Goal: Task Accomplishment & Management: Manage account settings

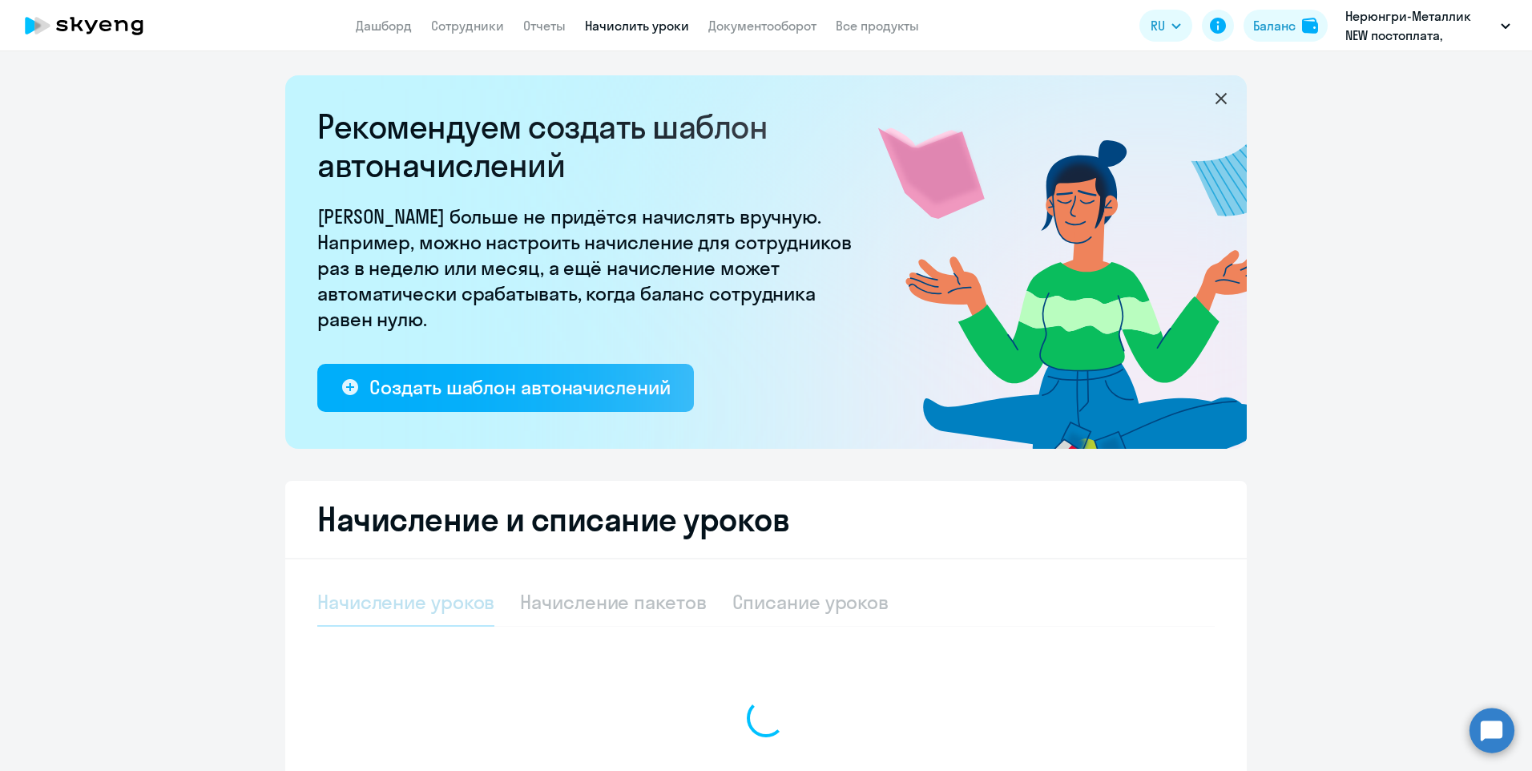
select select "10"
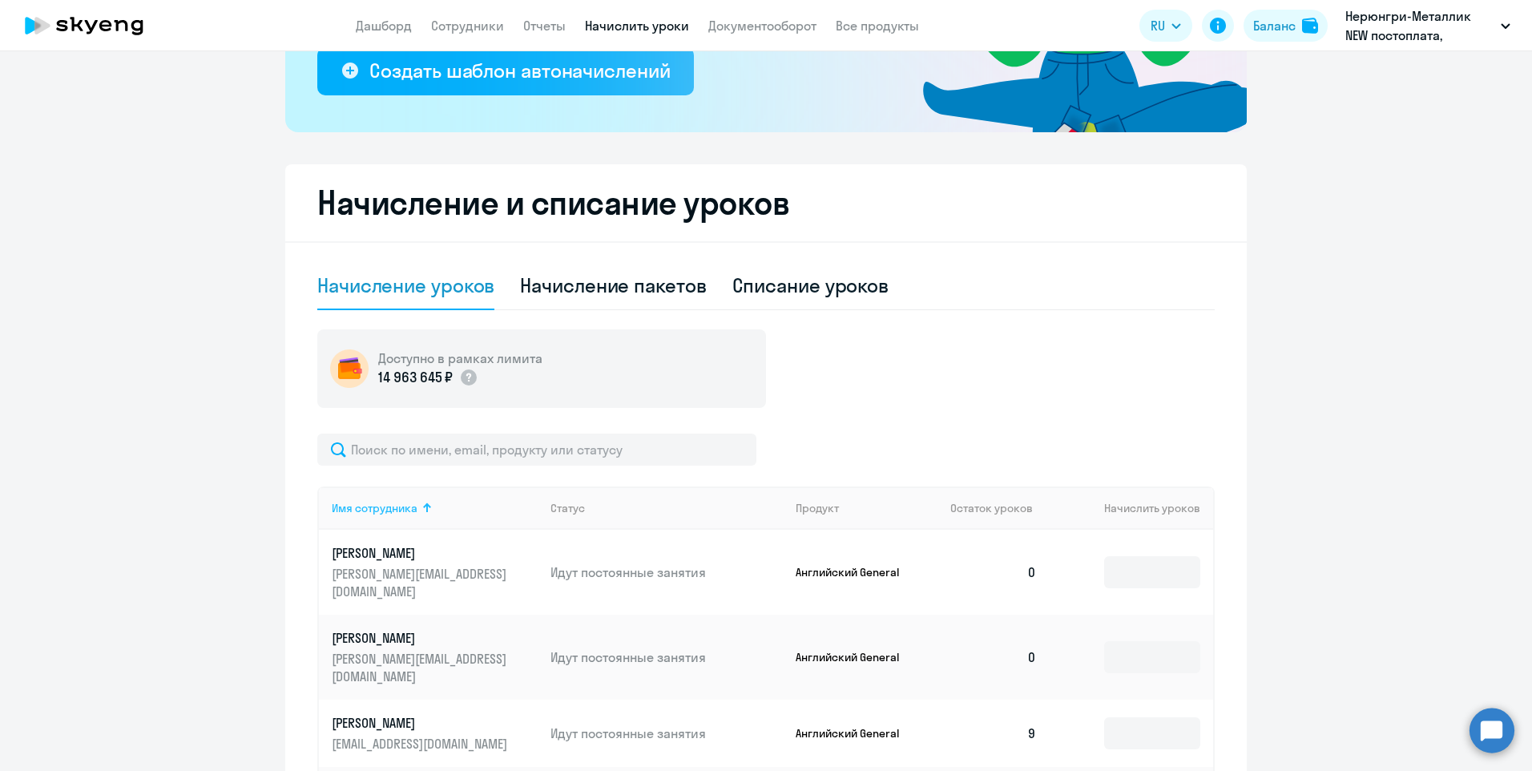
scroll to position [320, 0]
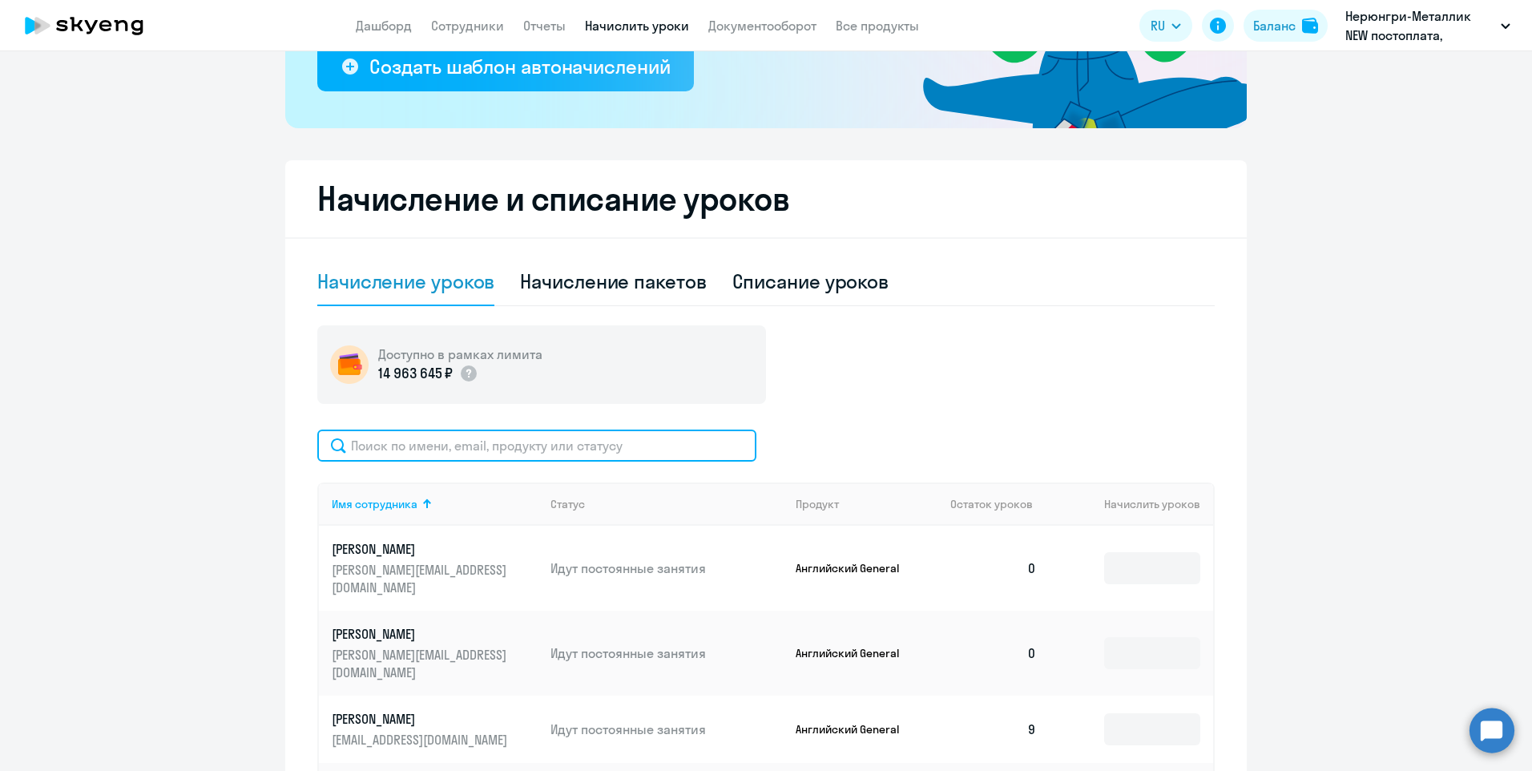
click at [413, 435] on input "text" at bounding box center [536, 445] width 439 height 32
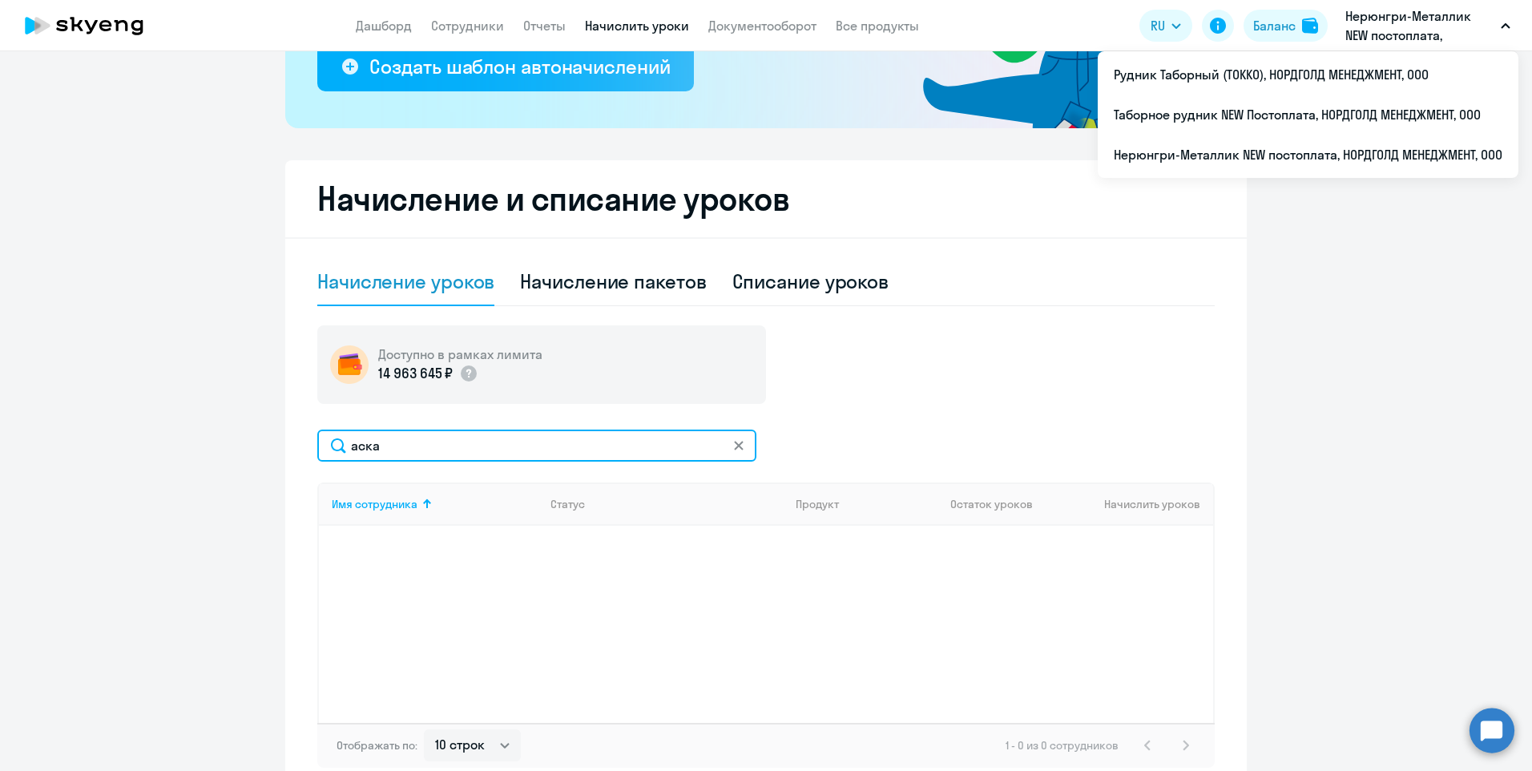
type input "аска"
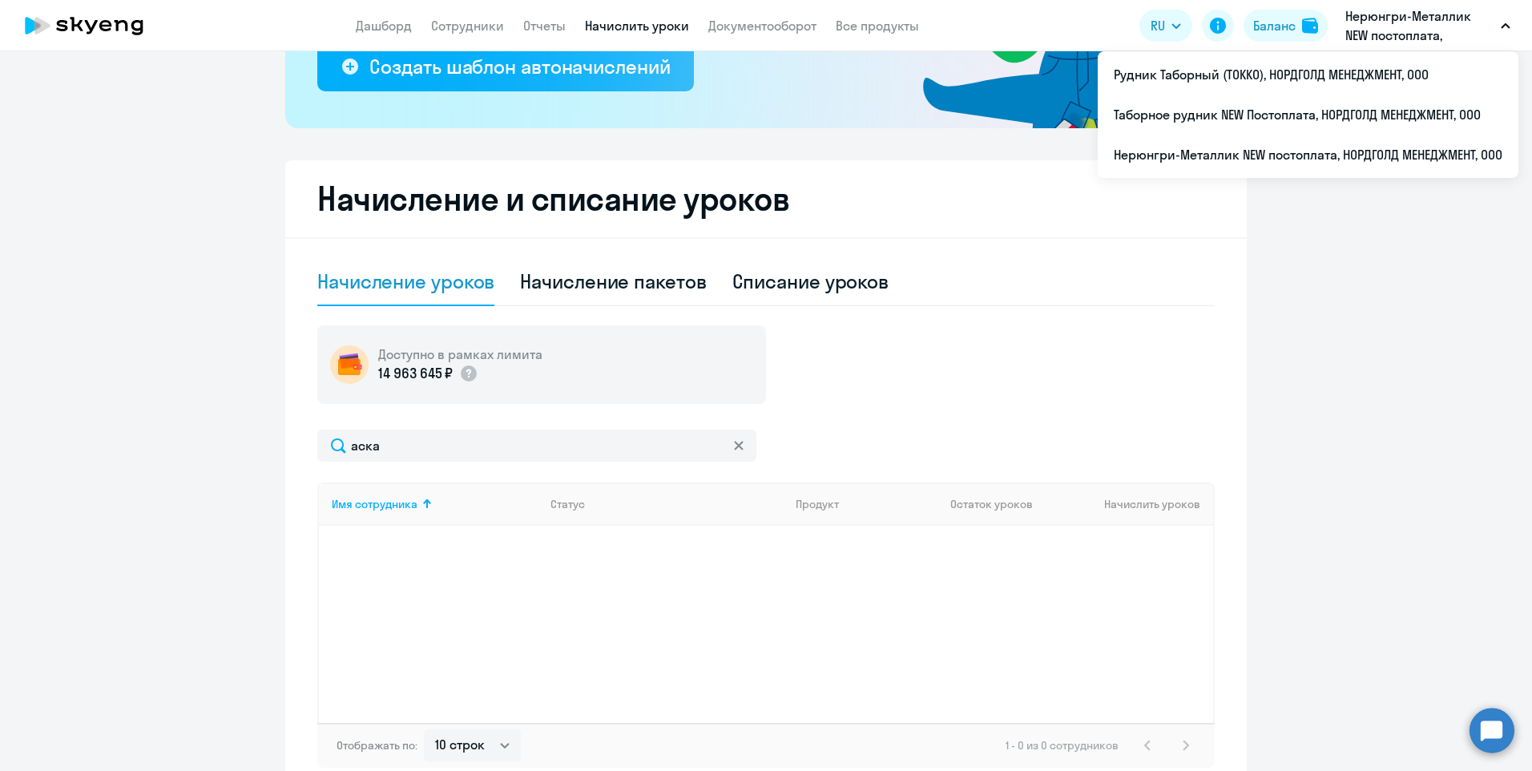
click at [1382, 28] on p "Нерюнгри-Металлик NEW постоплата, НОРДГОЛД МЕНЕДЖМЕНТ, ООО" at bounding box center [1419, 25] width 149 height 38
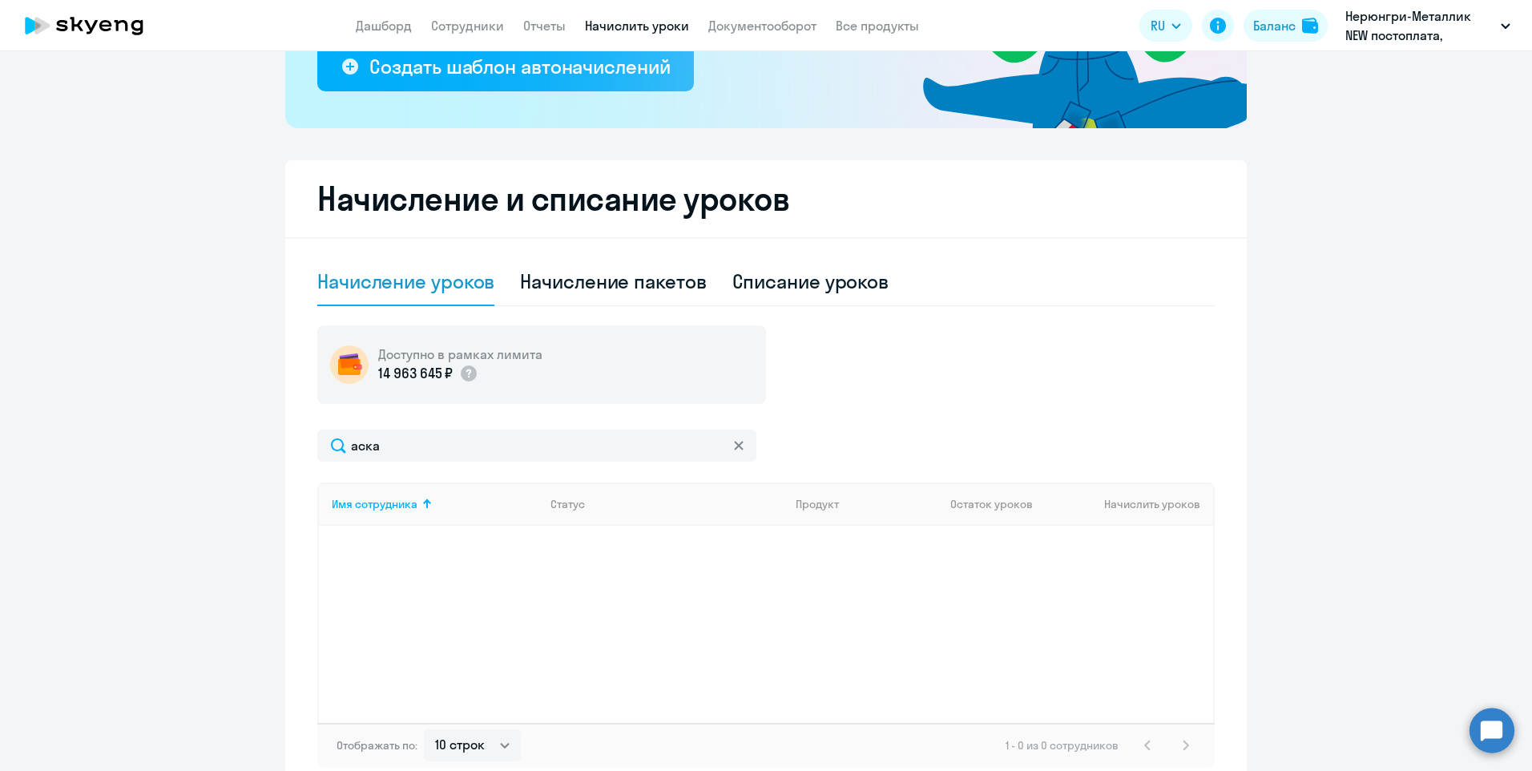
click at [1373, 26] on p "Нерюнгри-Металлик NEW постоплата, НОРДГОЛД МЕНЕДЖМЕНТ, ООО" at bounding box center [1419, 25] width 149 height 38
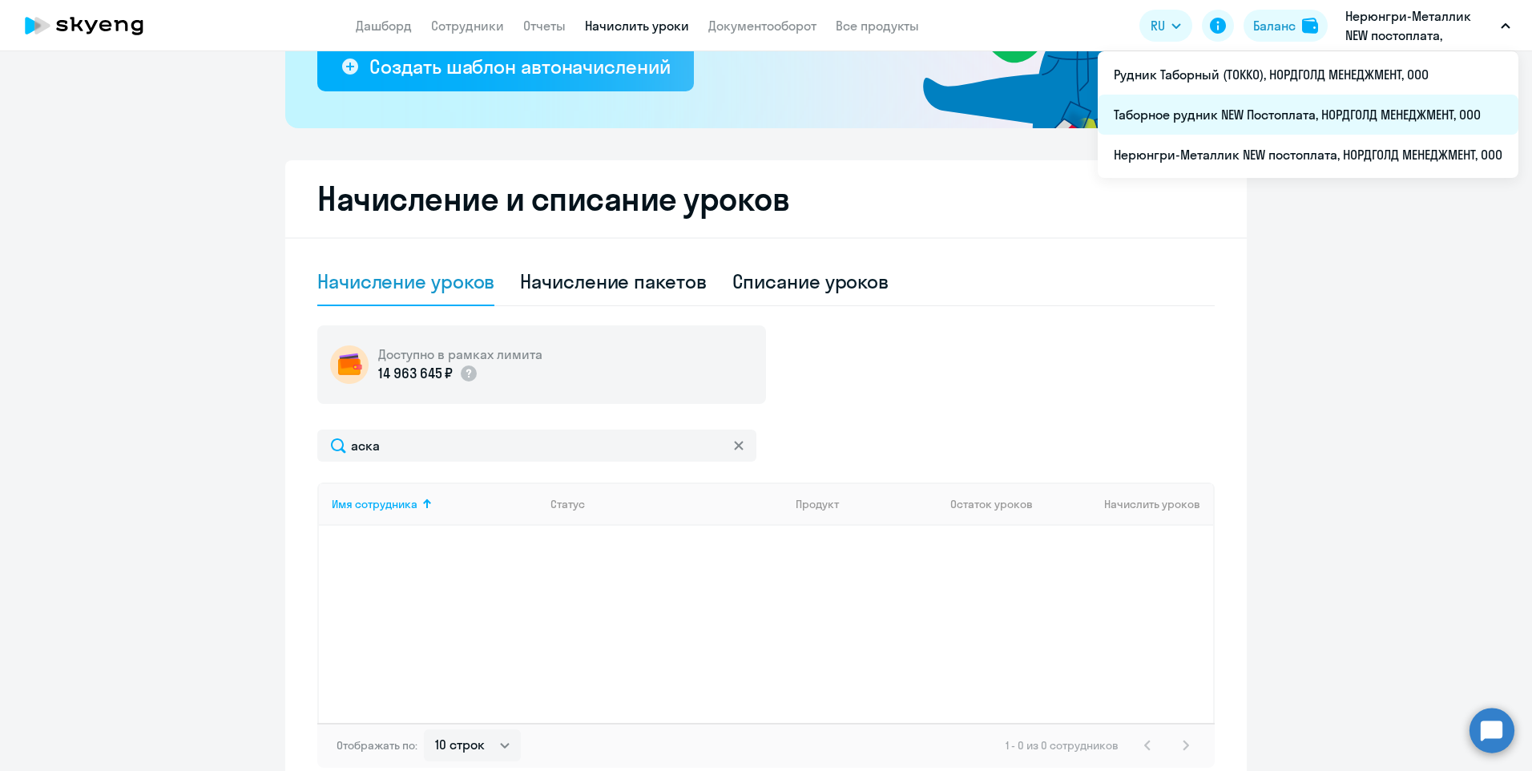
click at [1227, 115] on li "Таборное рудник NEW Постоплата, НОРДГОЛД МЕНЕДЖМЕНТ, ООО" at bounding box center [1308, 115] width 421 height 40
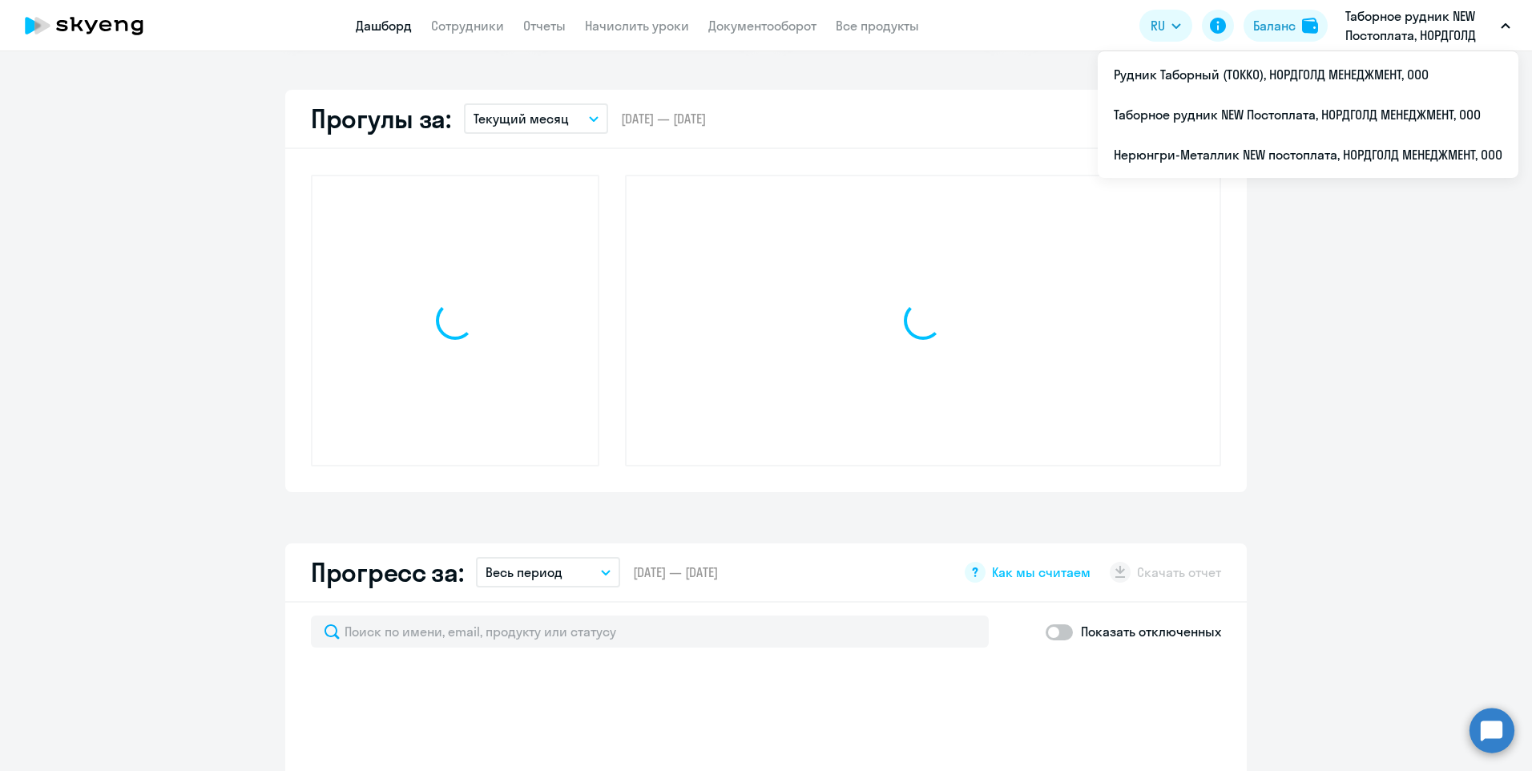
scroll to position [433, 0]
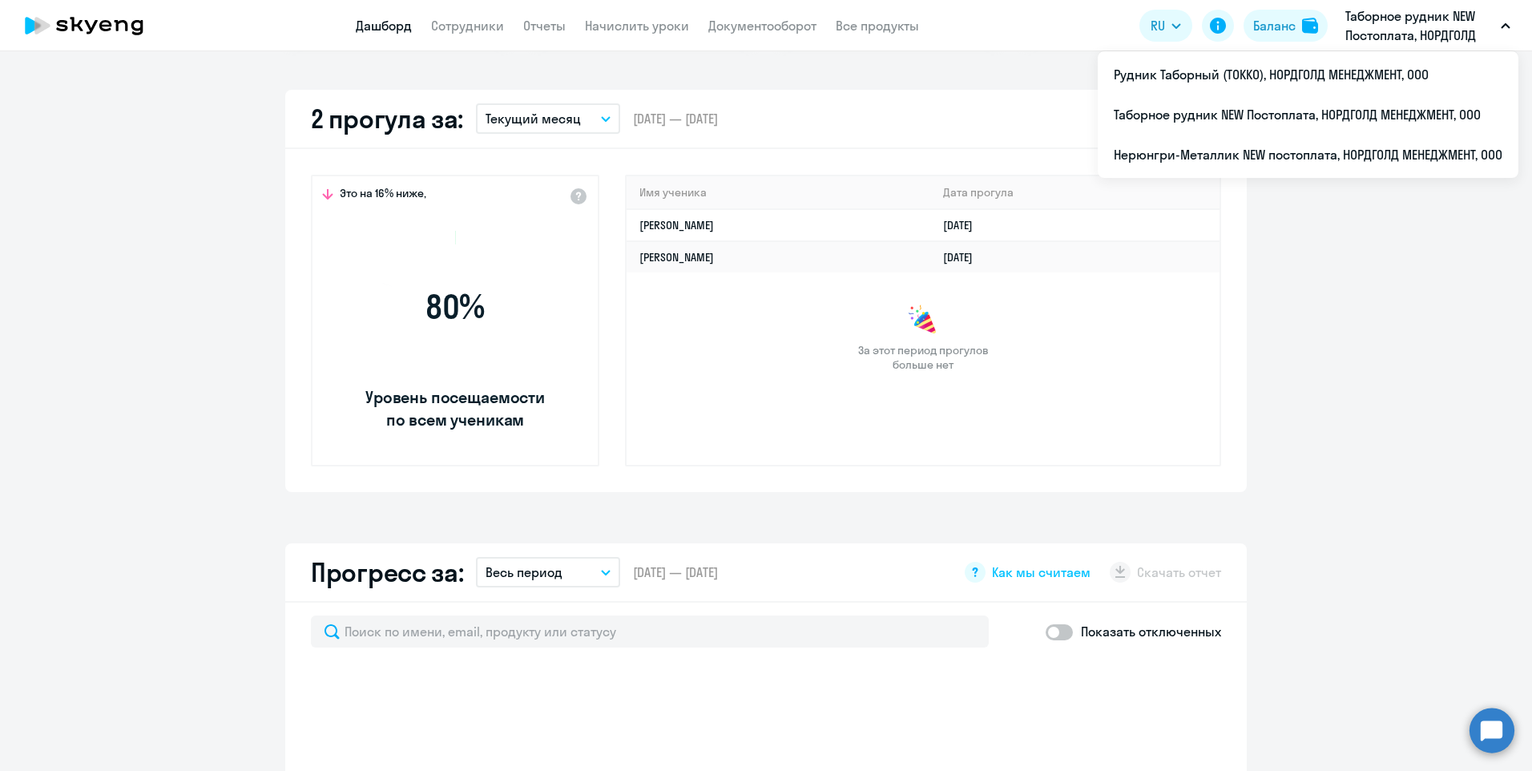
click at [635, 34] on app-menu-item-link "Начислить уроки" at bounding box center [637, 26] width 104 height 20
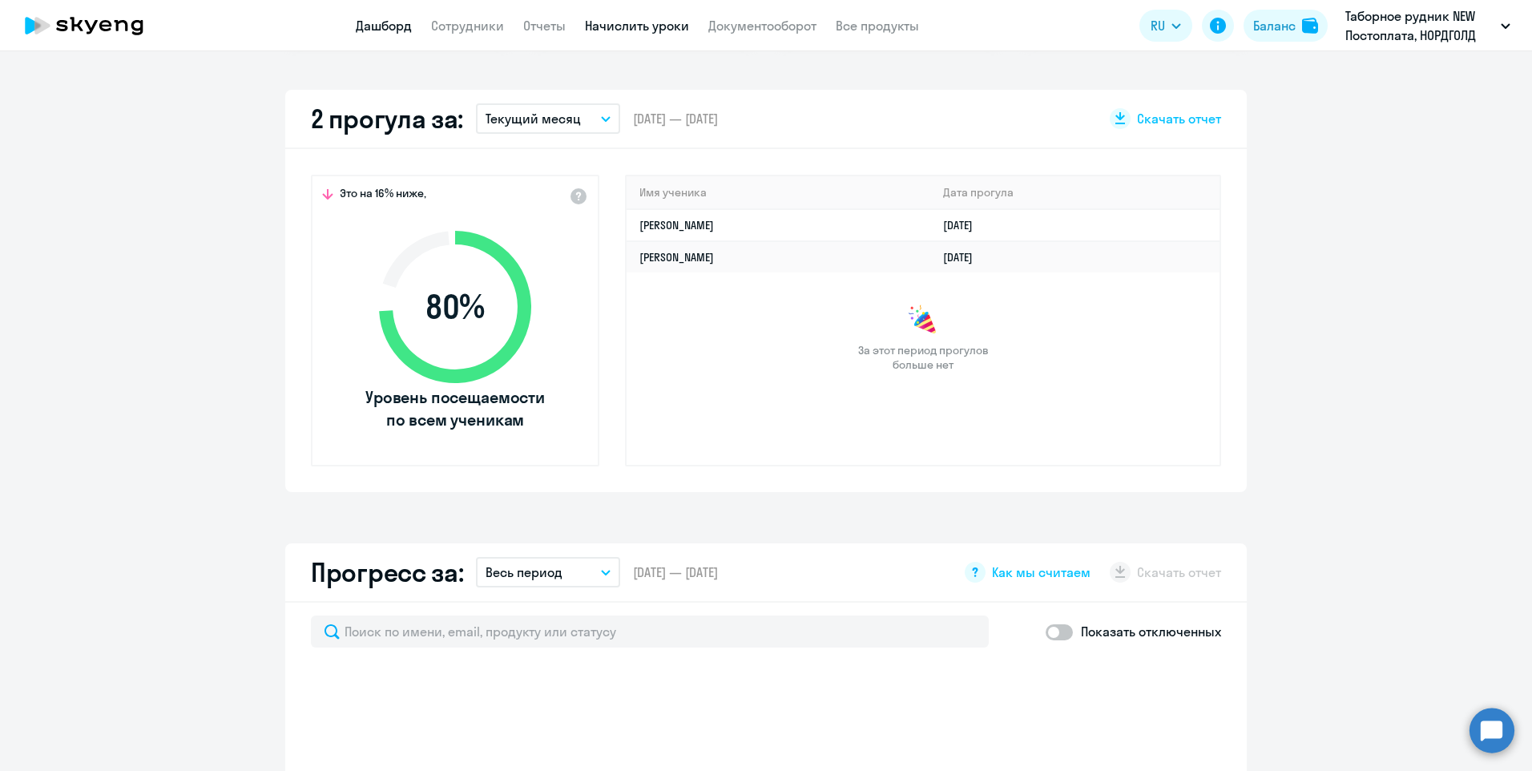
click at [636, 26] on link "Начислить уроки" at bounding box center [637, 26] width 104 height 16
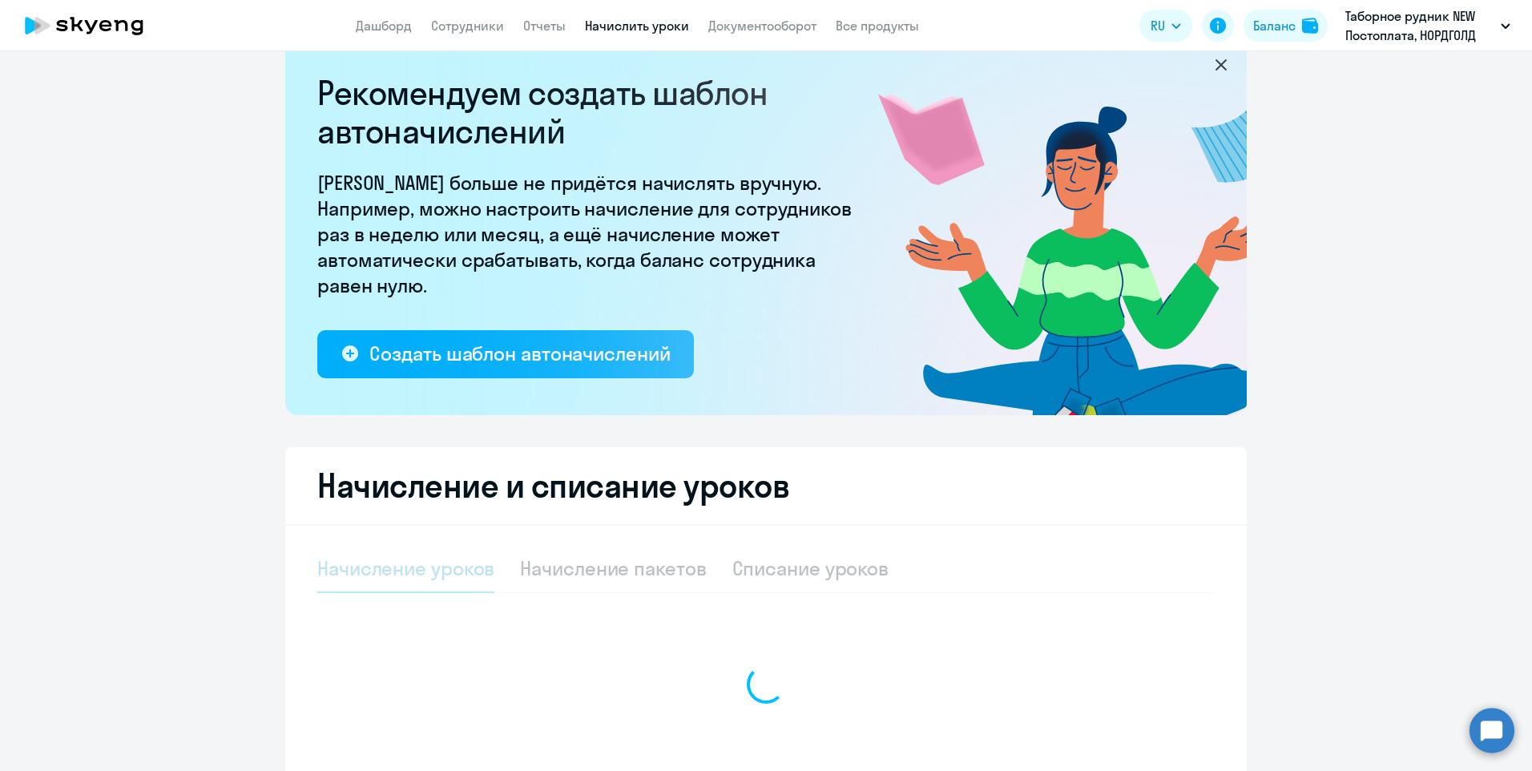
select select "10"
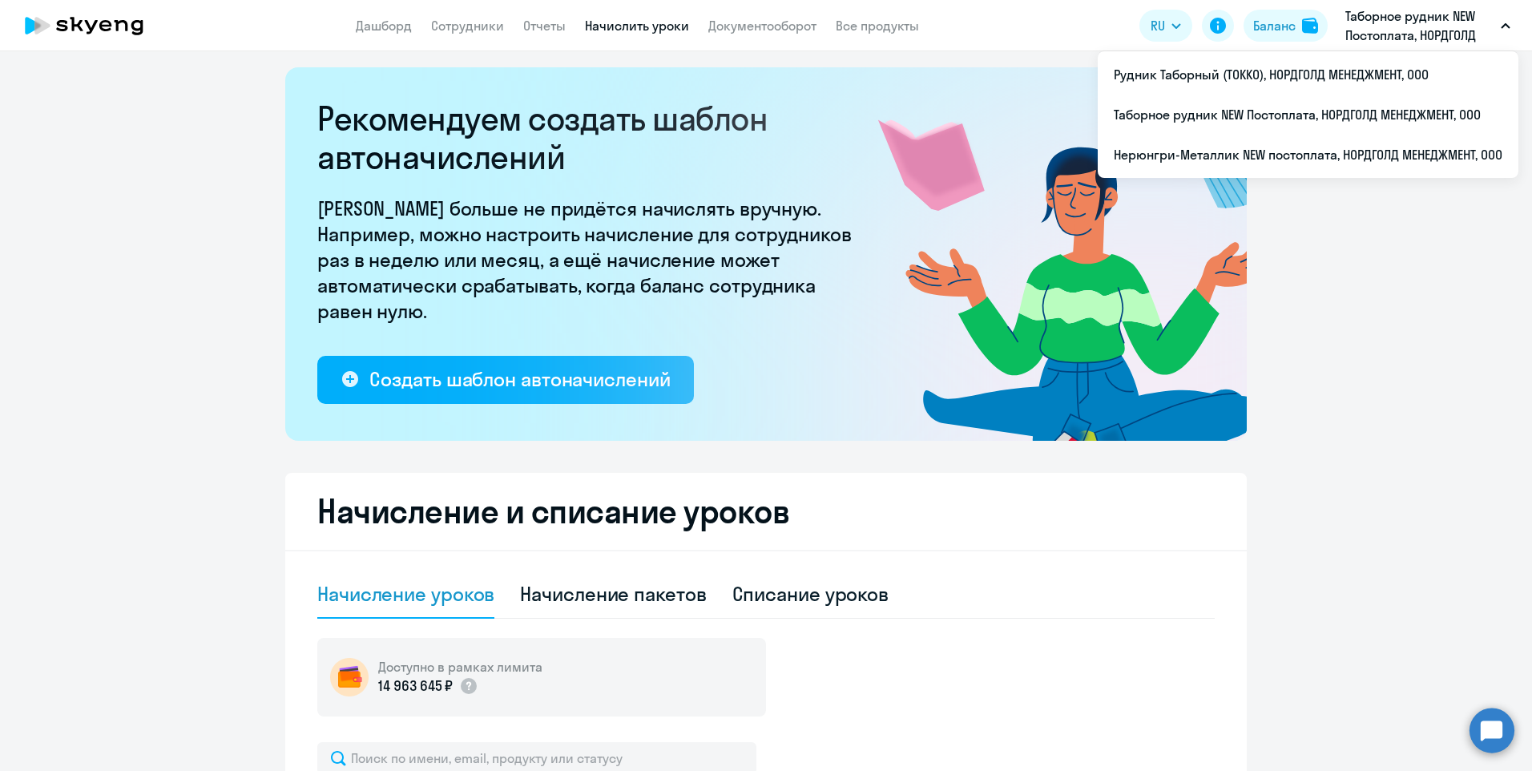
scroll to position [0, 0]
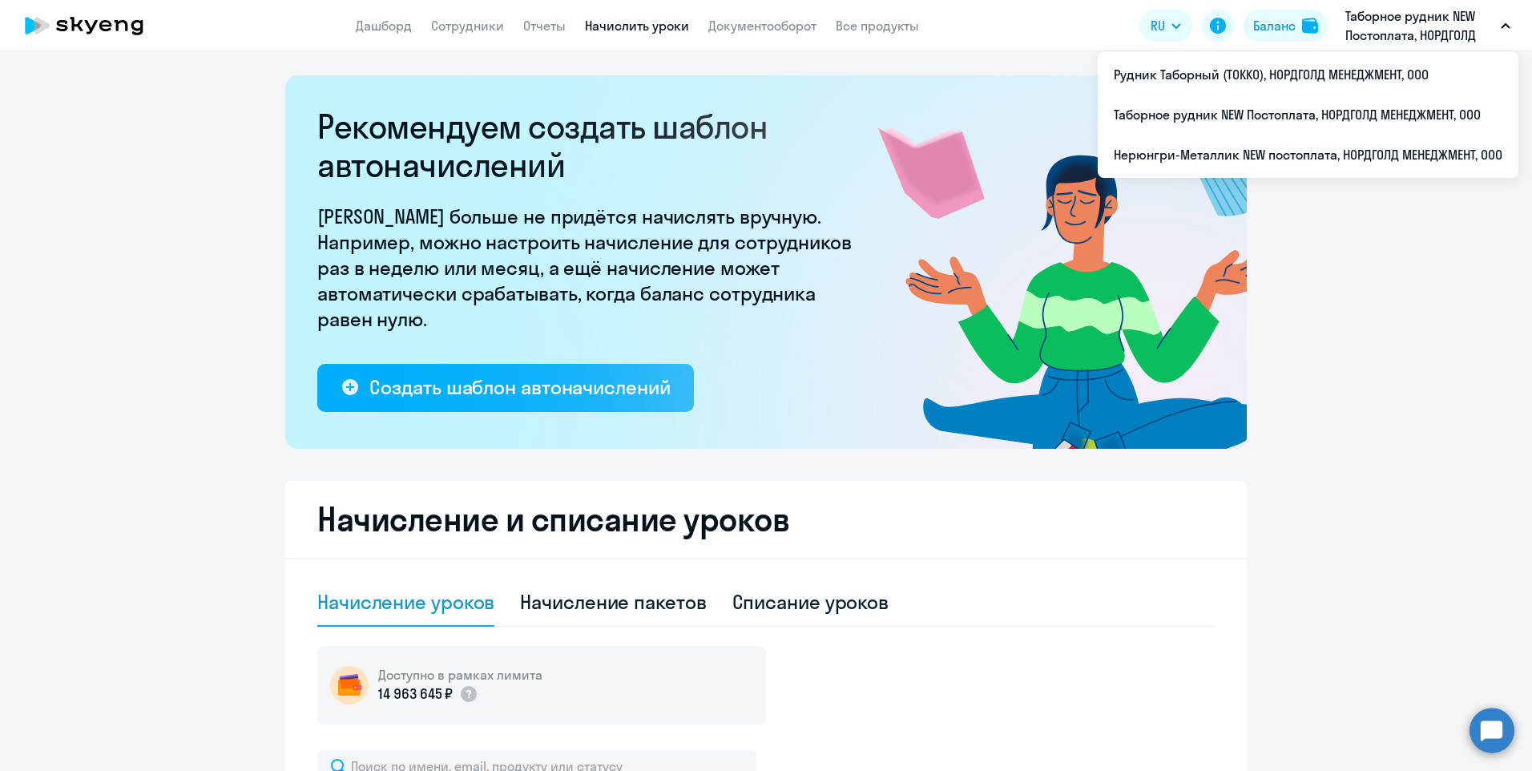
click at [1421, 21] on p "Таборное рудник NEW Постоплата, НОРДГОЛД МЕНЕДЖМЕНТ, ООО" at bounding box center [1419, 25] width 149 height 38
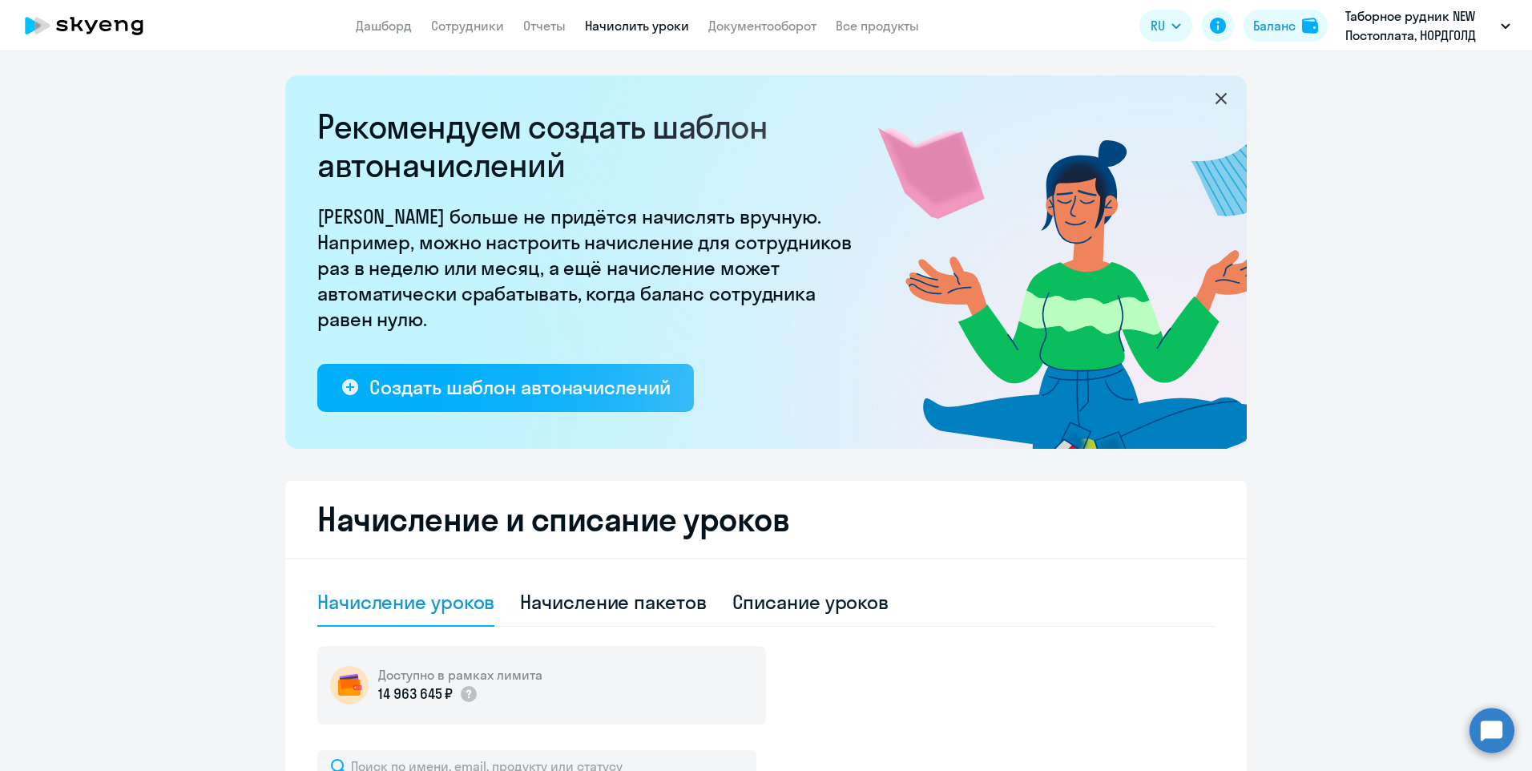
click at [1367, 22] on p "Таборное рудник NEW Постоплата, НОРДГОЛД МЕНЕДЖМЕНТ, ООО" at bounding box center [1419, 25] width 149 height 38
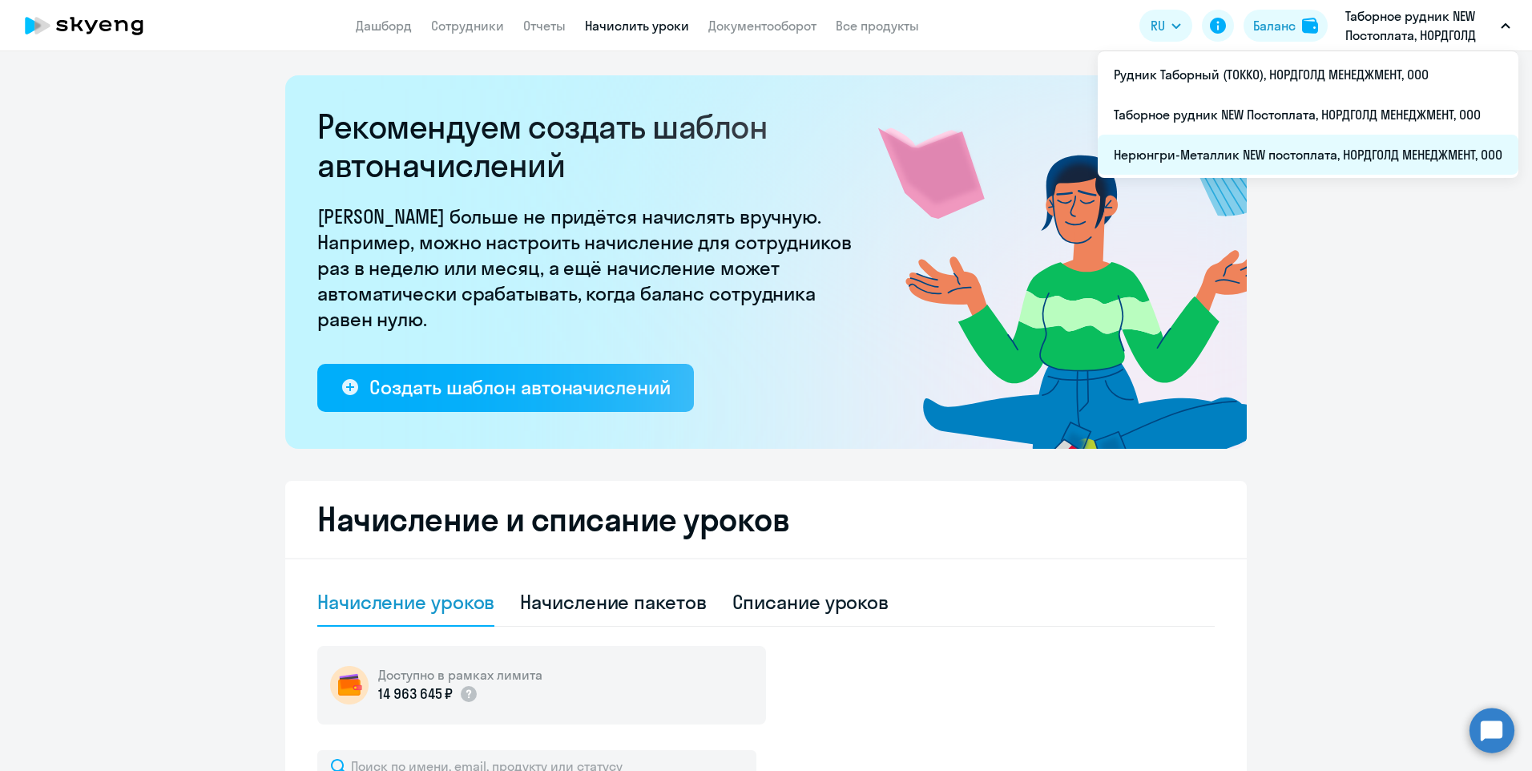
click at [1147, 157] on li "Нерюнгри-Металлик NEW постоплата, НОРДГОЛД МЕНЕДЖМЕНТ, ООО" at bounding box center [1308, 155] width 421 height 40
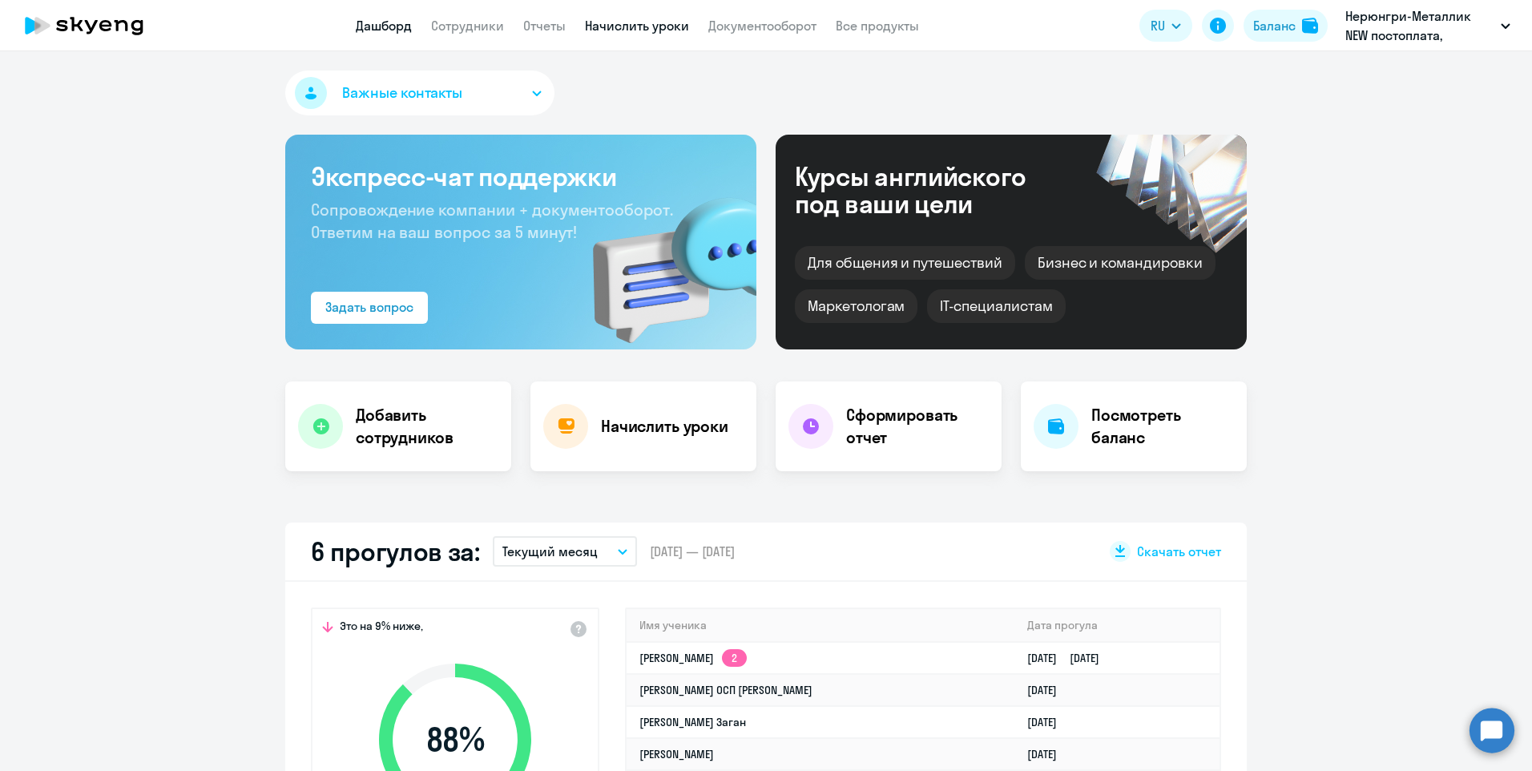
click at [610, 25] on link "Начислить уроки" at bounding box center [637, 26] width 104 height 16
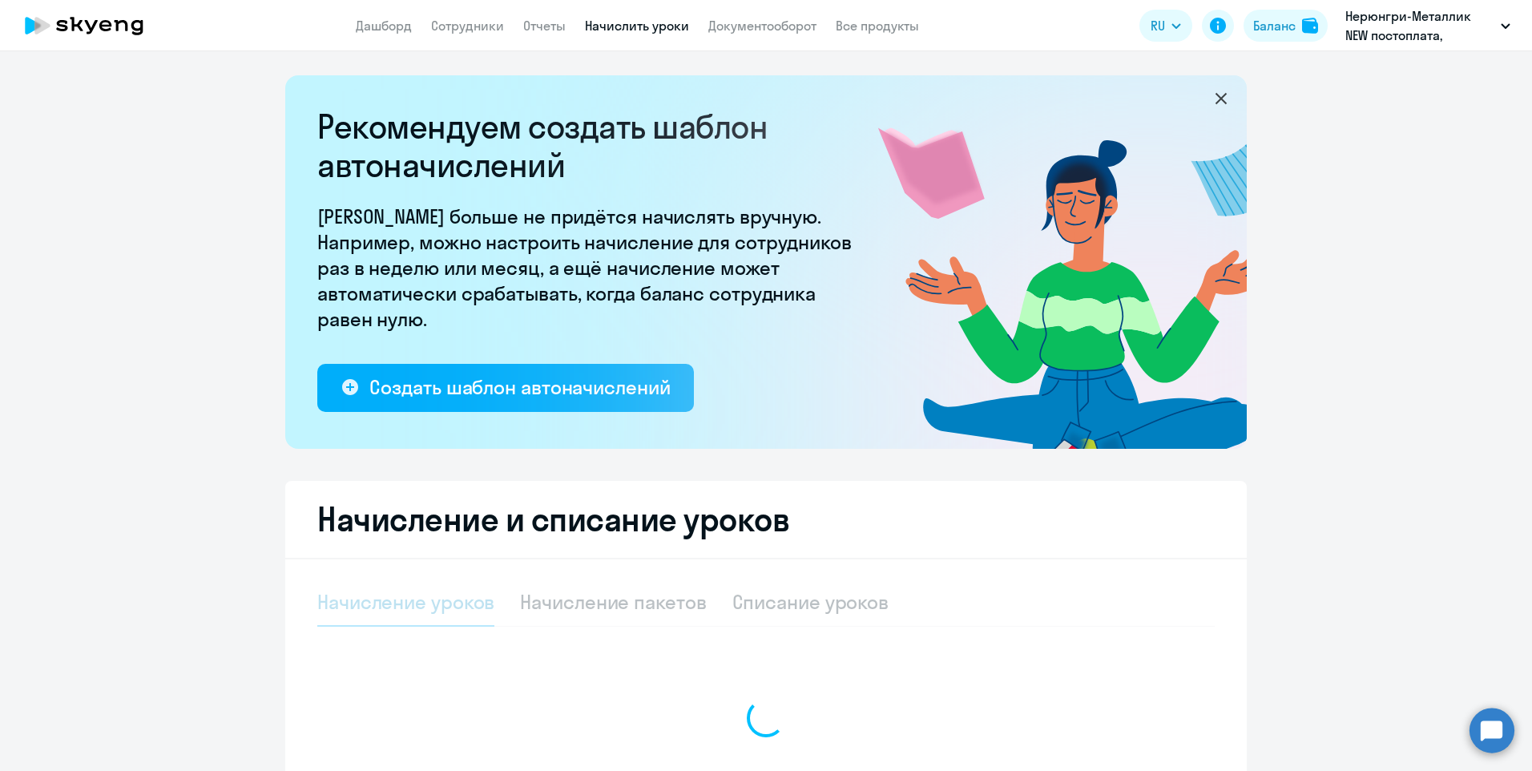
select select "10"
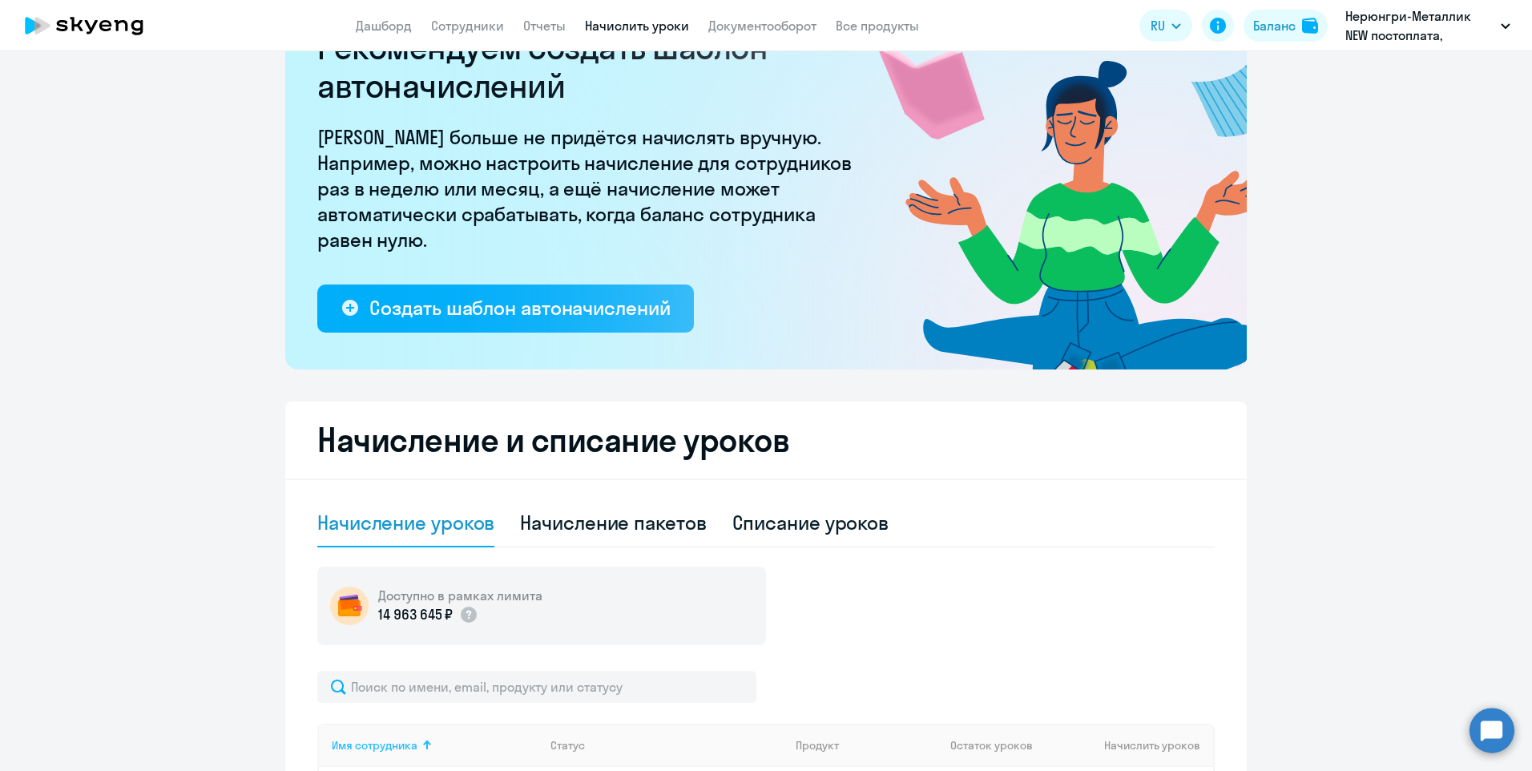
scroll to position [80, 0]
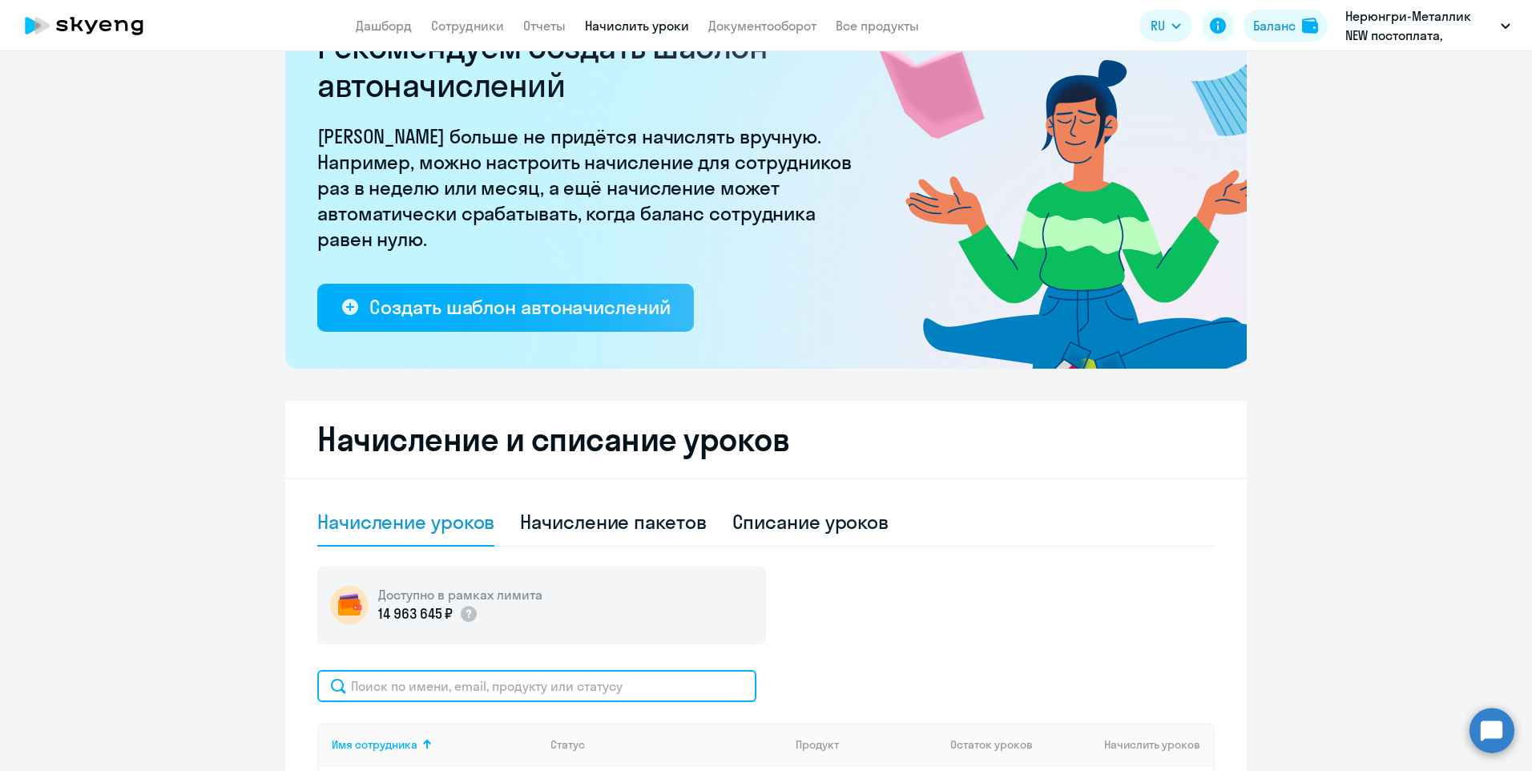
click at [379, 693] on input "text" at bounding box center [536, 686] width 439 height 32
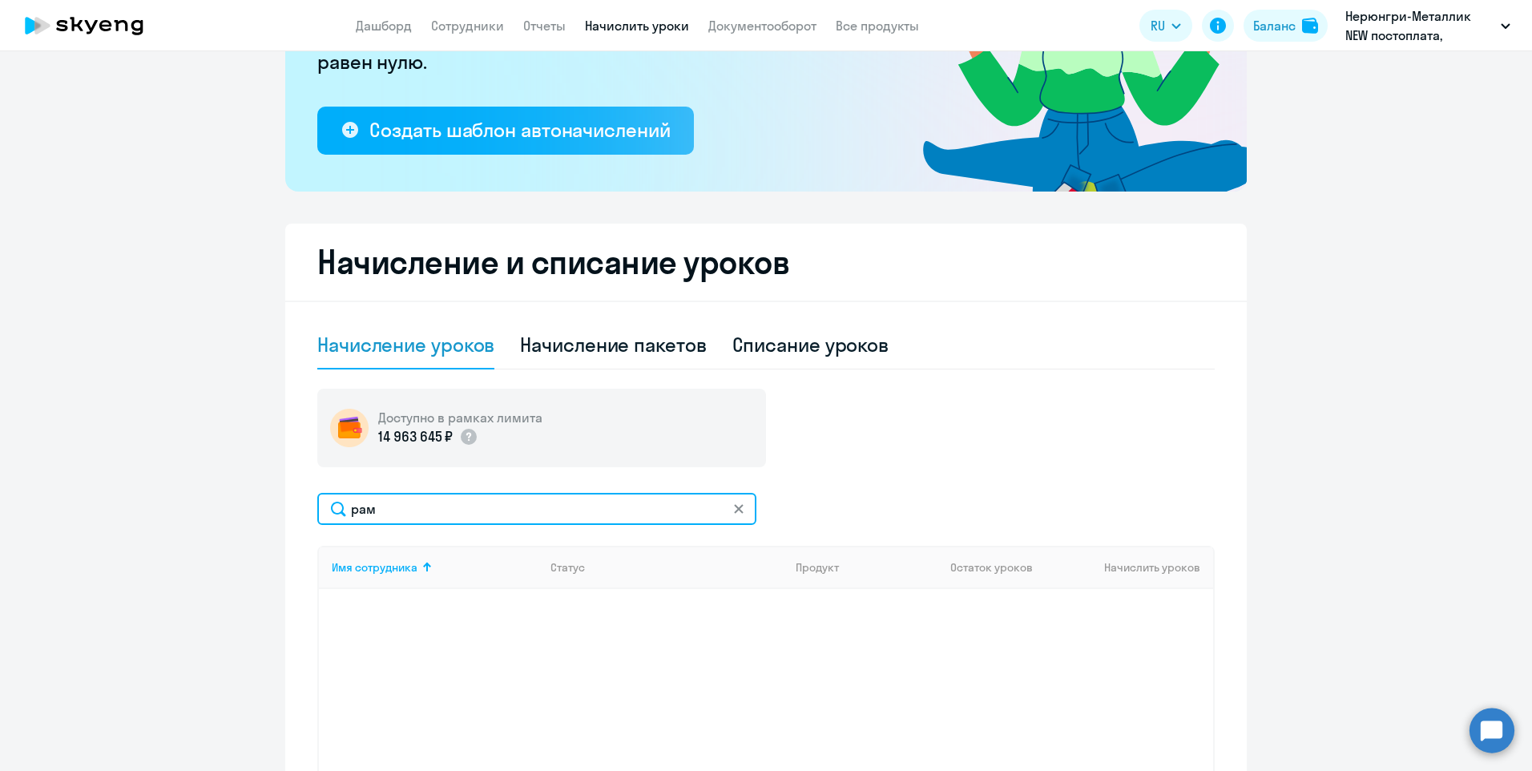
scroll to position [407, 0]
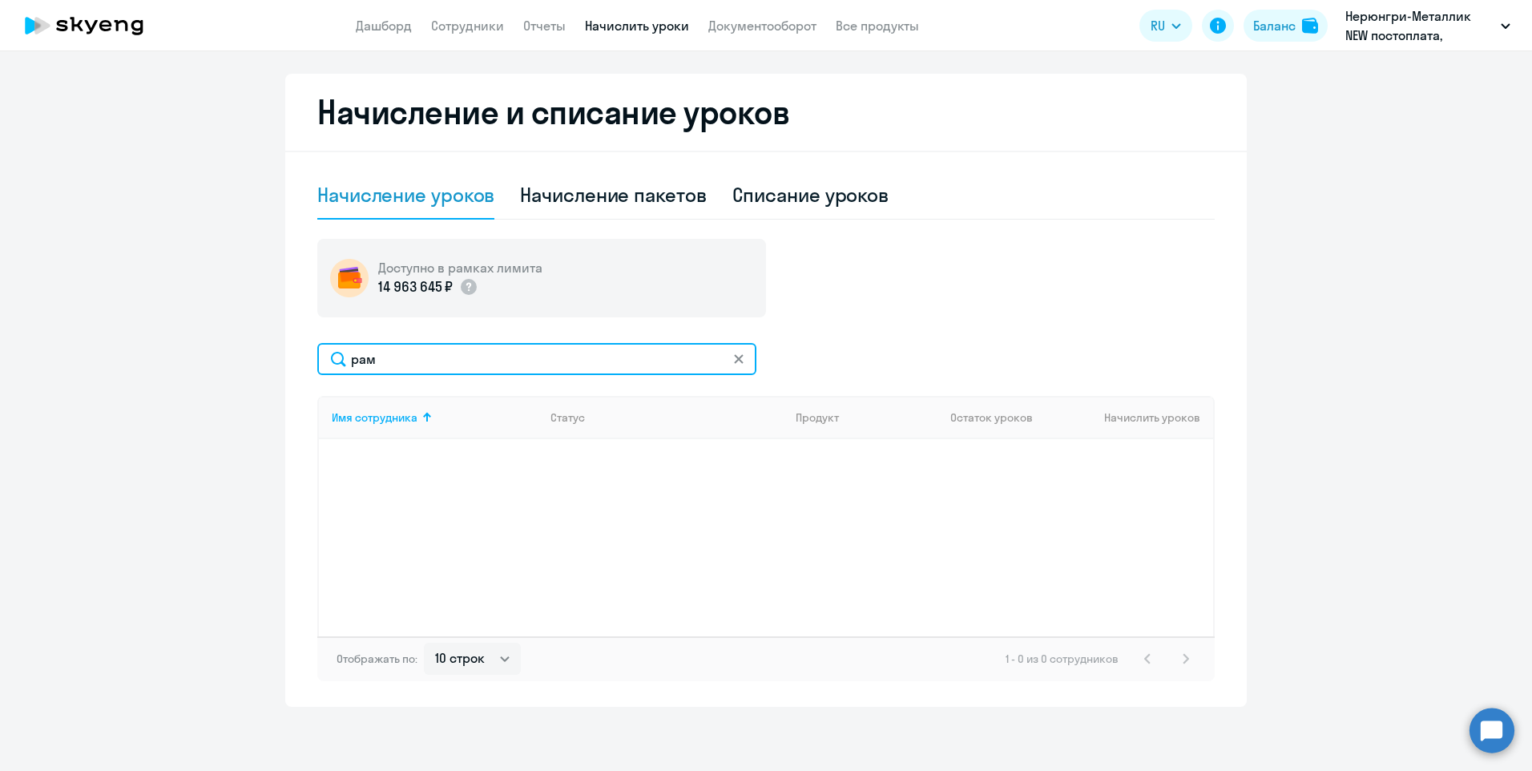
type input "рам"
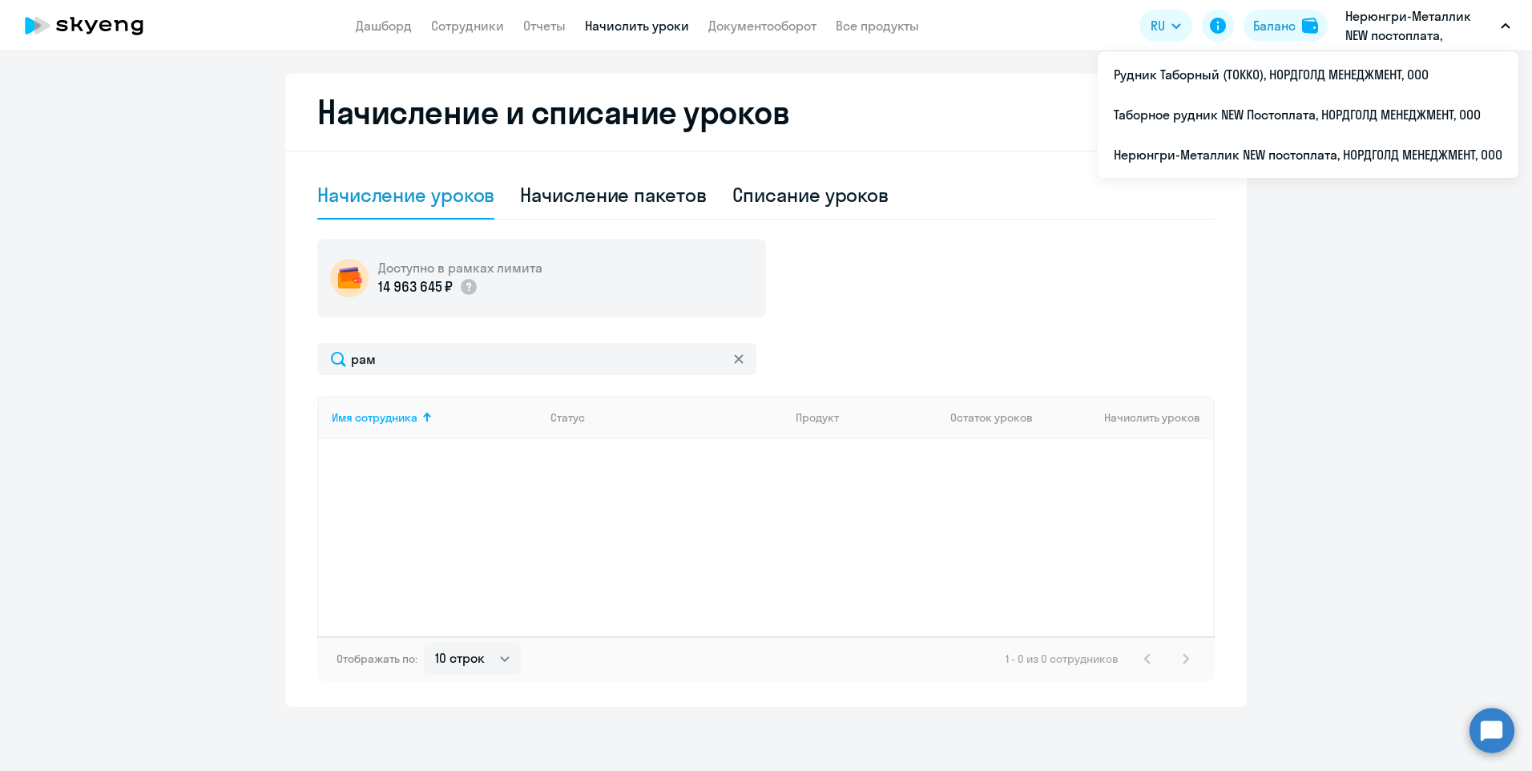
click at [1370, 16] on p "Нерюнгри-Металлик NEW постоплата, НОРДГОЛД МЕНЕДЖМЕНТ, ООО" at bounding box center [1419, 25] width 149 height 38
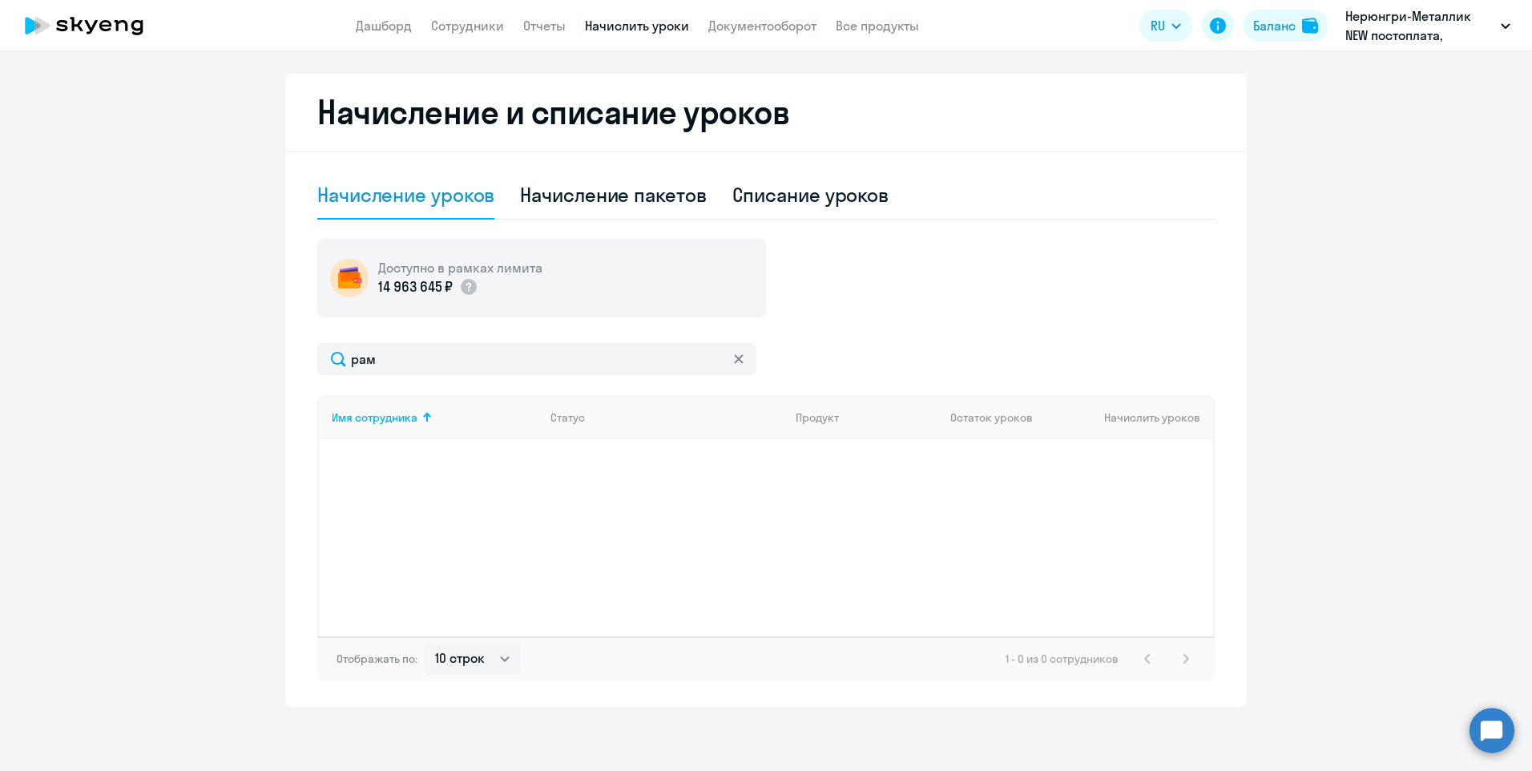
click at [1370, 16] on p "Нерюнгри-Металлик NEW постоплата, НОРДГОЛД МЕНЕДЖМЕНТ, ООО" at bounding box center [1419, 25] width 149 height 38
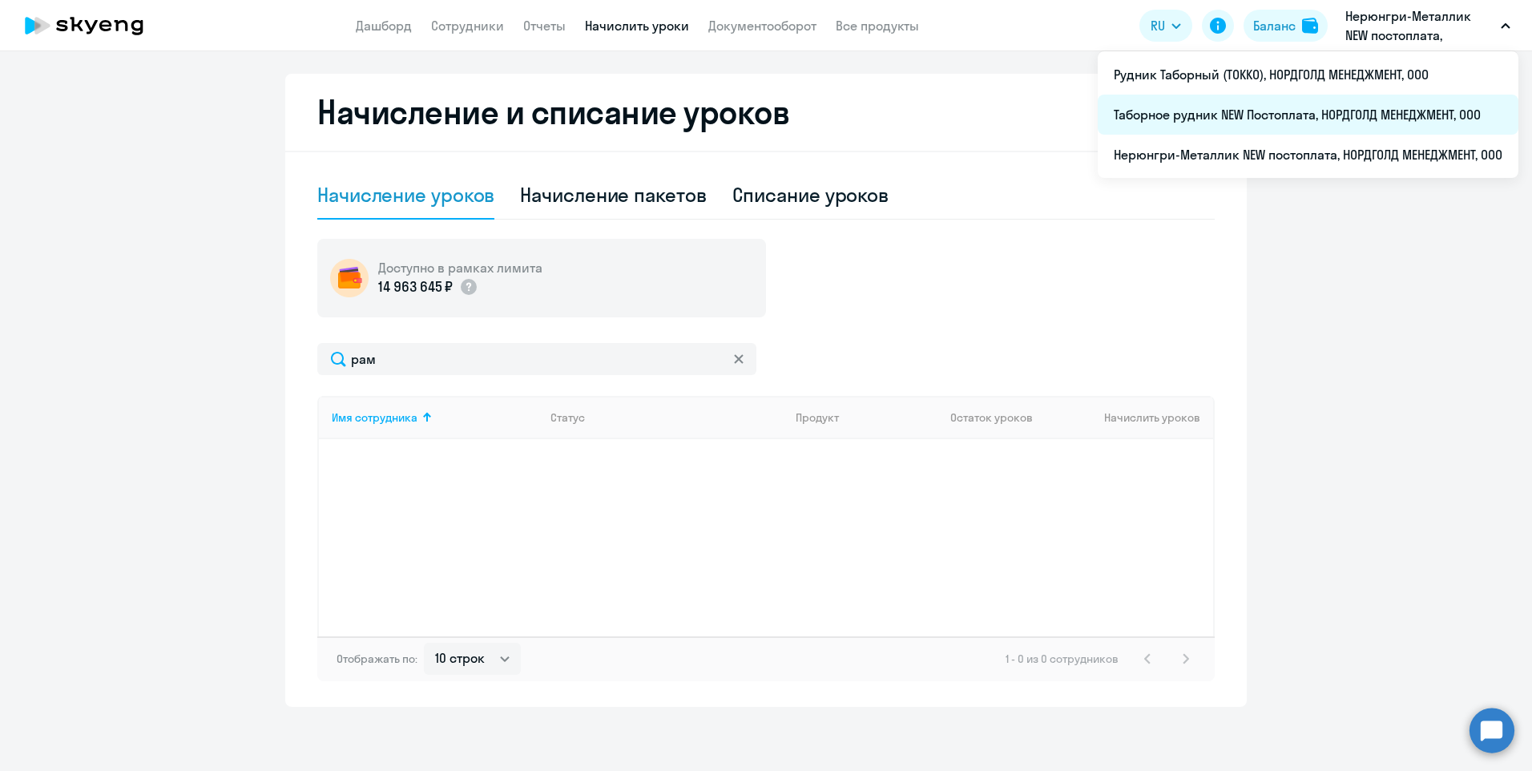
click at [1225, 123] on li "Таборное рудник NEW Постоплата, НОРДГОЛД МЕНЕДЖМЕНТ, ООО" at bounding box center [1308, 115] width 421 height 40
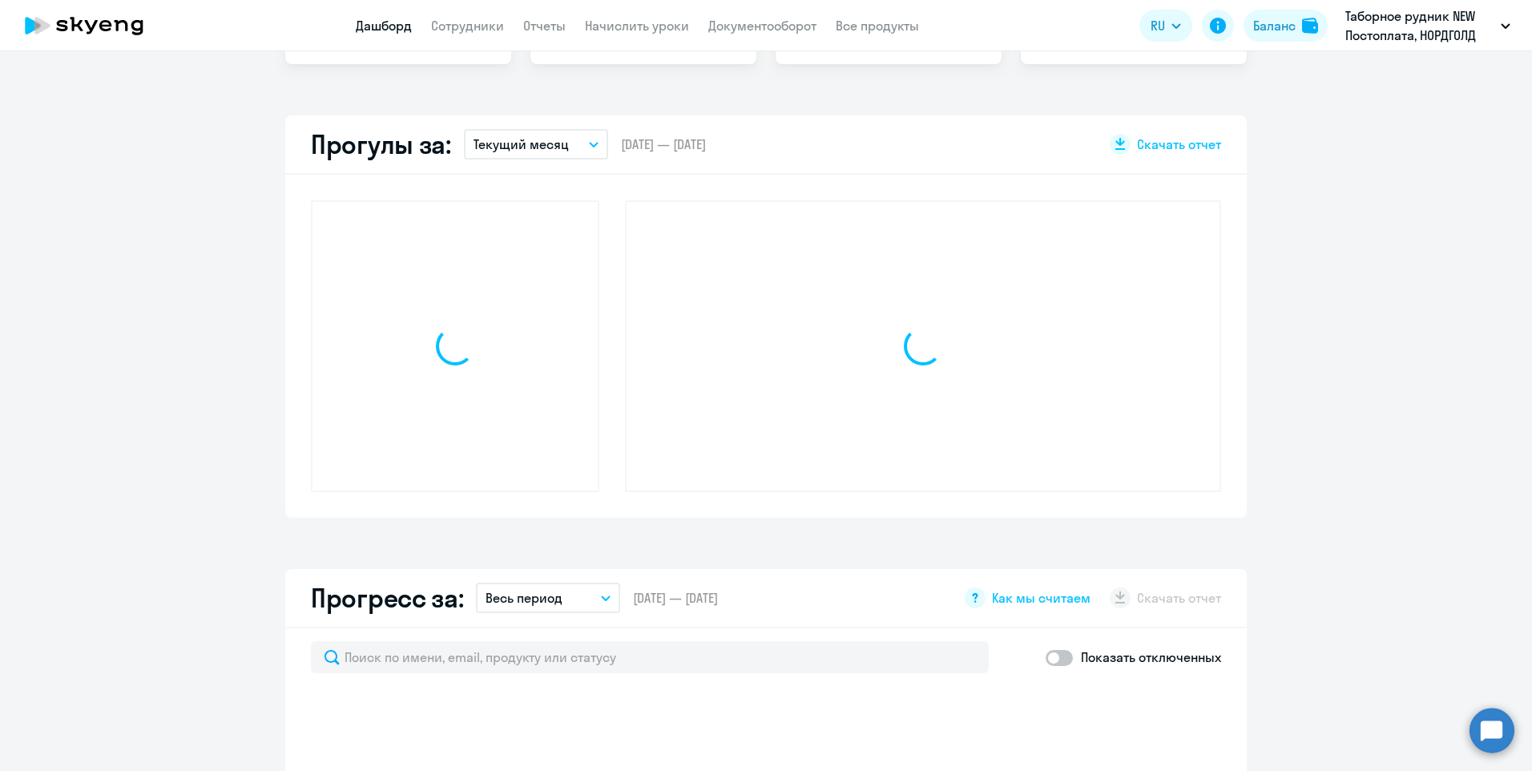
scroll to position [551, 0]
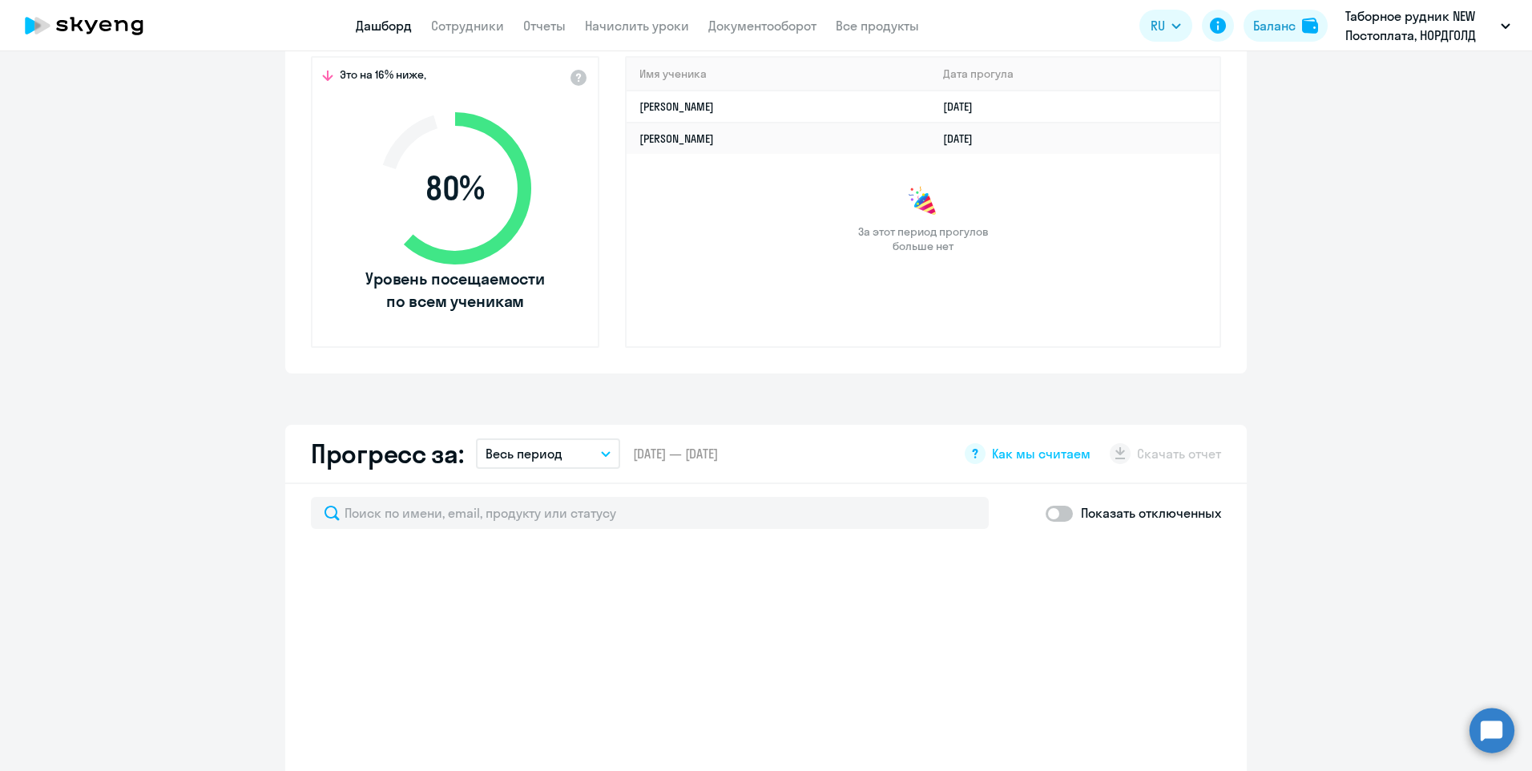
select select "30"
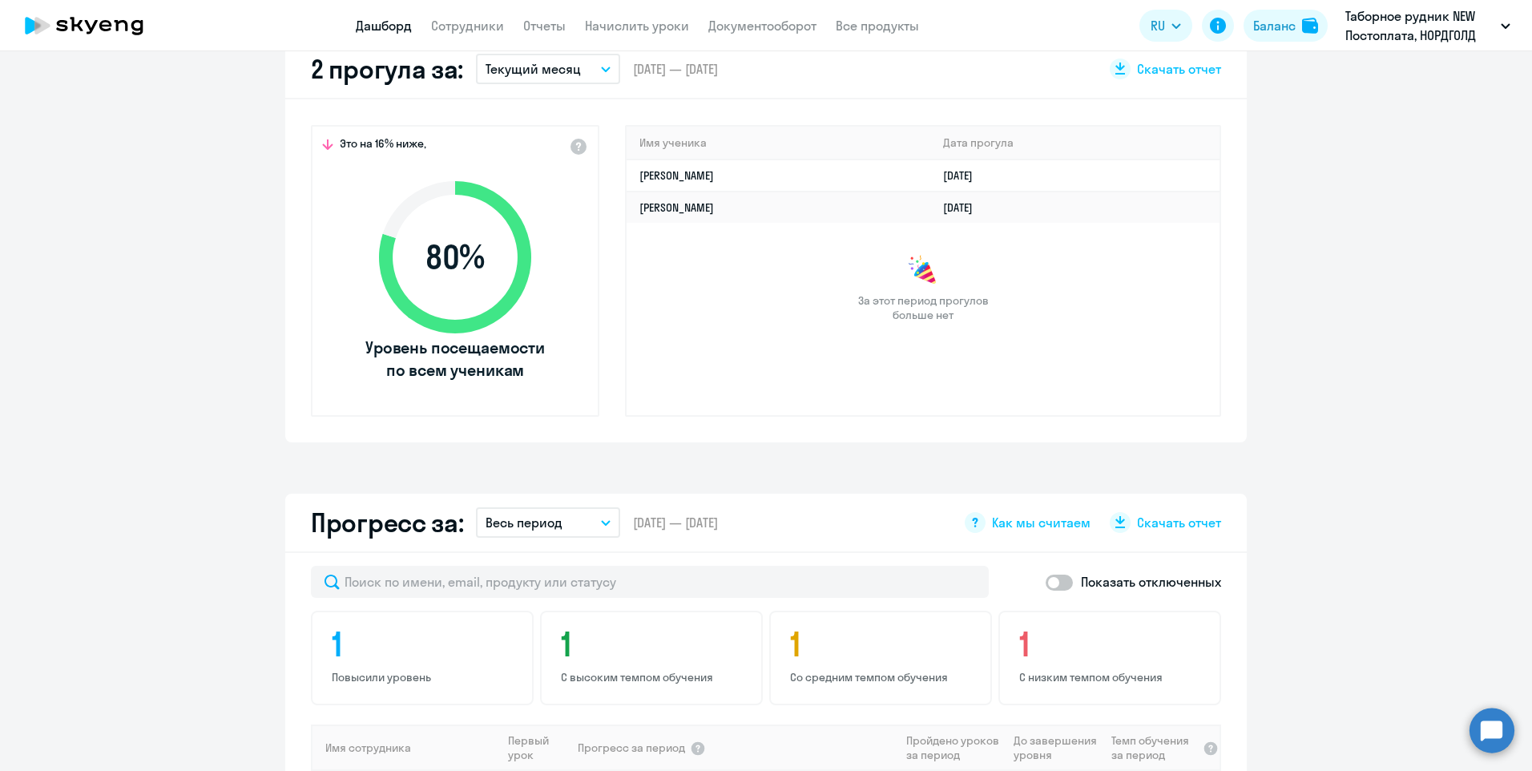
scroll to position [374, 0]
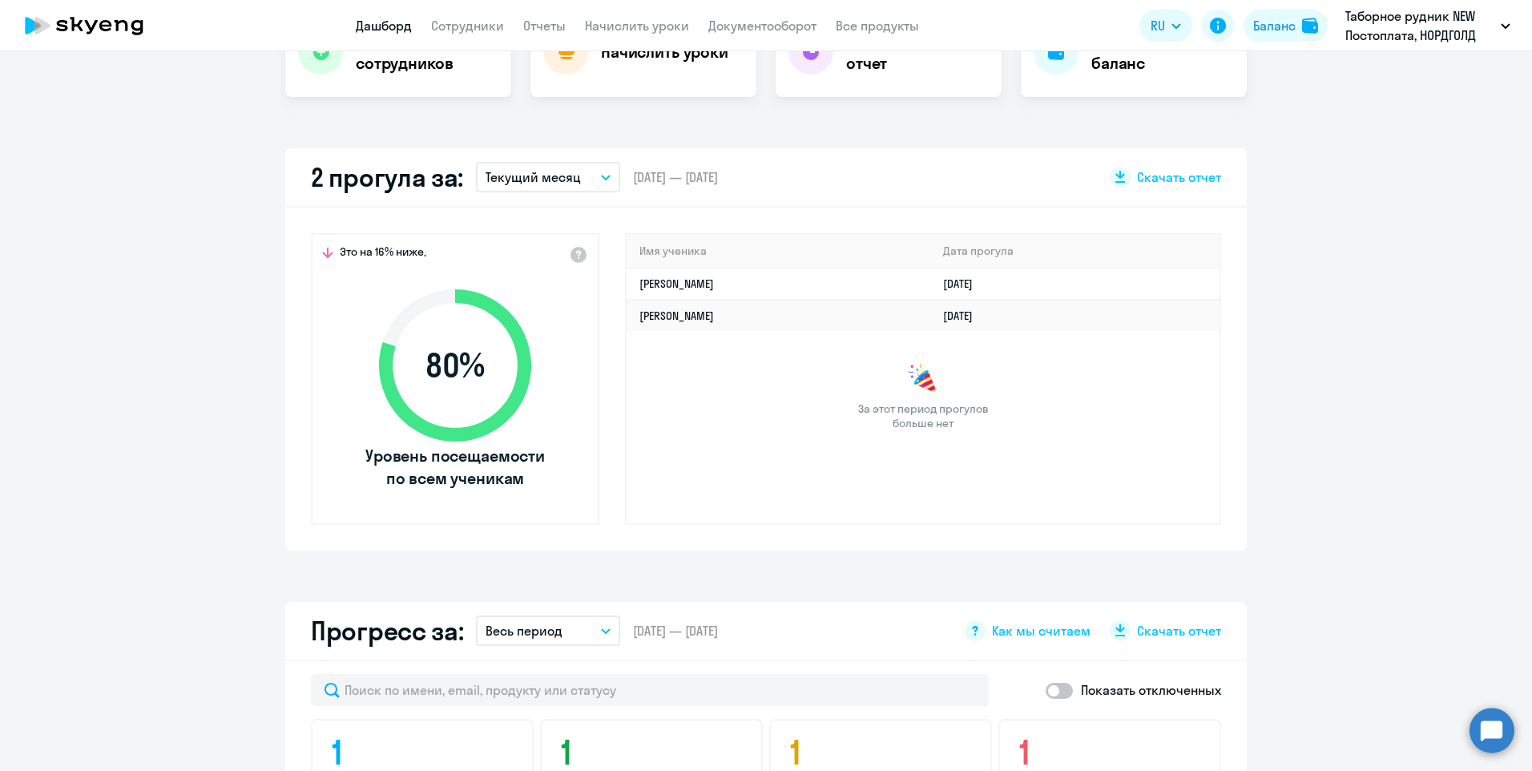
drag, startPoint x: 1327, startPoint y: 421, endPoint x: 1325, endPoint y: 413, distance: 9.0
click at [1327, 421] on app-truancy-attendance-dashboard "2 прогула за: Текущий месяц – 01.08.2025 — 31.08.2025 Скачать отчет Это на 16% …" at bounding box center [766, 349] width 1532 height 402
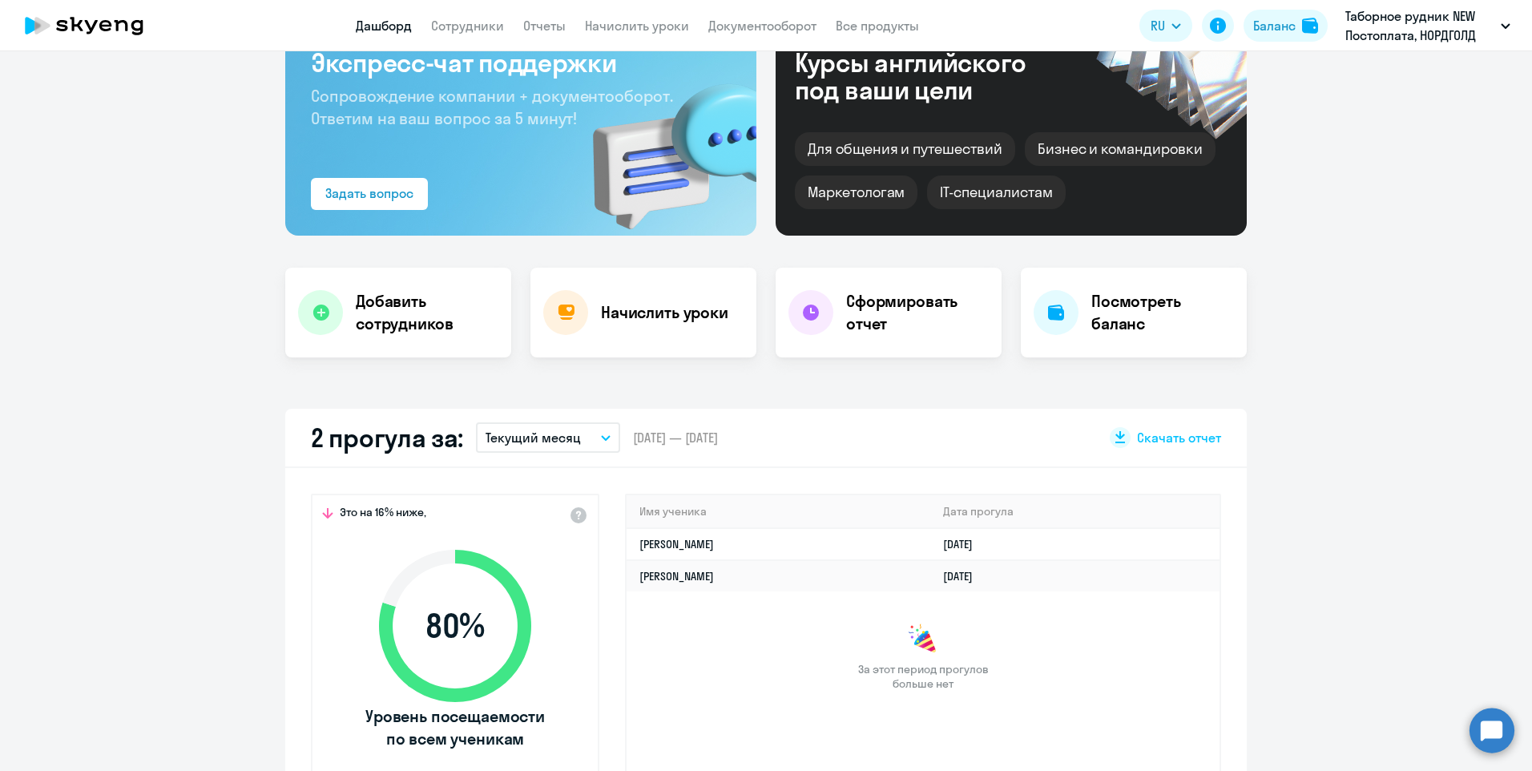
scroll to position [0, 0]
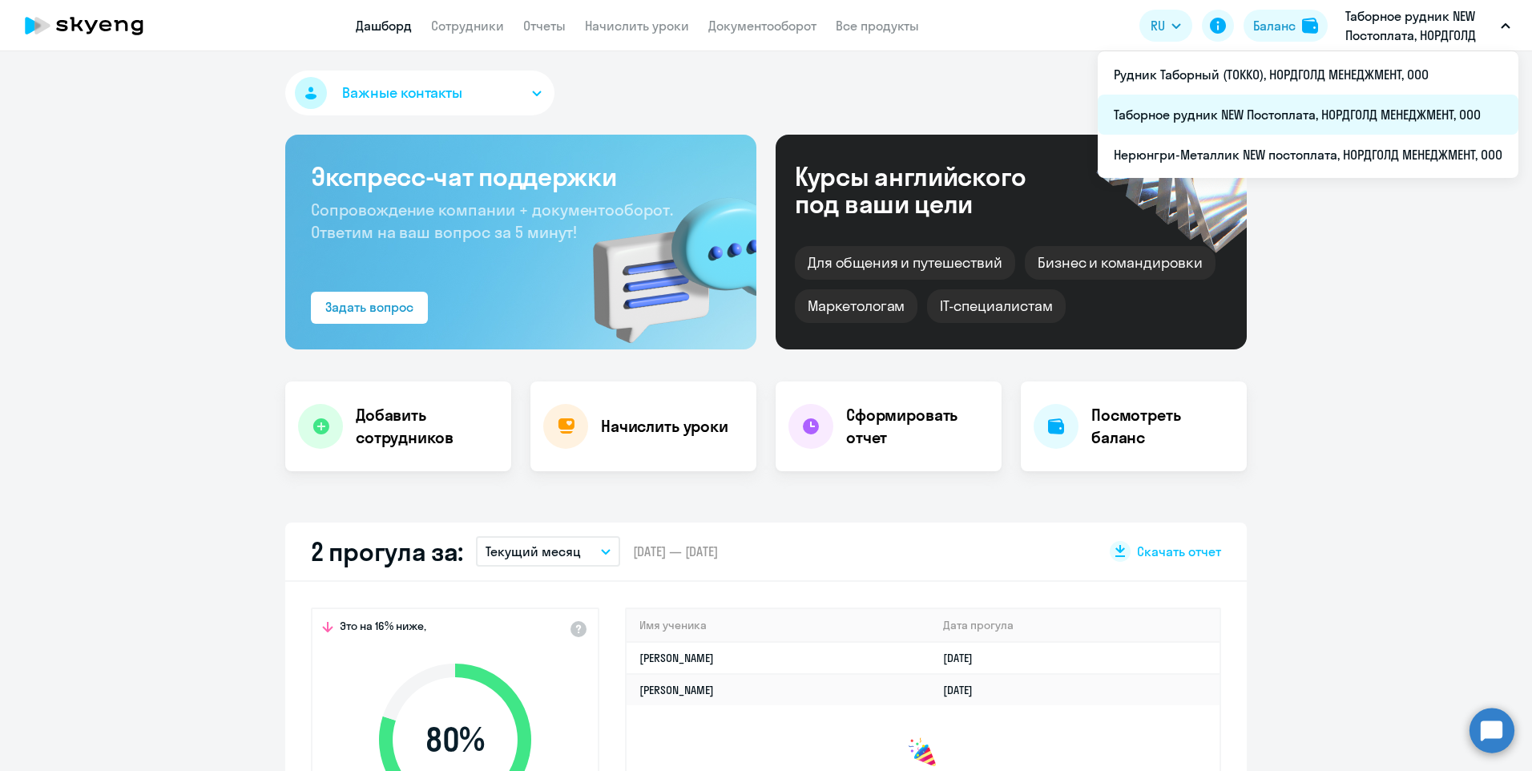
click at [1232, 104] on li "Таборное рудник NEW Постоплата, НОРДГОЛД МЕНЕДЖМЕНТ, ООО" at bounding box center [1308, 115] width 421 height 40
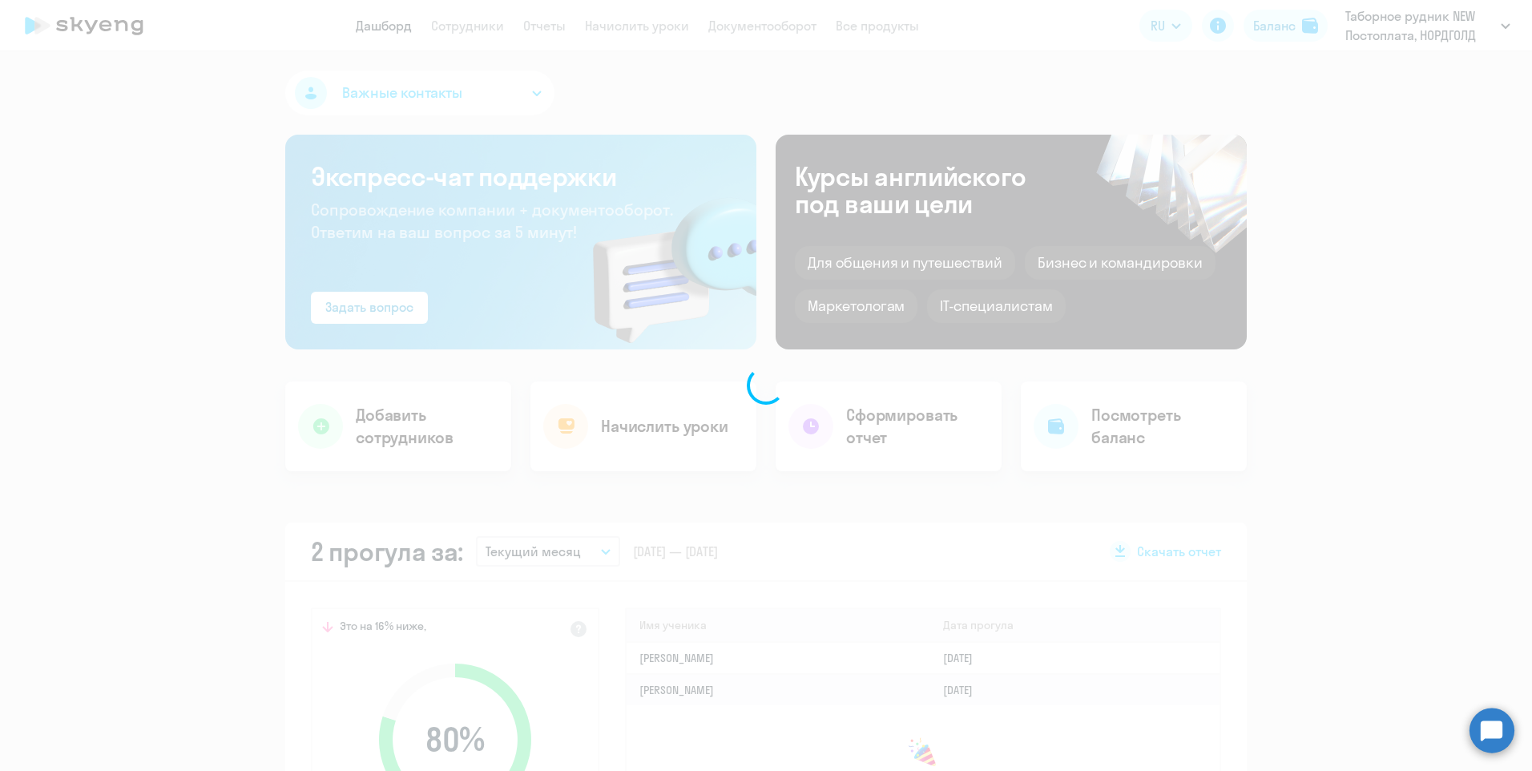
click at [1353, 23] on p "Таборное рудник NEW Постоплата, НОРДГОЛД МЕНЕДЖМЕНТ, ООО" at bounding box center [1419, 25] width 149 height 38
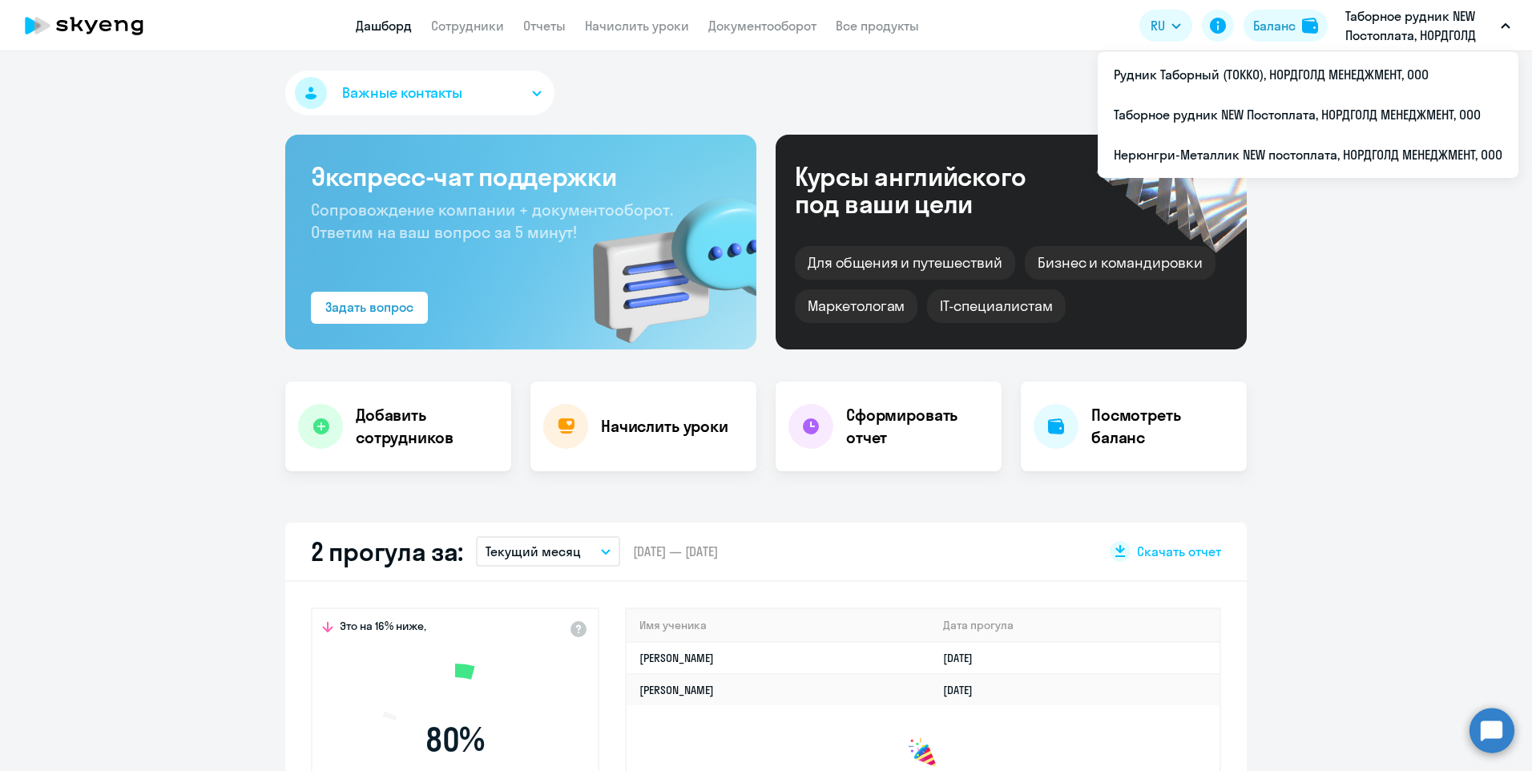
click at [1419, 34] on p "Таборное рудник NEW Постоплата, НОРДГОЛД МЕНЕДЖМЕНТ, ООО" at bounding box center [1419, 25] width 149 height 38
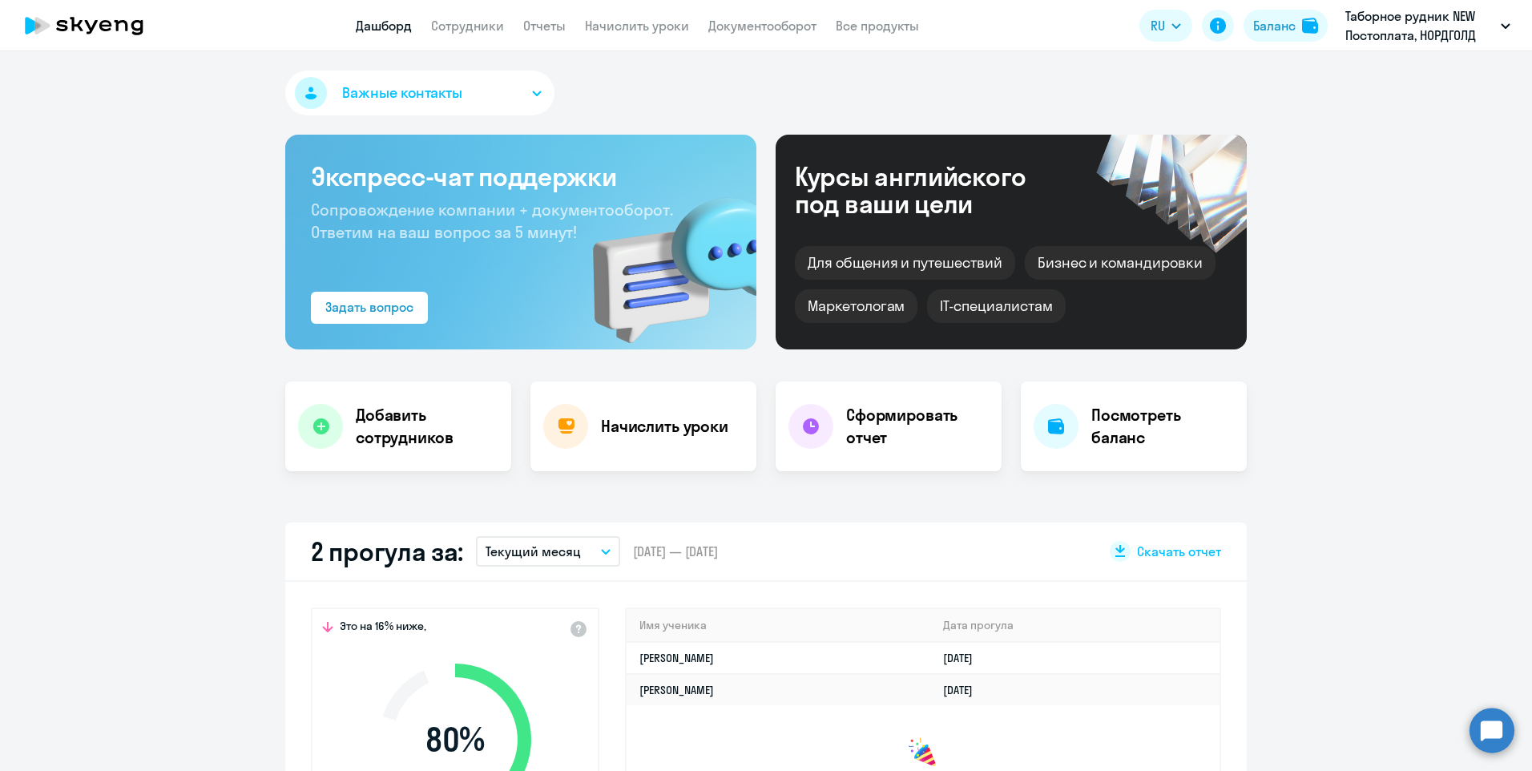
select select "30"
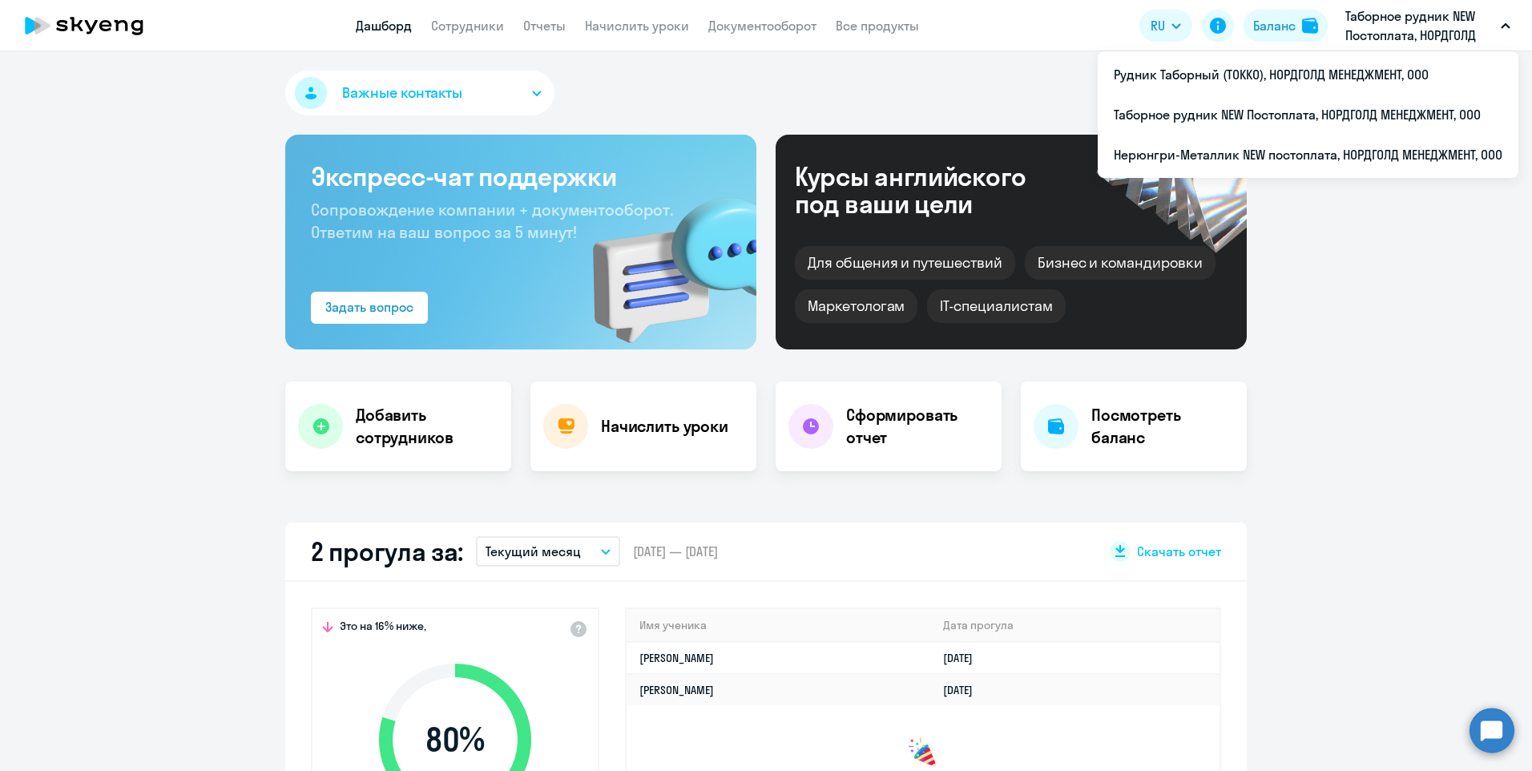
click at [1441, 14] on p "Таборное рудник NEW Постоплата, НОРДГОЛД МЕНЕДЖМЕНТ, ООО" at bounding box center [1419, 25] width 149 height 38
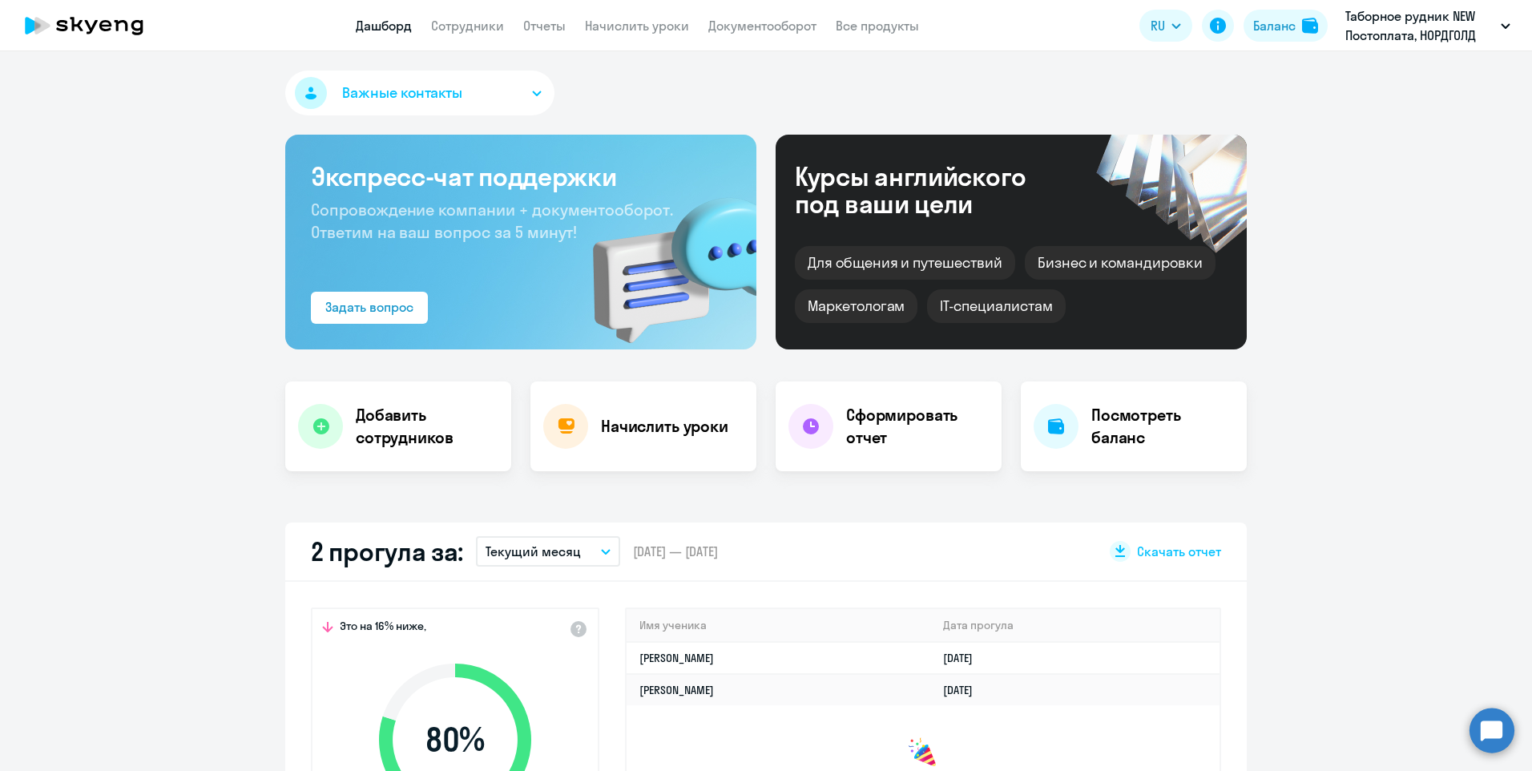
click at [1380, 17] on p "Таборное рудник NEW Постоплата, НОРДГОЛД МЕНЕДЖМЕНТ, ООО" at bounding box center [1419, 25] width 149 height 38
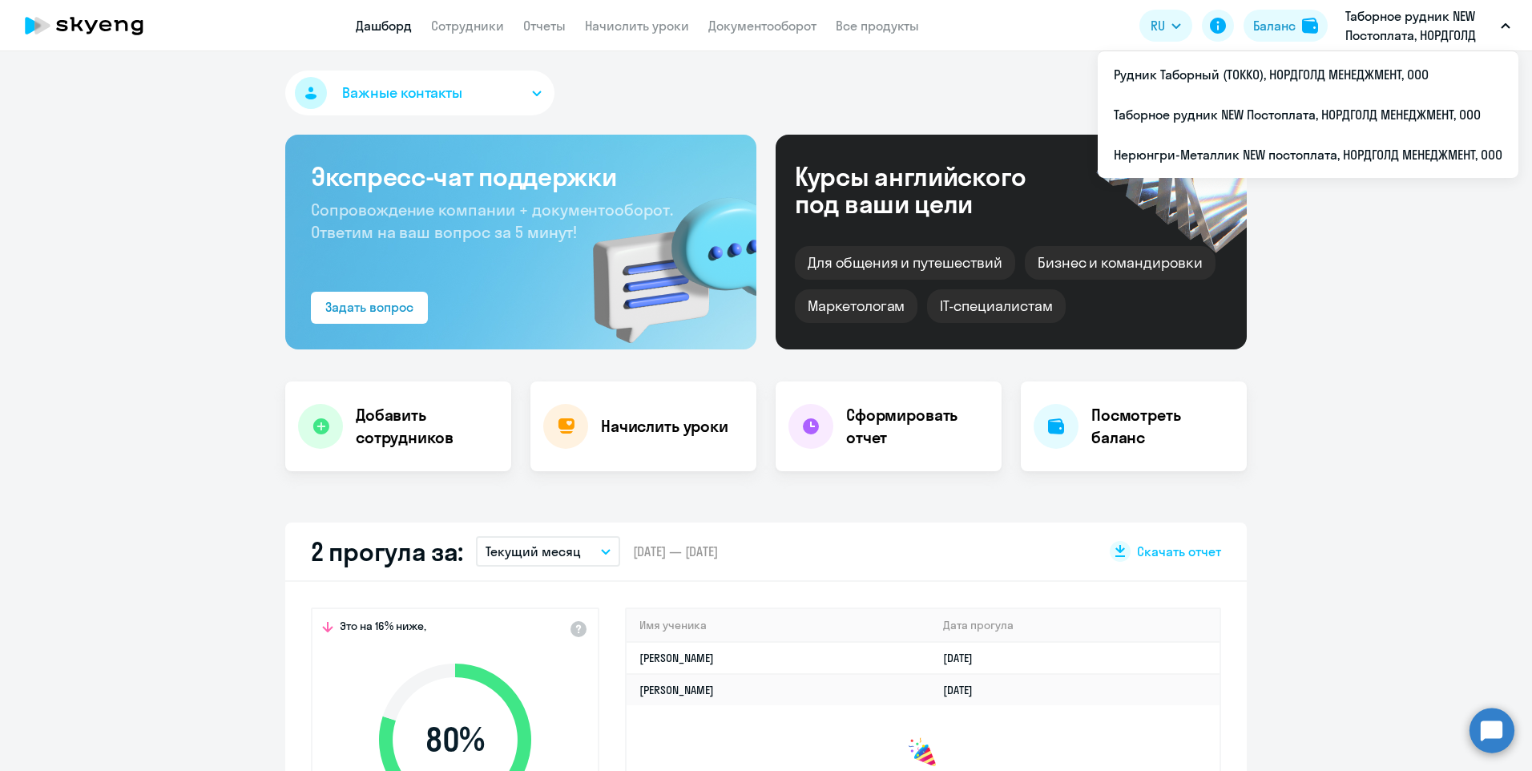
click at [1448, 11] on p "Таборное рудник NEW Постоплата, НОРДГОЛД МЕНЕДЖМЕНТ, ООО" at bounding box center [1419, 25] width 149 height 38
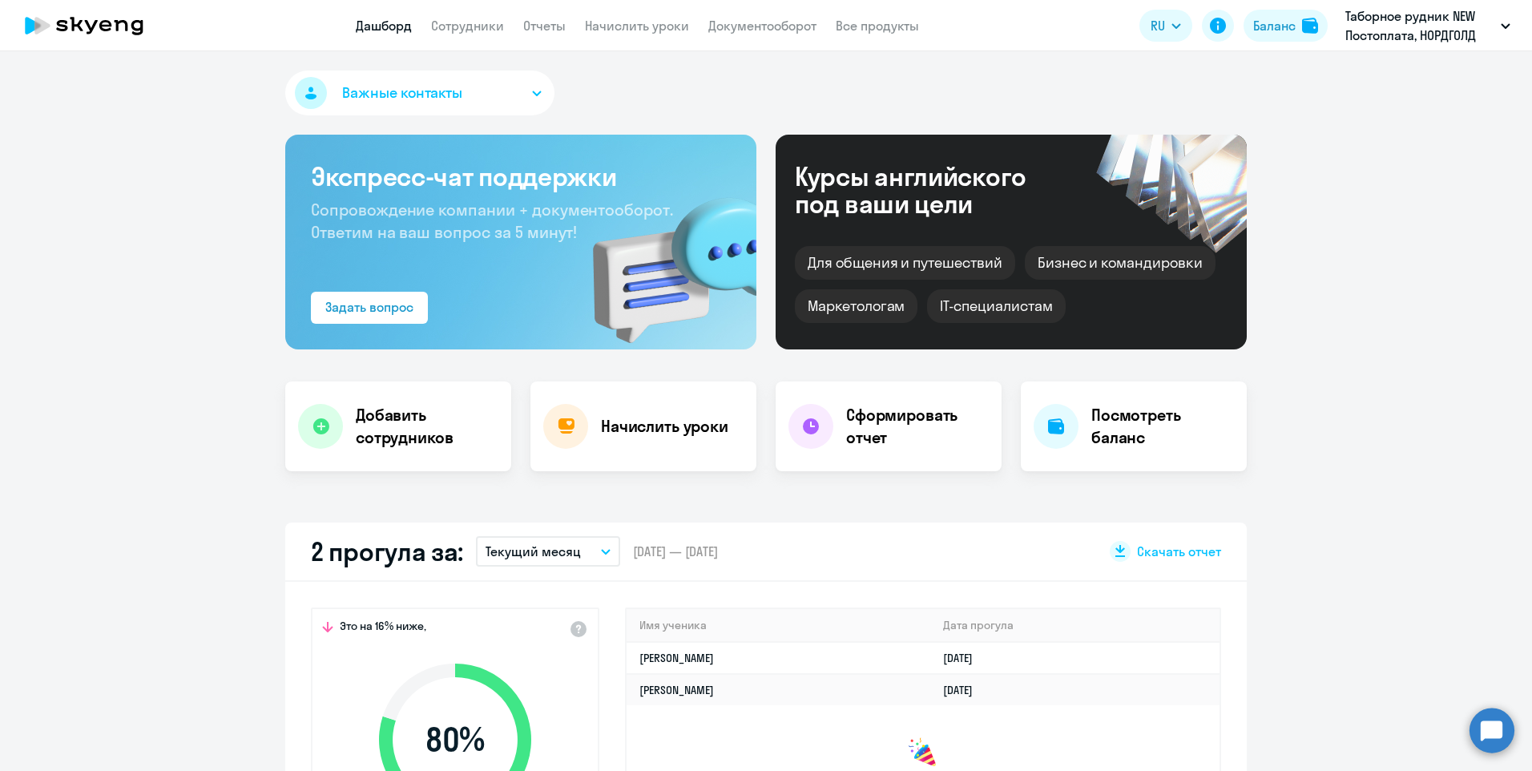
click at [1399, 23] on p "Таборное рудник NEW Постоплата, НОРДГОЛД МЕНЕДЖМЕНТ, ООО" at bounding box center [1419, 25] width 149 height 38
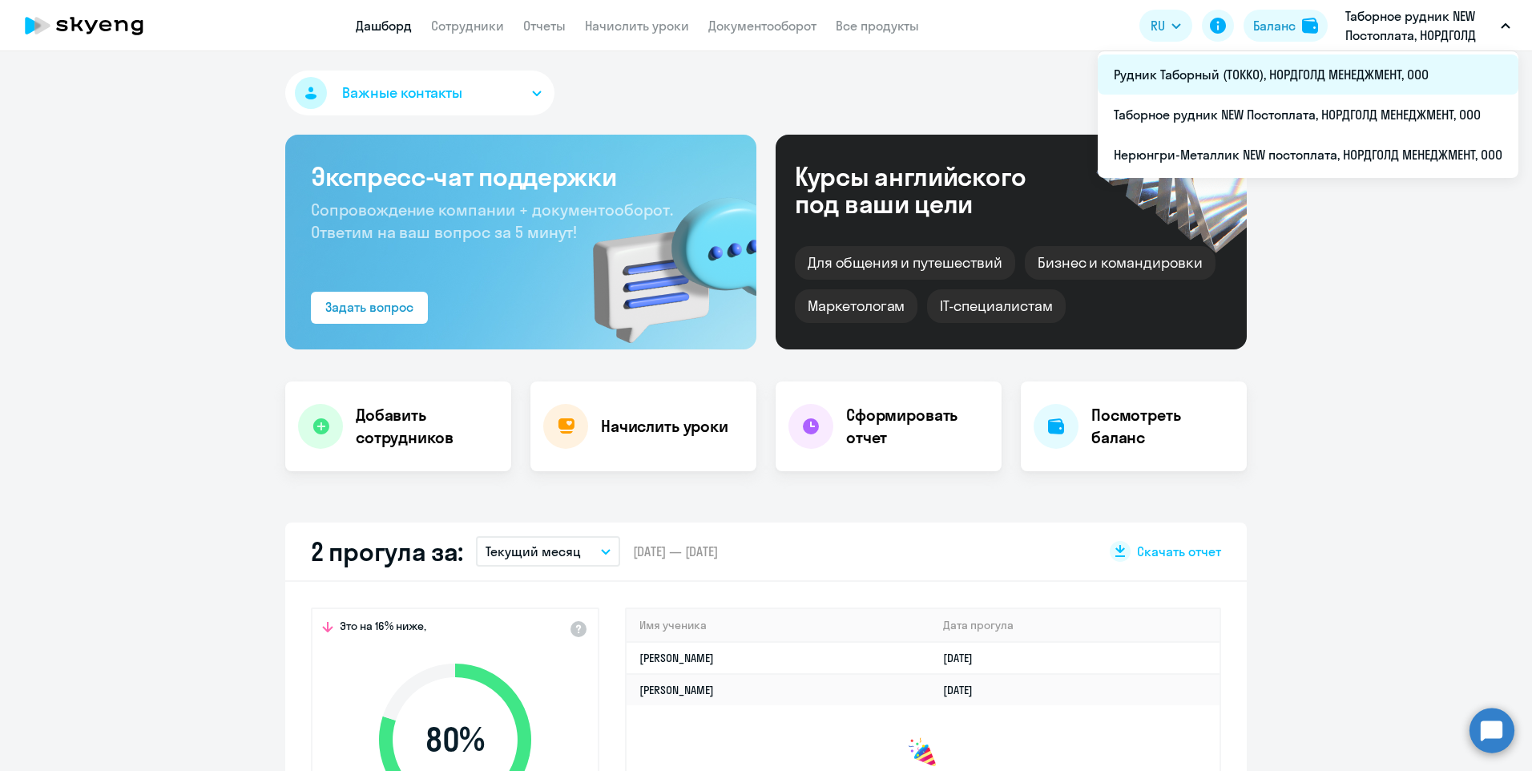
click at [1231, 87] on li "Рудник Таборный (ТОККО), НОРДГОЛД МЕНЕДЖМЕНТ, ООО" at bounding box center [1308, 74] width 421 height 40
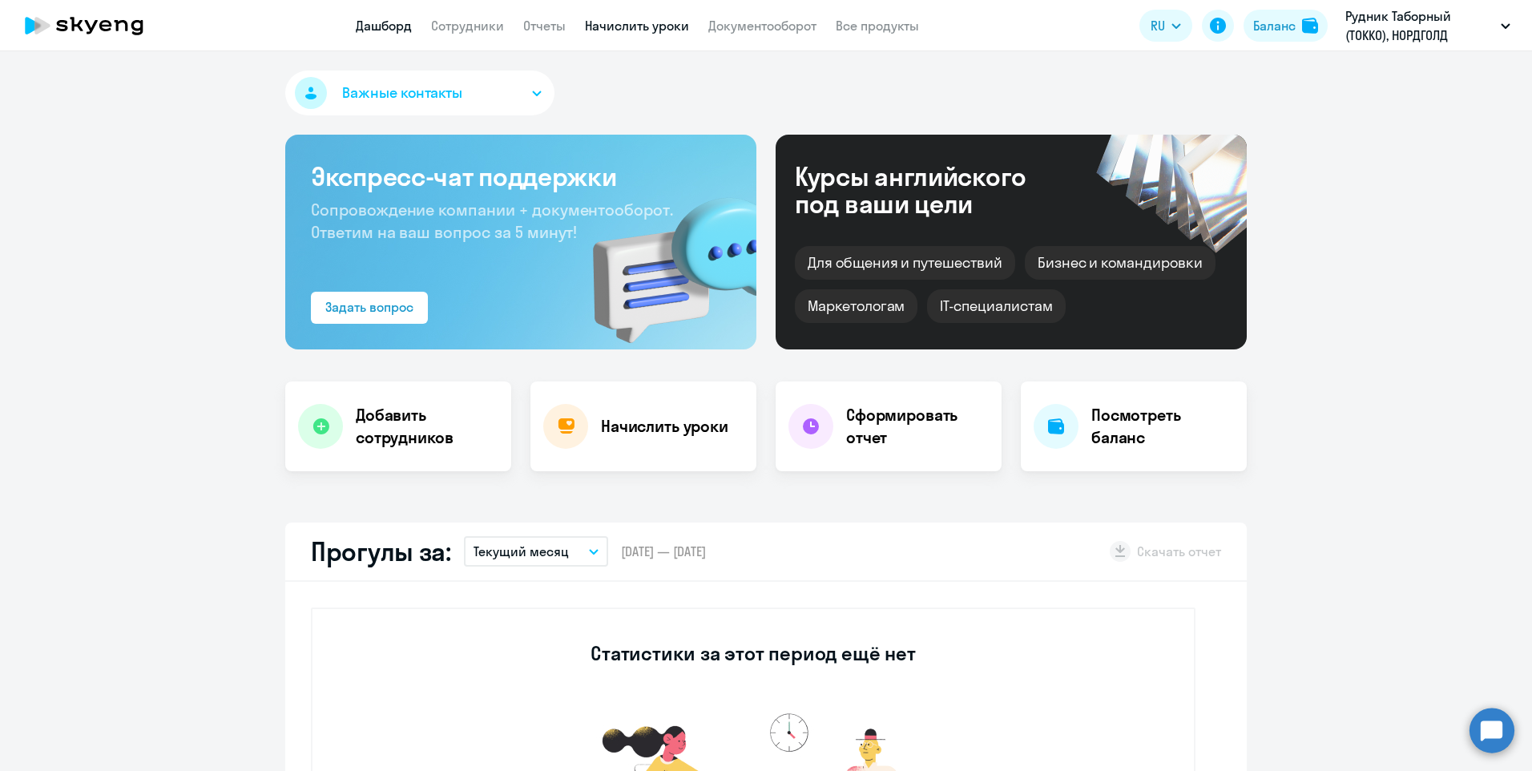
click at [639, 23] on link "Начислить уроки" at bounding box center [637, 26] width 104 height 16
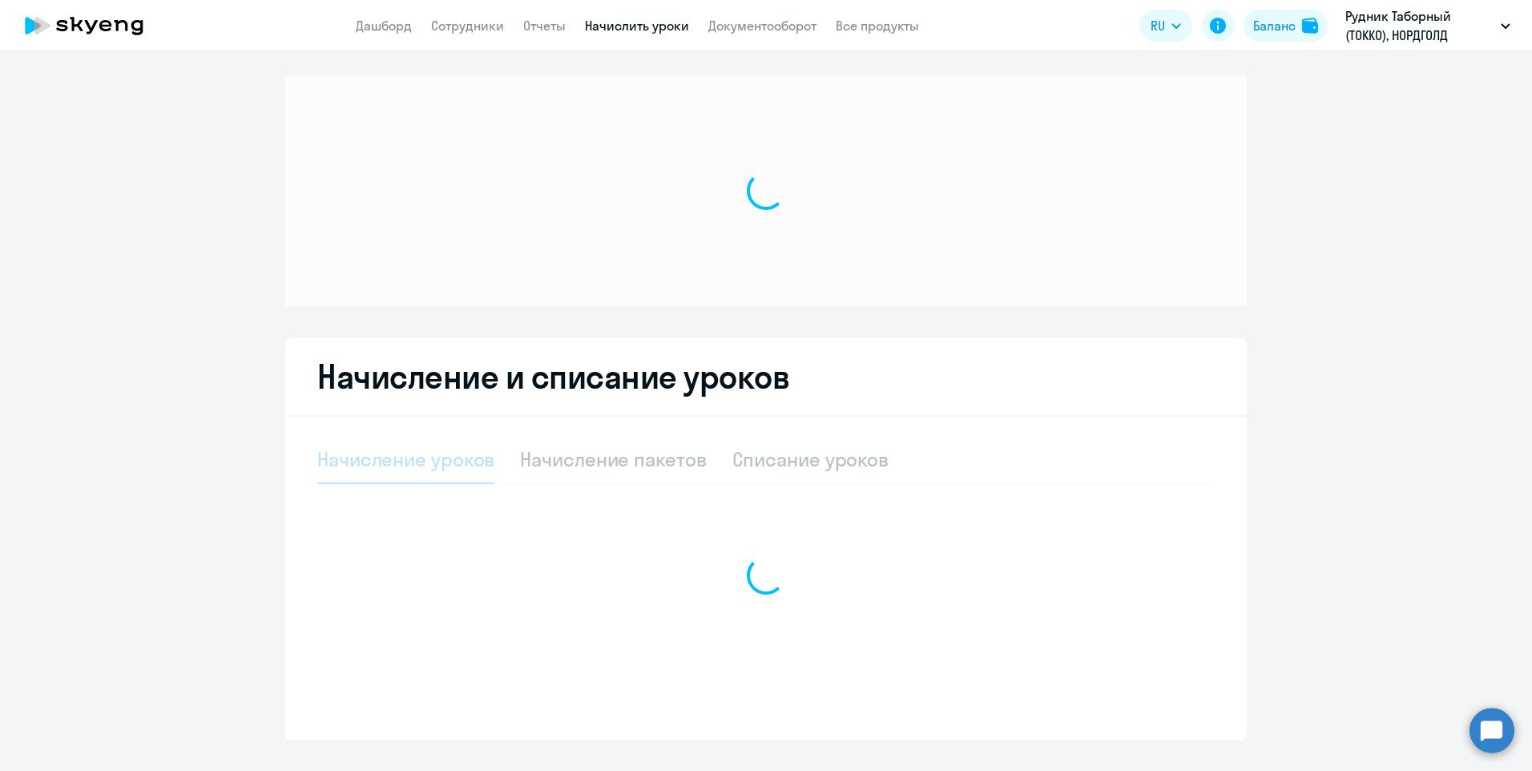
select select "10"
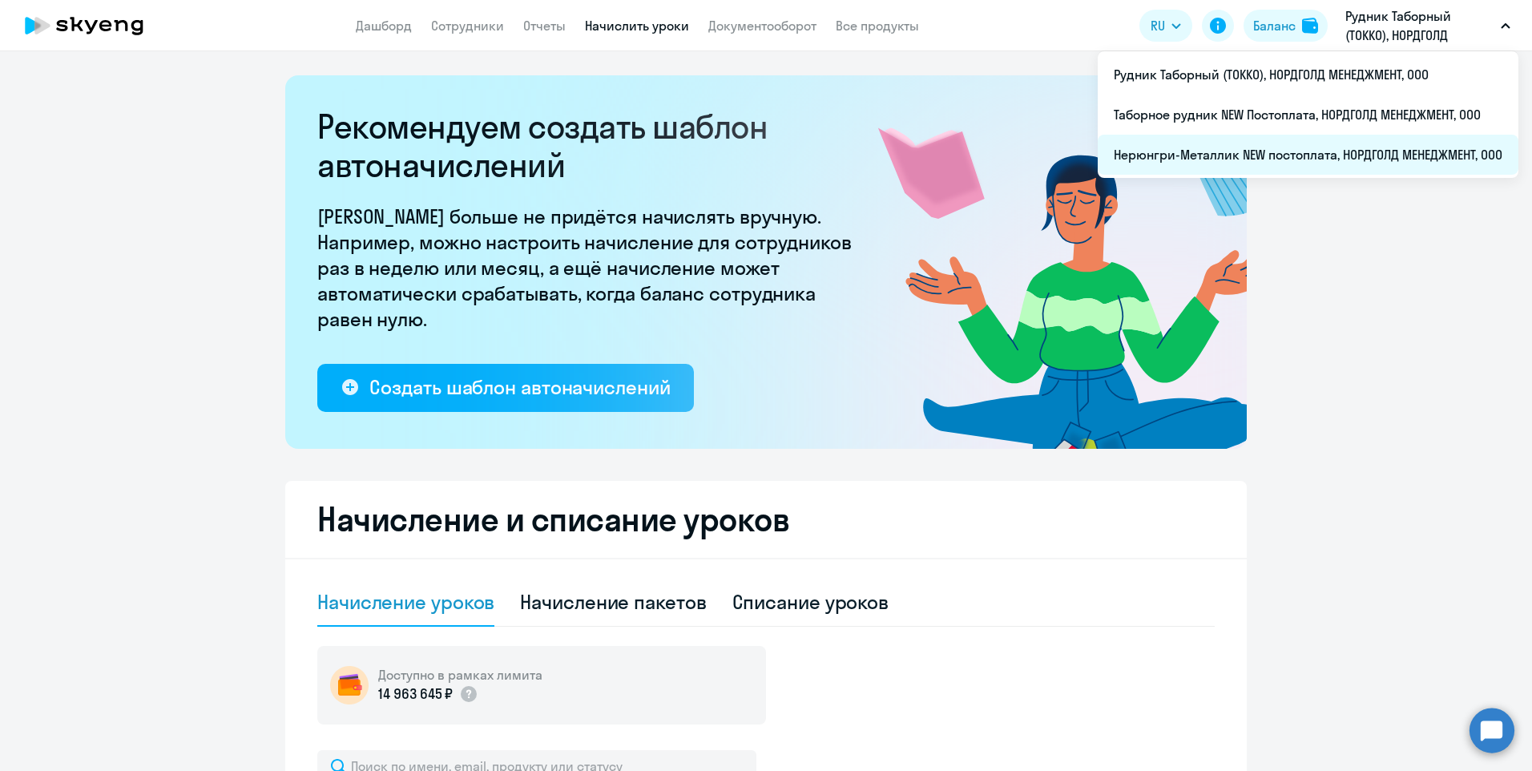
click at [1241, 145] on li "Нерюнгри-Металлик NEW постоплата, НОРДГОЛД МЕНЕДЖМЕНТ, ООО" at bounding box center [1308, 155] width 421 height 40
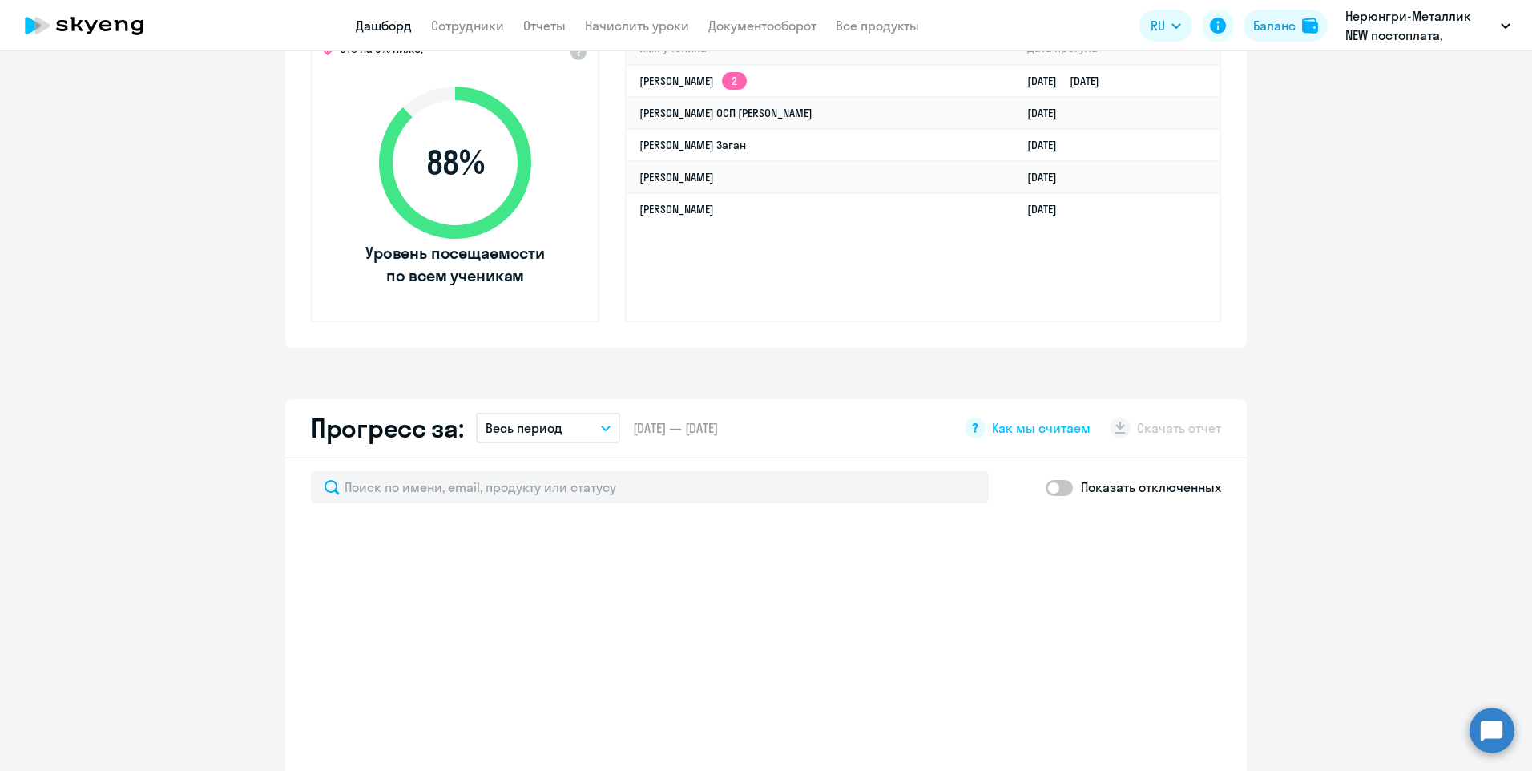
scroll to position [480, 0]
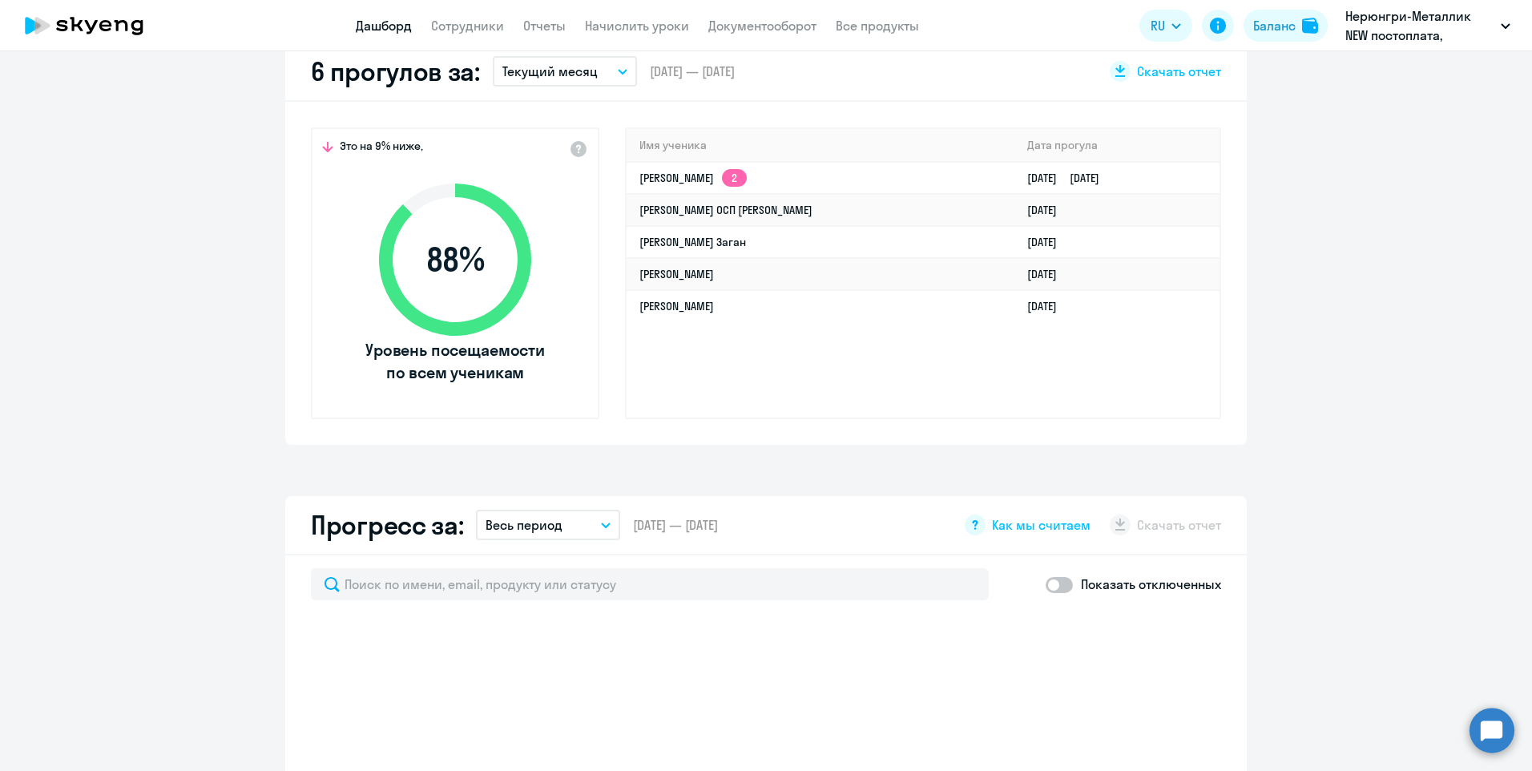
select select "30"
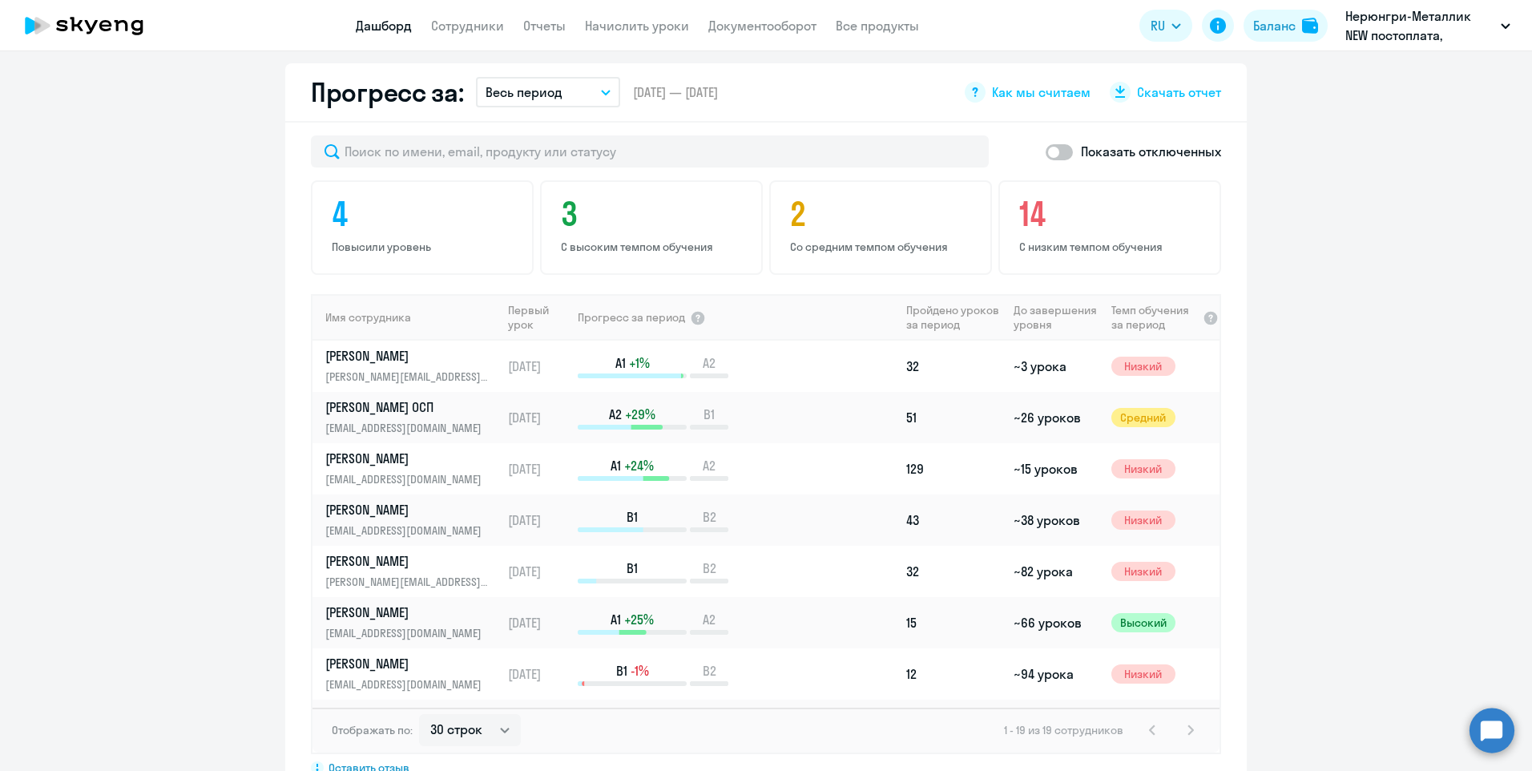
scroll to position [0, 0]
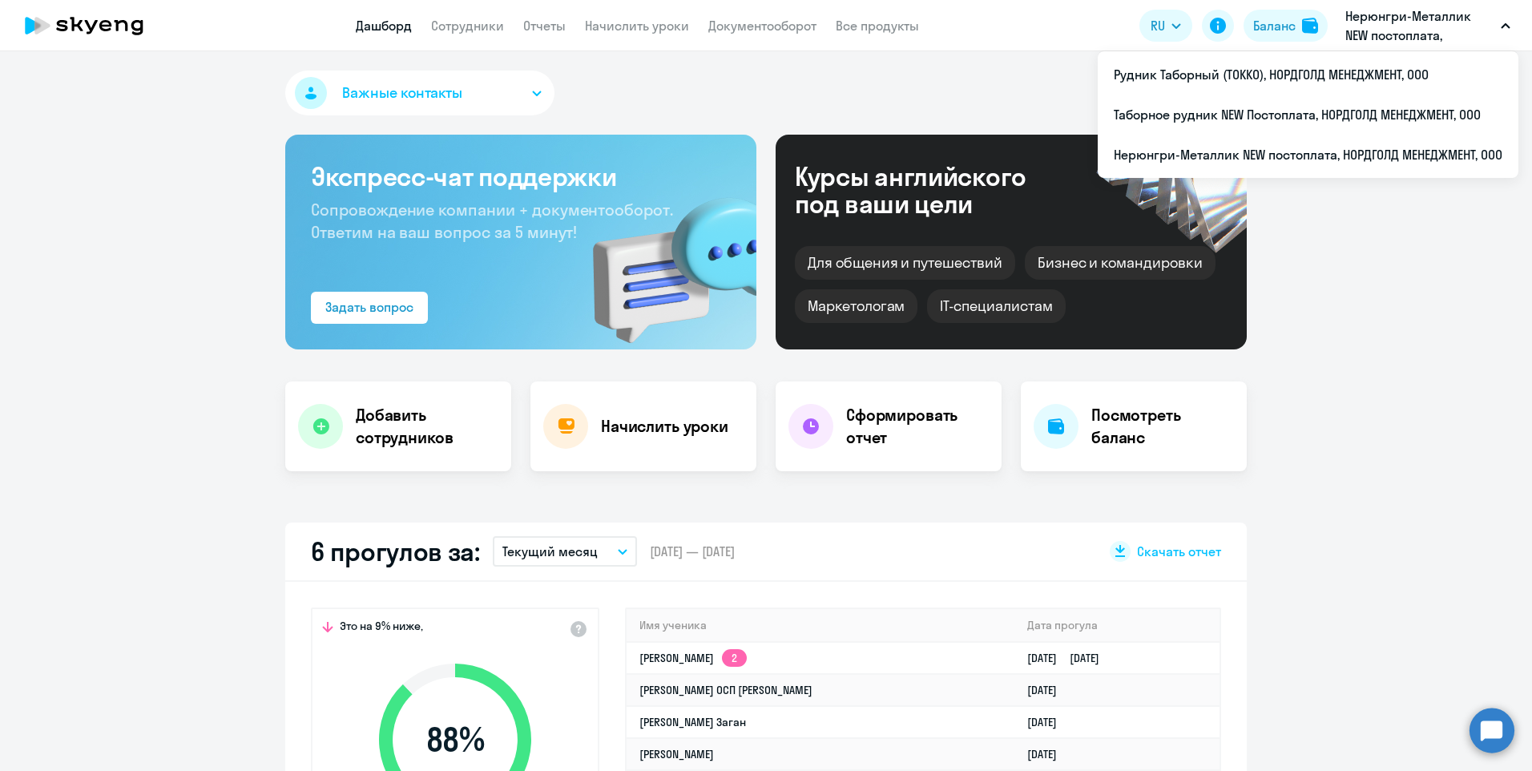
click at [692, 82] on div "Важные контакты" at bounding box center [765, 96] width 961 height 51
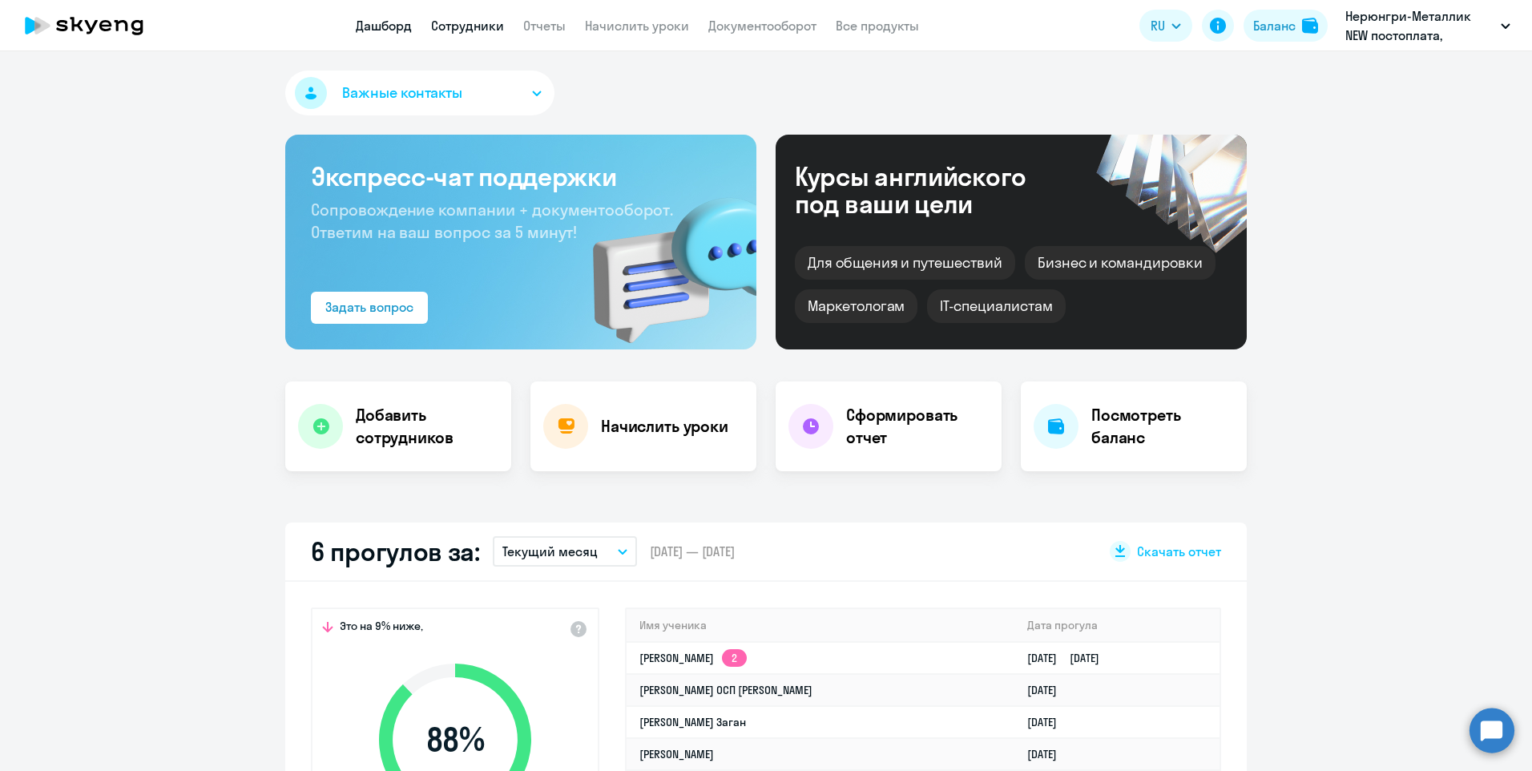
click at [471, 19] on link "Сотрудники" at bounding box center [467, 26] width 73 height 16
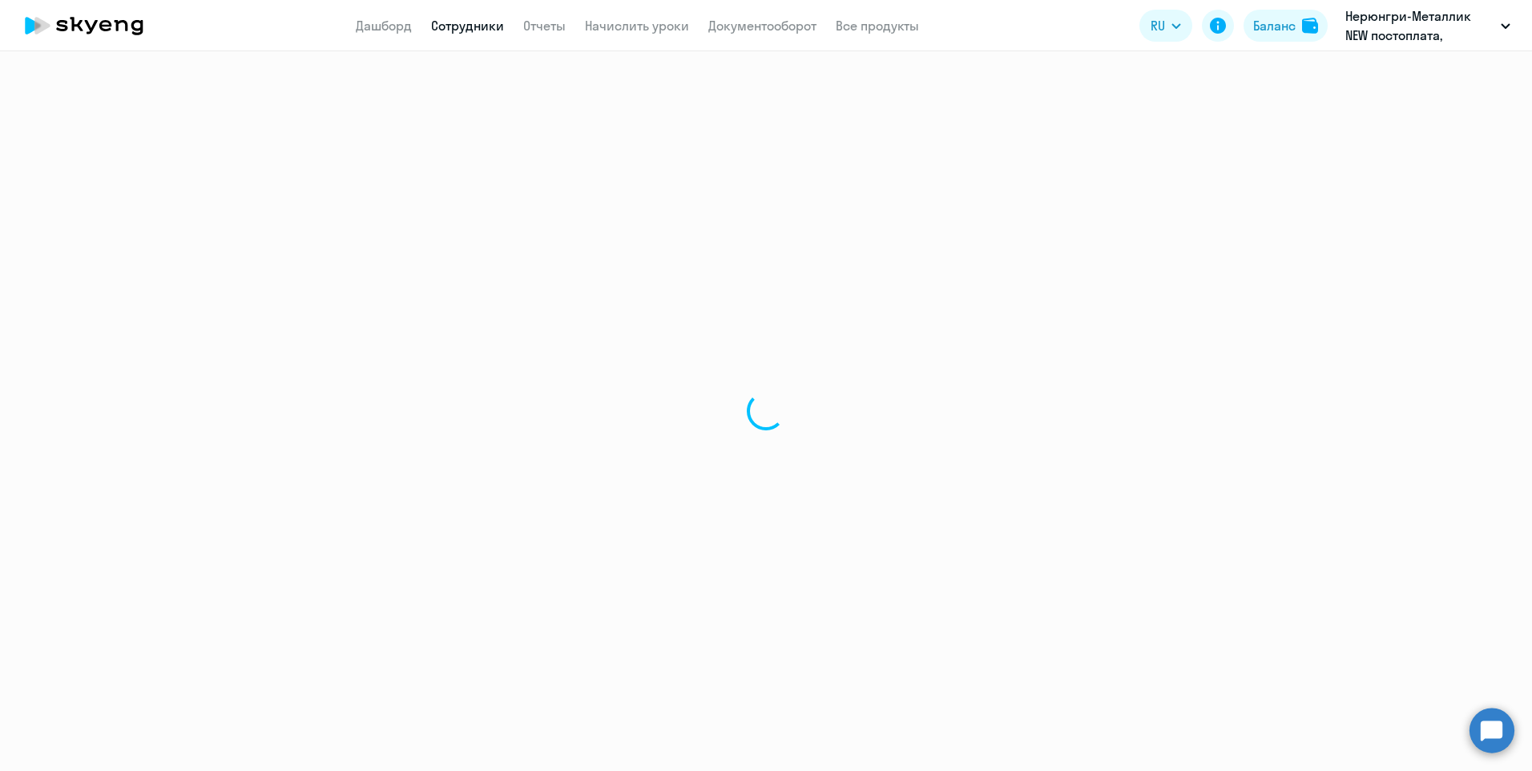
select select "30"
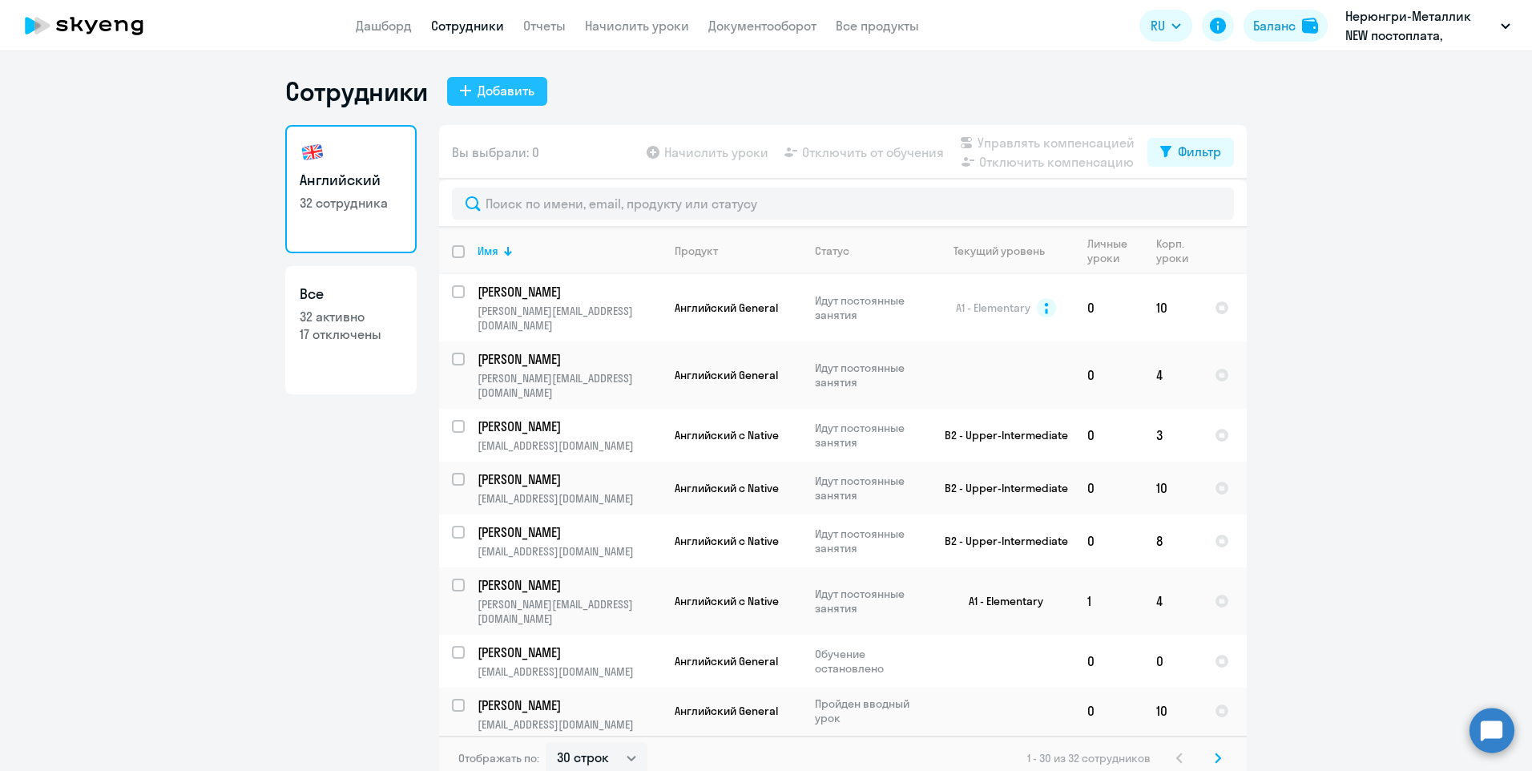
click at [490, 88] on div "Добавить" at bounding box center [506, 90] width 57 height 19
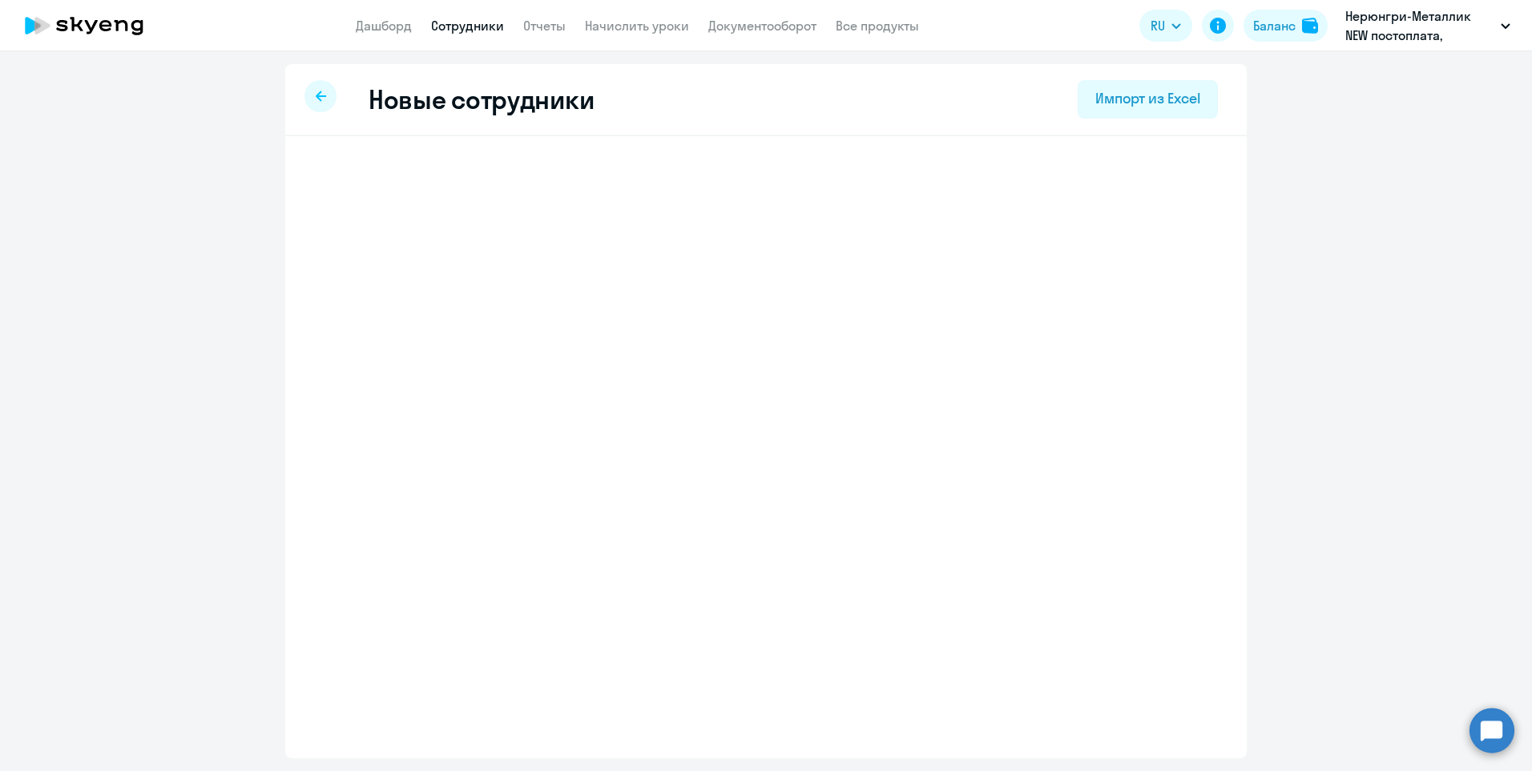
select select "english_adult_not_native_speaker"
select select "9"
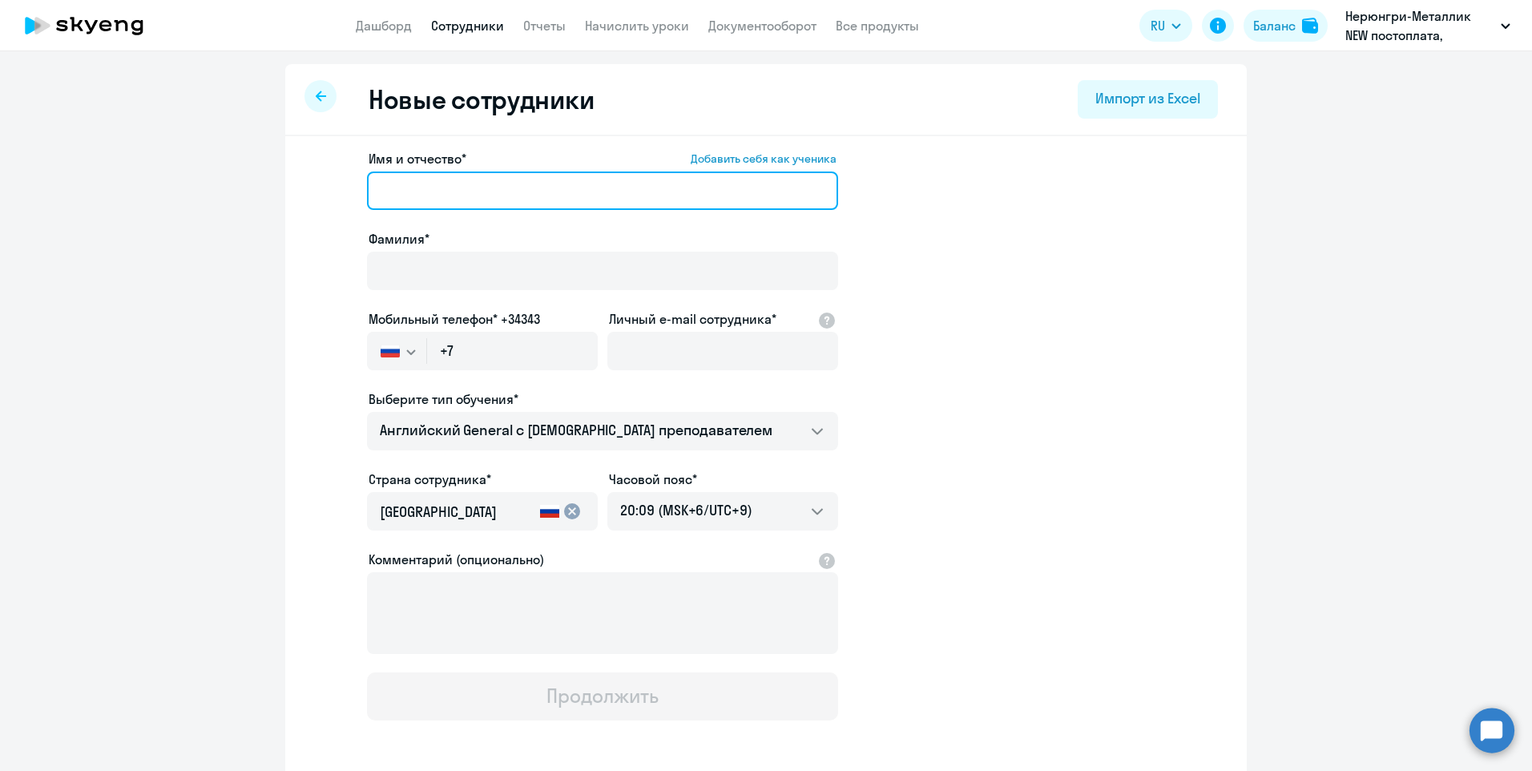
click at [493, 194] on input "Имя и отчество* Добавить себя как ученика" at bounding box center [602, 190] width 471 height 38
type input "Алексей"
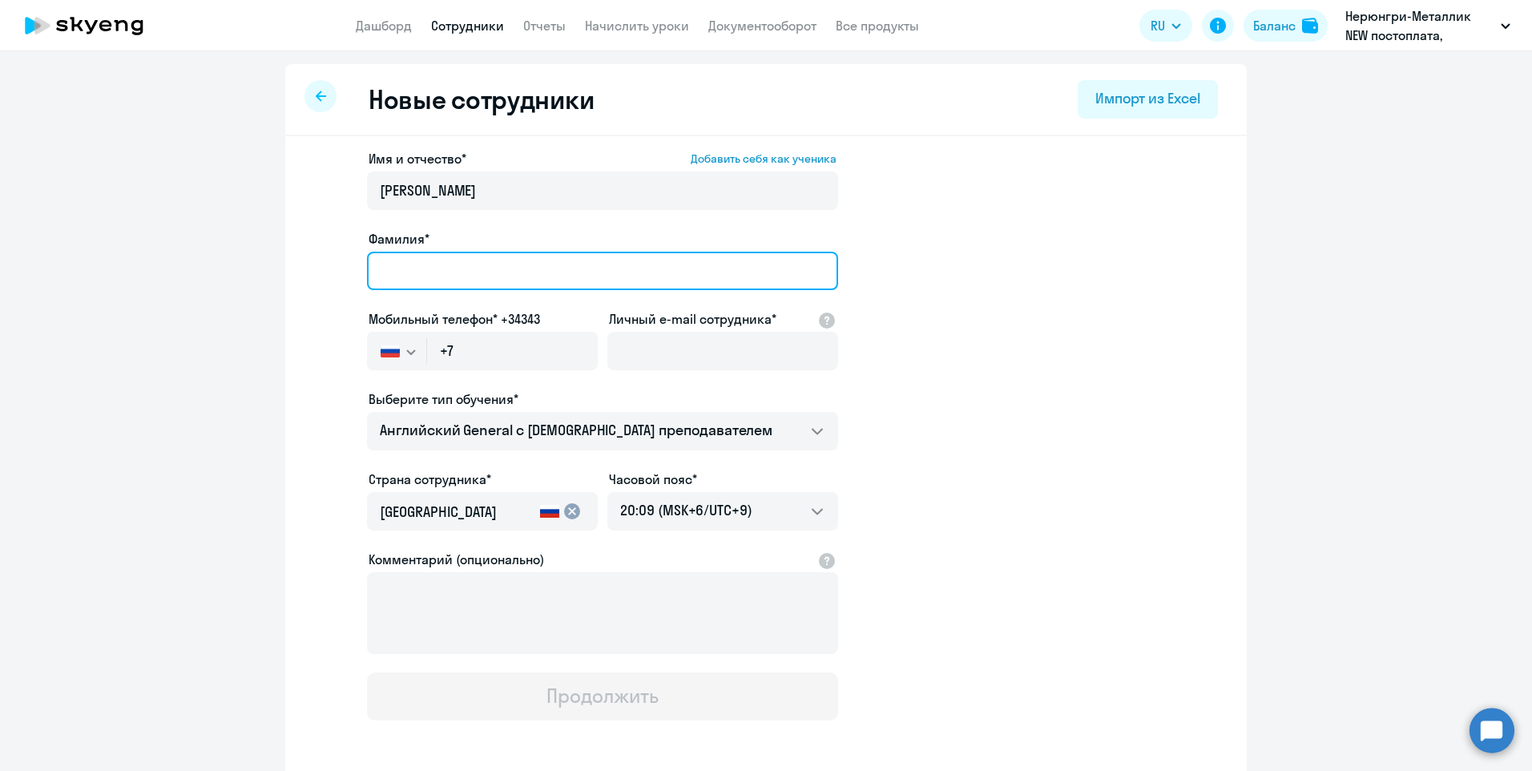
click at [478, 269] on input "Фамилия*" at bounding box center [602, 271] width 471 height 38
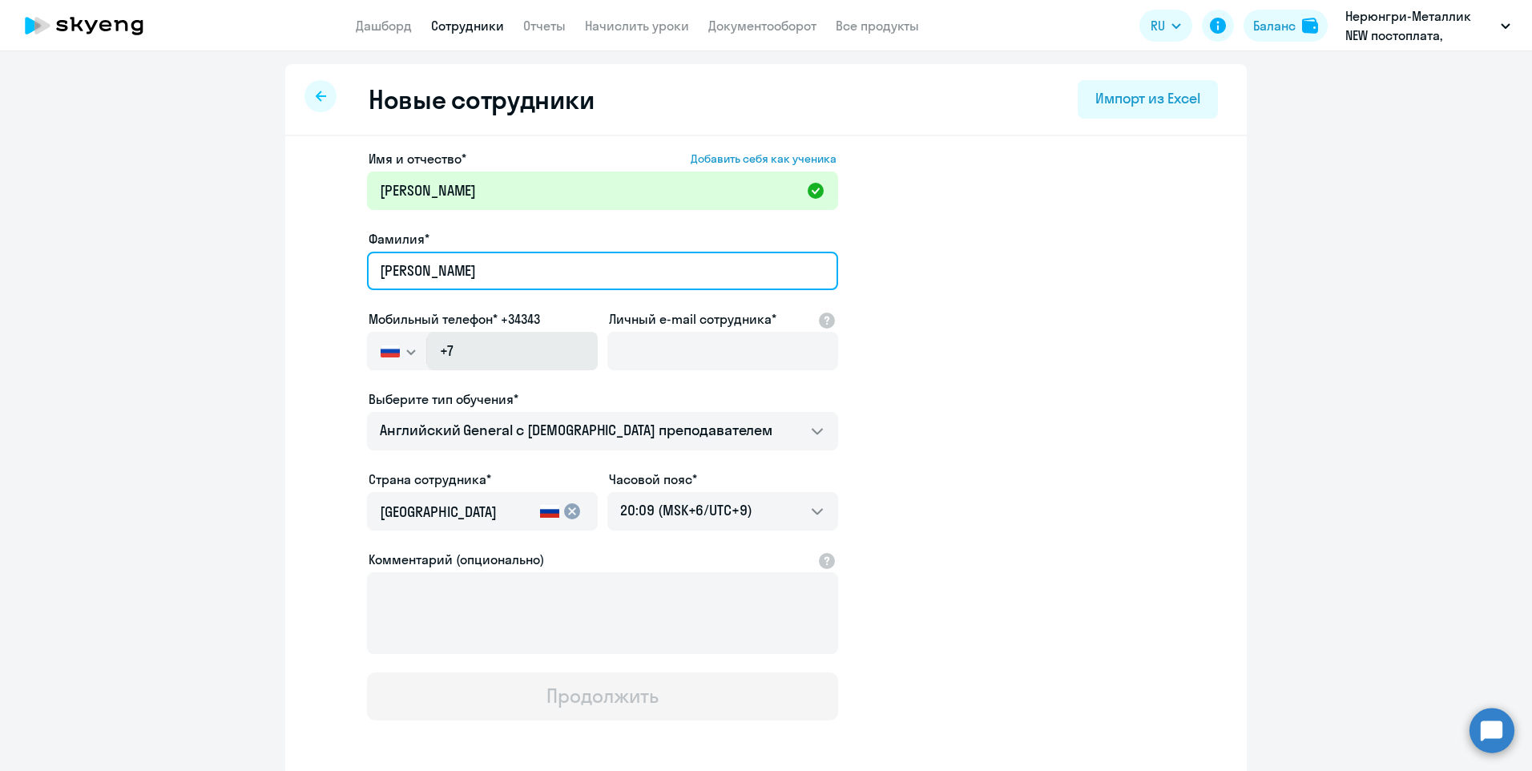
type input "Шейкин"
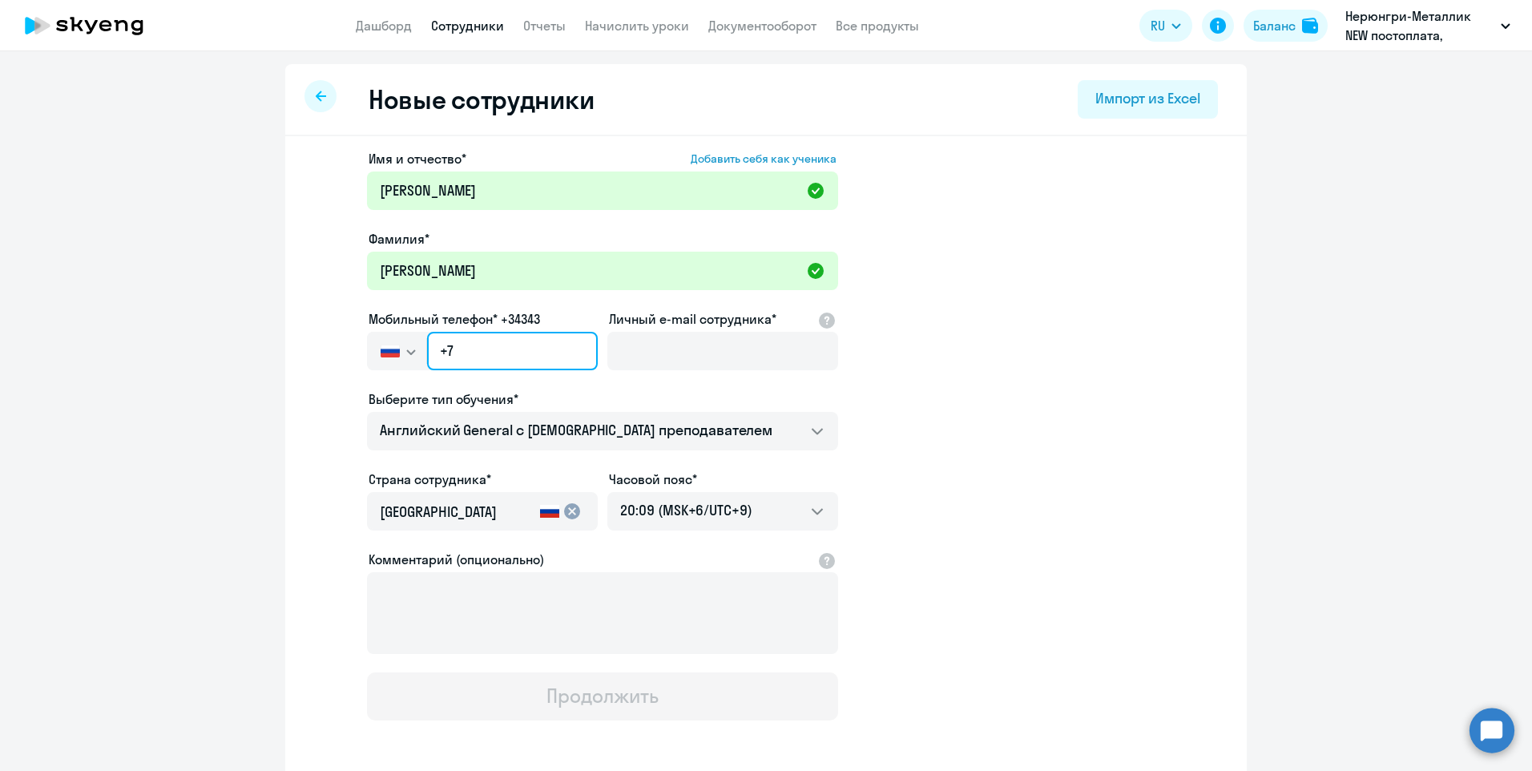
click at [498, 353] on input "+7" at bounding box center [512, 351] width 171 height 38
type input "+7 924 841-76-67"
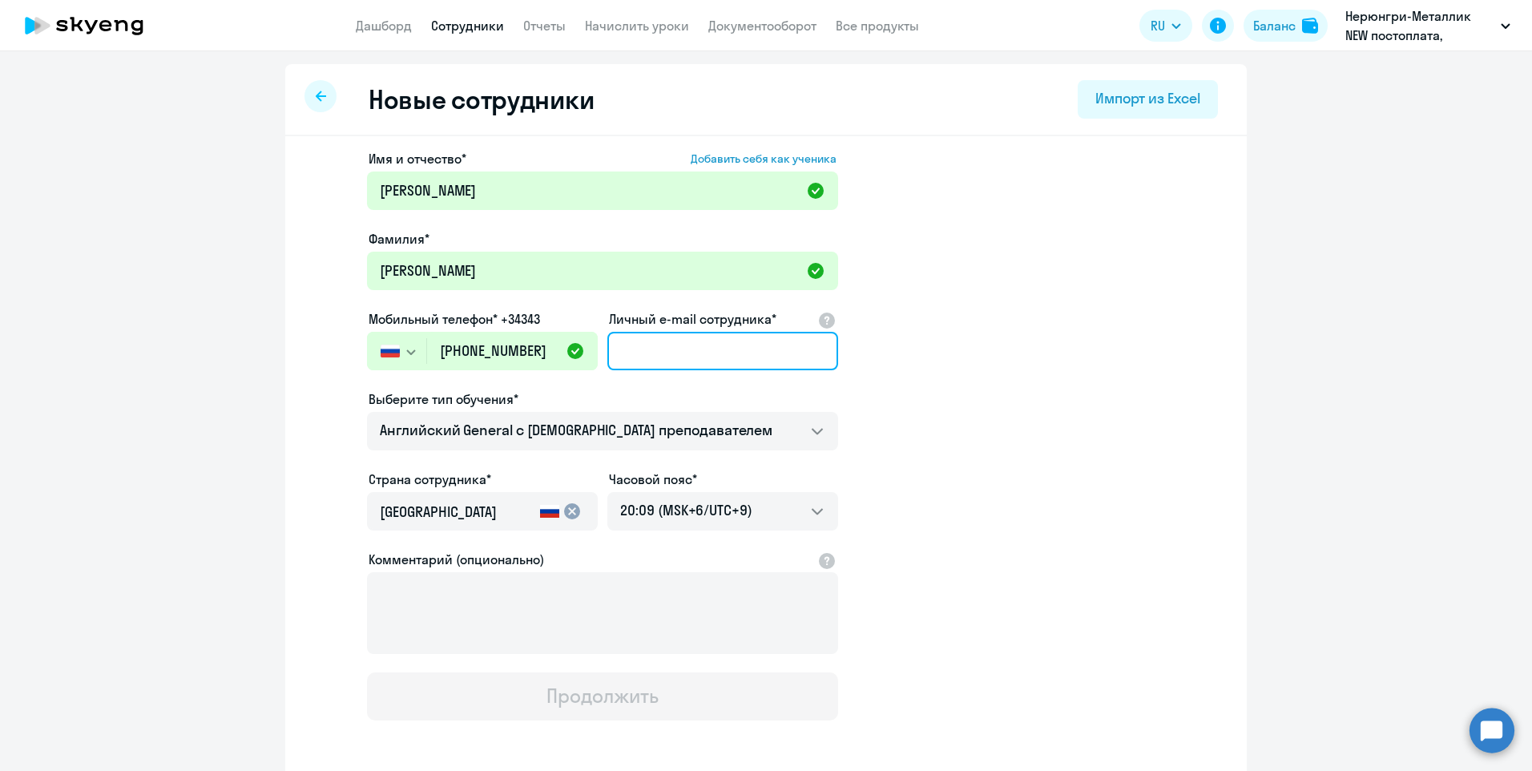
click at [608, 341] on input "Личный e-mail сотрудника*" at bounding box center [722, 351] width 231 height 38
paste input "[PERSON_NAME][EMAIL_ADDRESS][DOMAIN_NAME]"
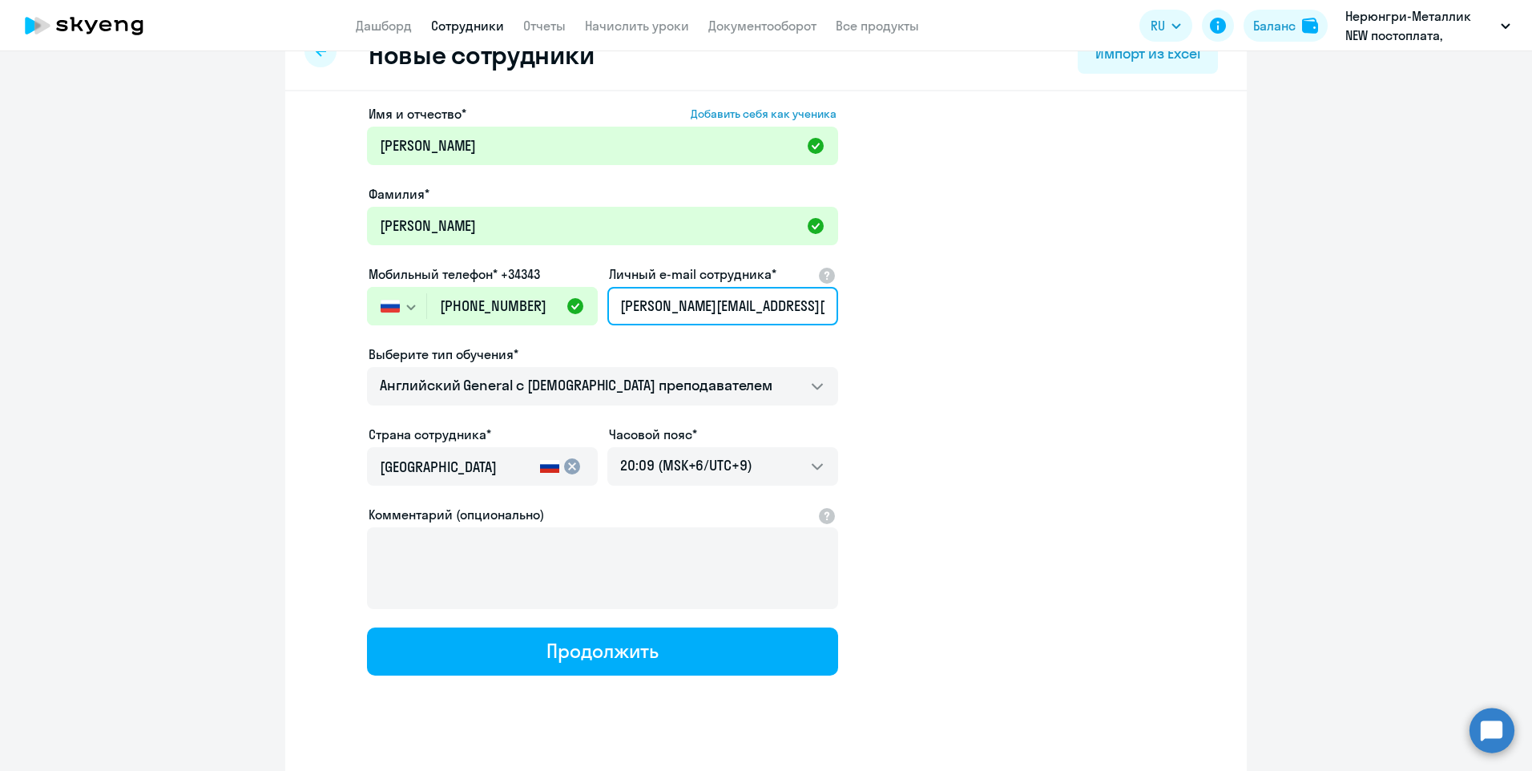
scroll to position [69, 0]
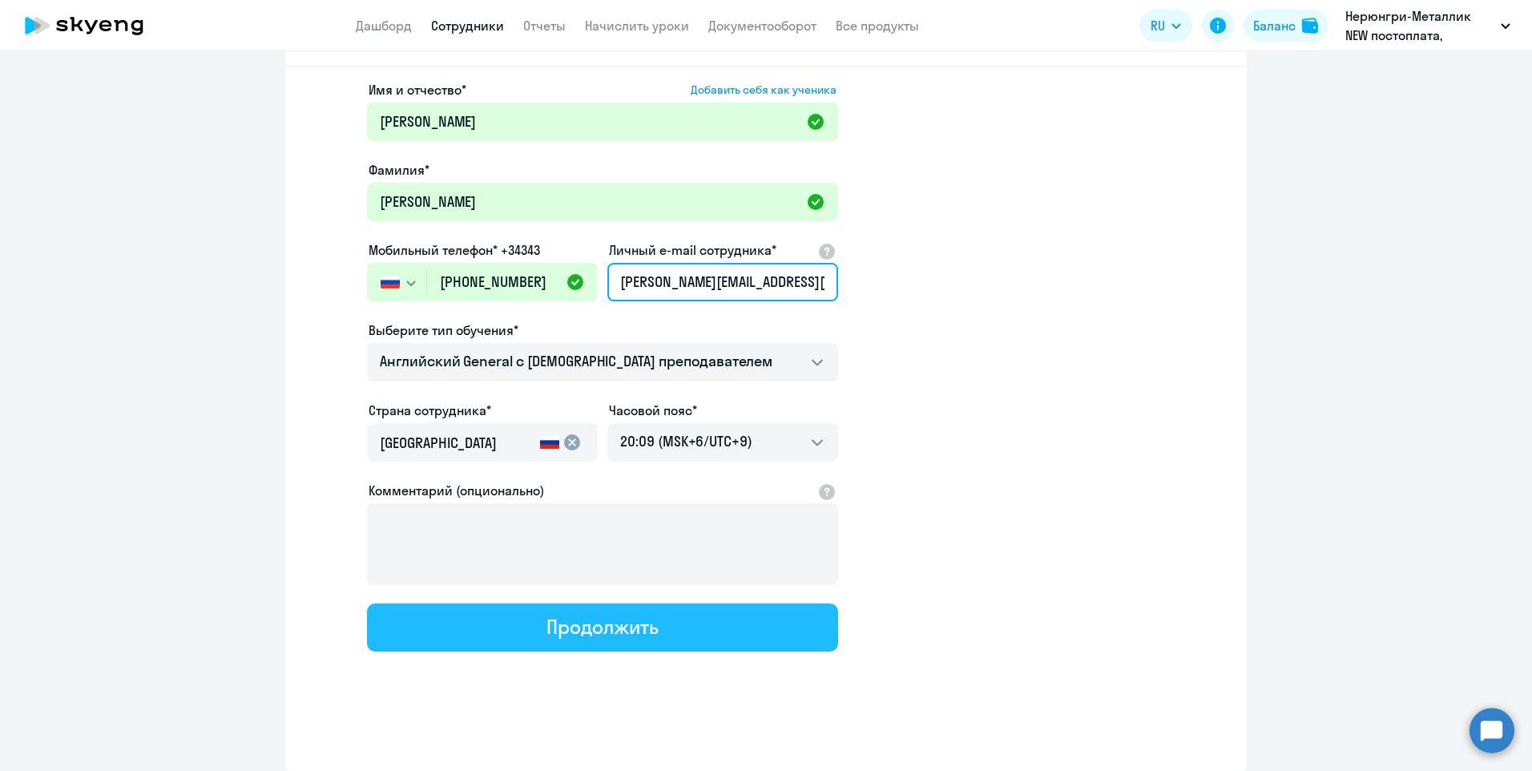
type input "[PERSON_NAME][EMAIL_ADDRESS][DOMAIN_NAME]"
click at [636, 636] on div "Продолжить" at bounding box center [601, 627] width 111 height 26
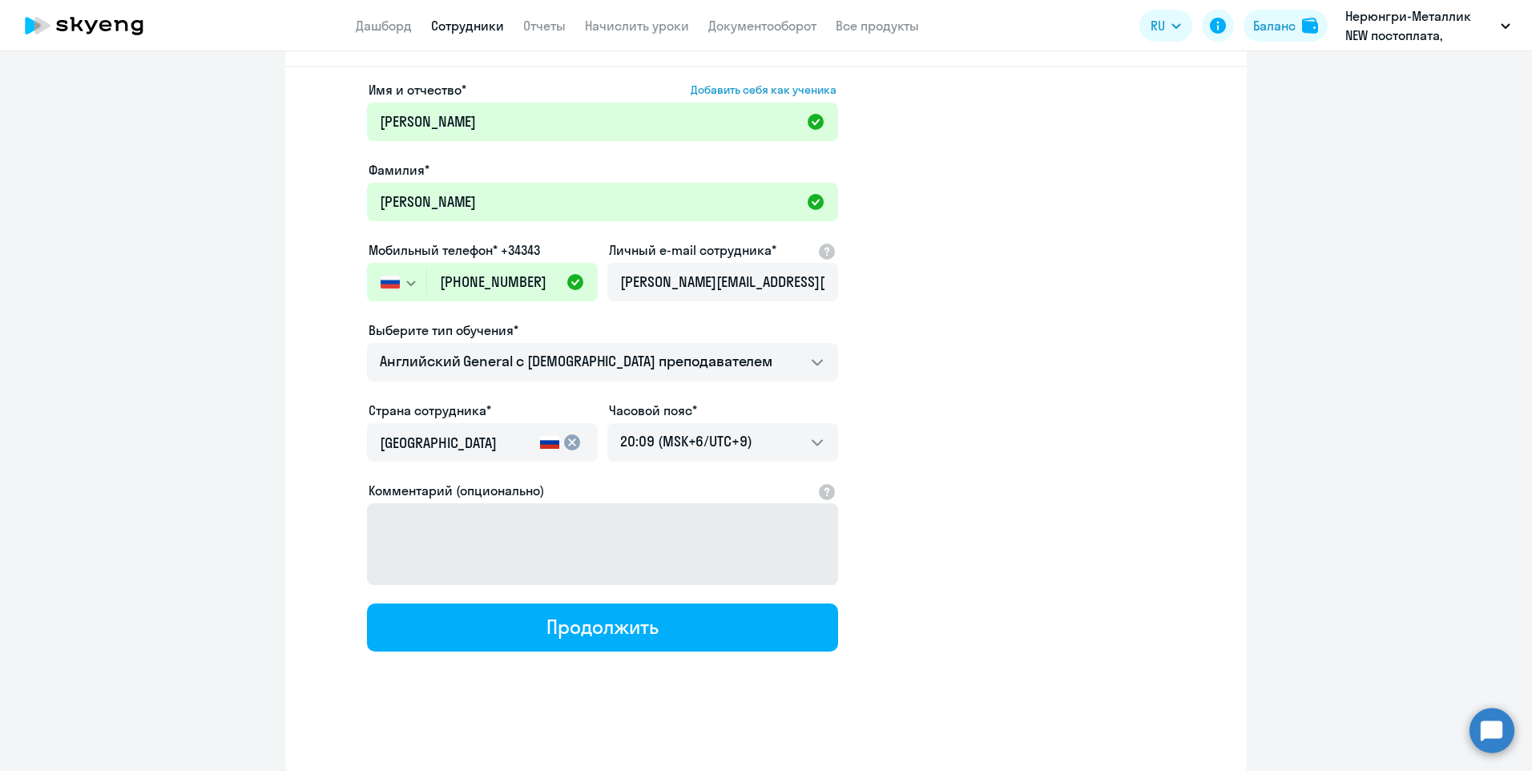
select select "english_adult_not_native_speaker"
select select "9"
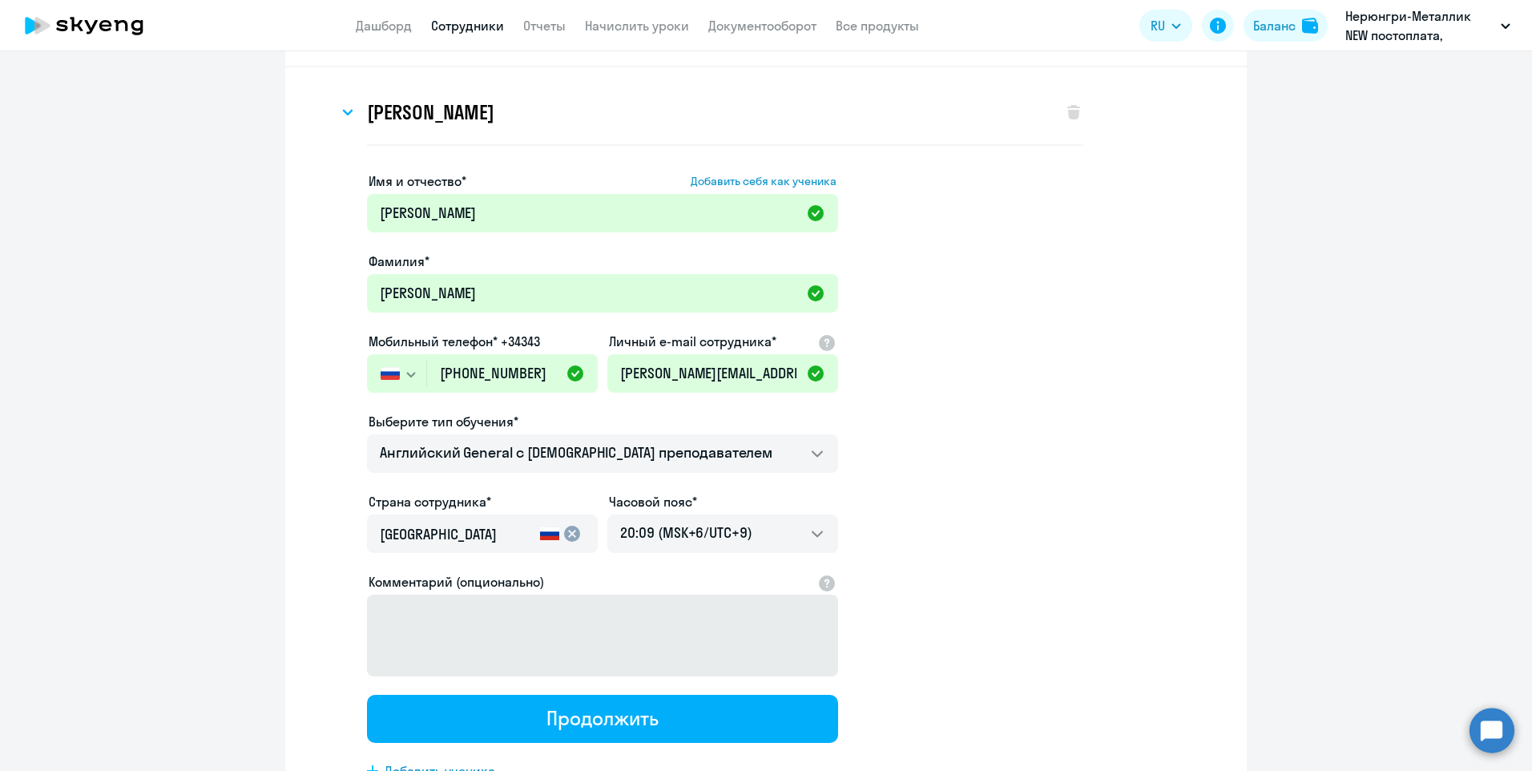
scroll to position [0, 0]
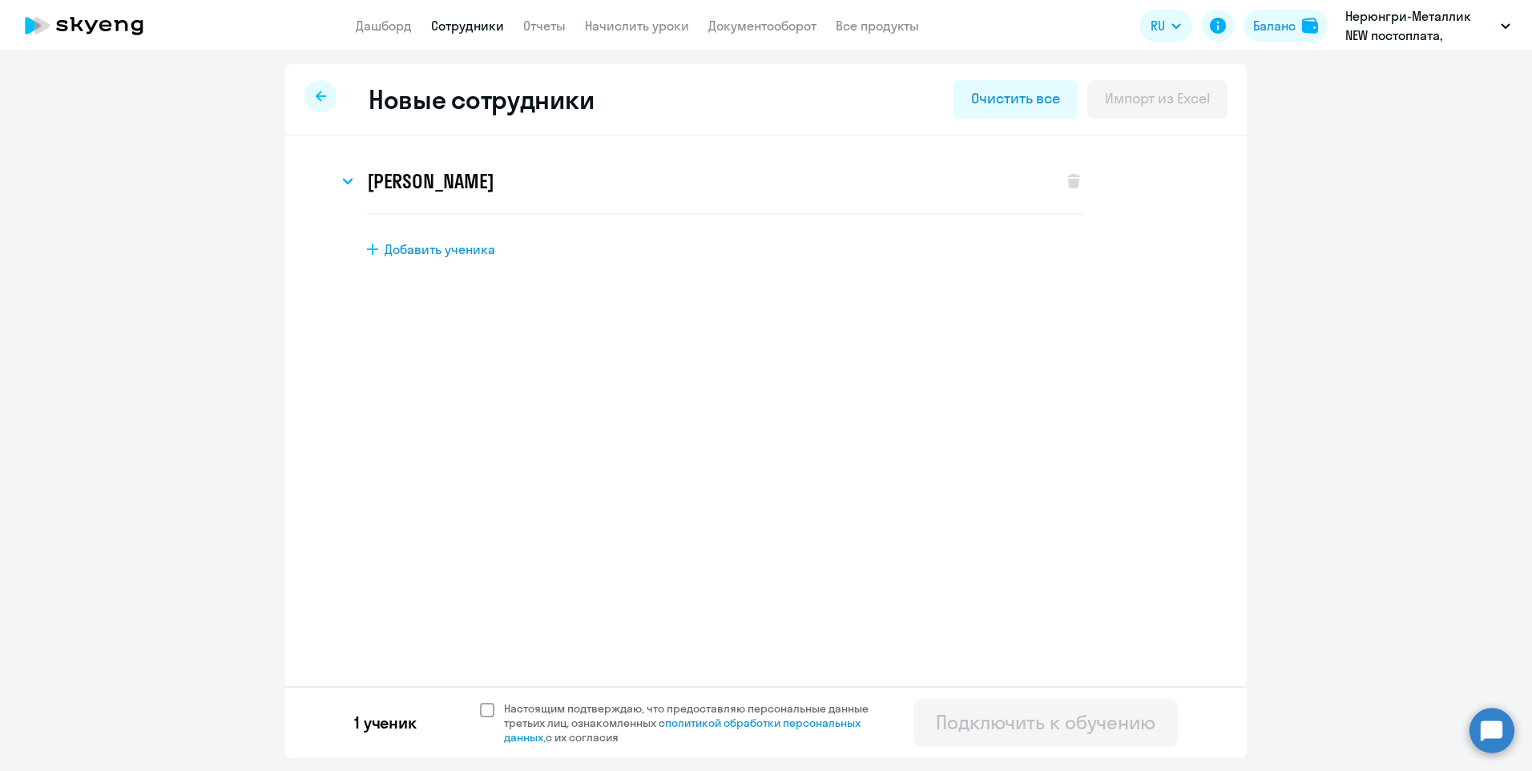
click at [480, 707] on span at bounding box center [487, 710] width 14 height 14
click at [479, 701] on input "Настоящим подтверждаю, что предоставляю персональные данные третьих лиц, ознако…" at bounding box center [479, 700] width 1 height 1
checkbox input "true"
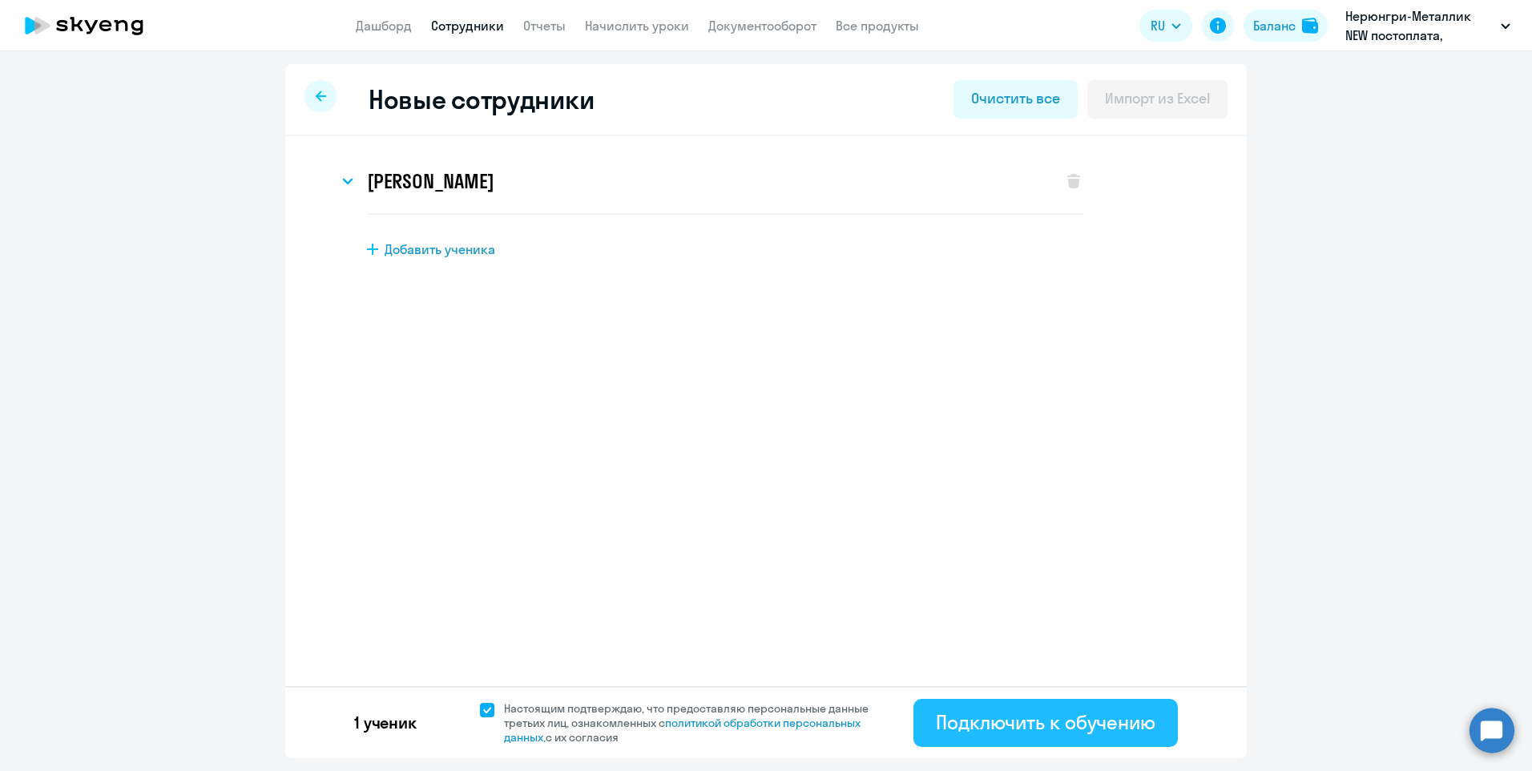
click at [1013, 722] on div "Подключить к обучению" at bounding box center [1046, 722] width 220 height 26
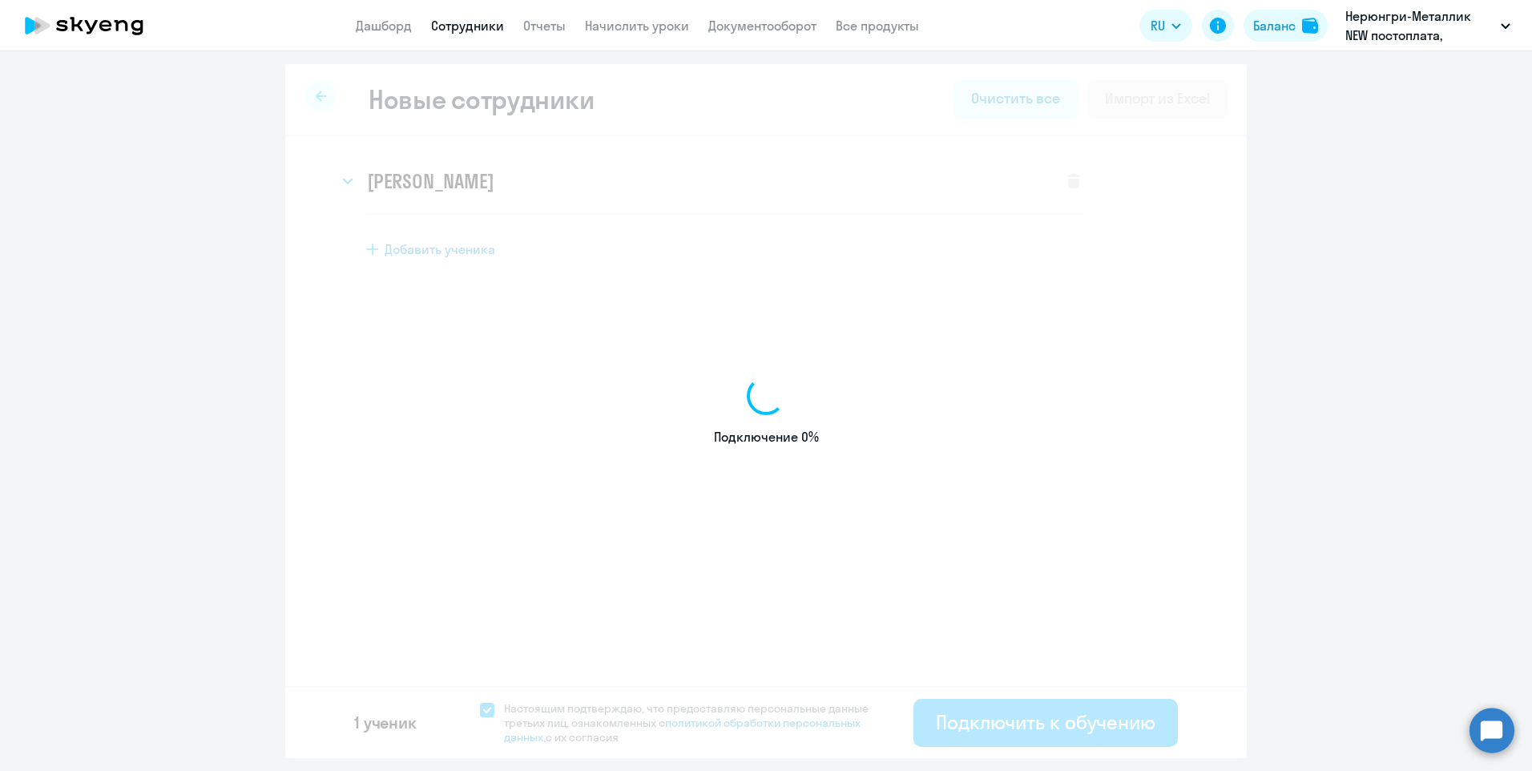
select select "english_adult_not_native_speaker"
select select "9"
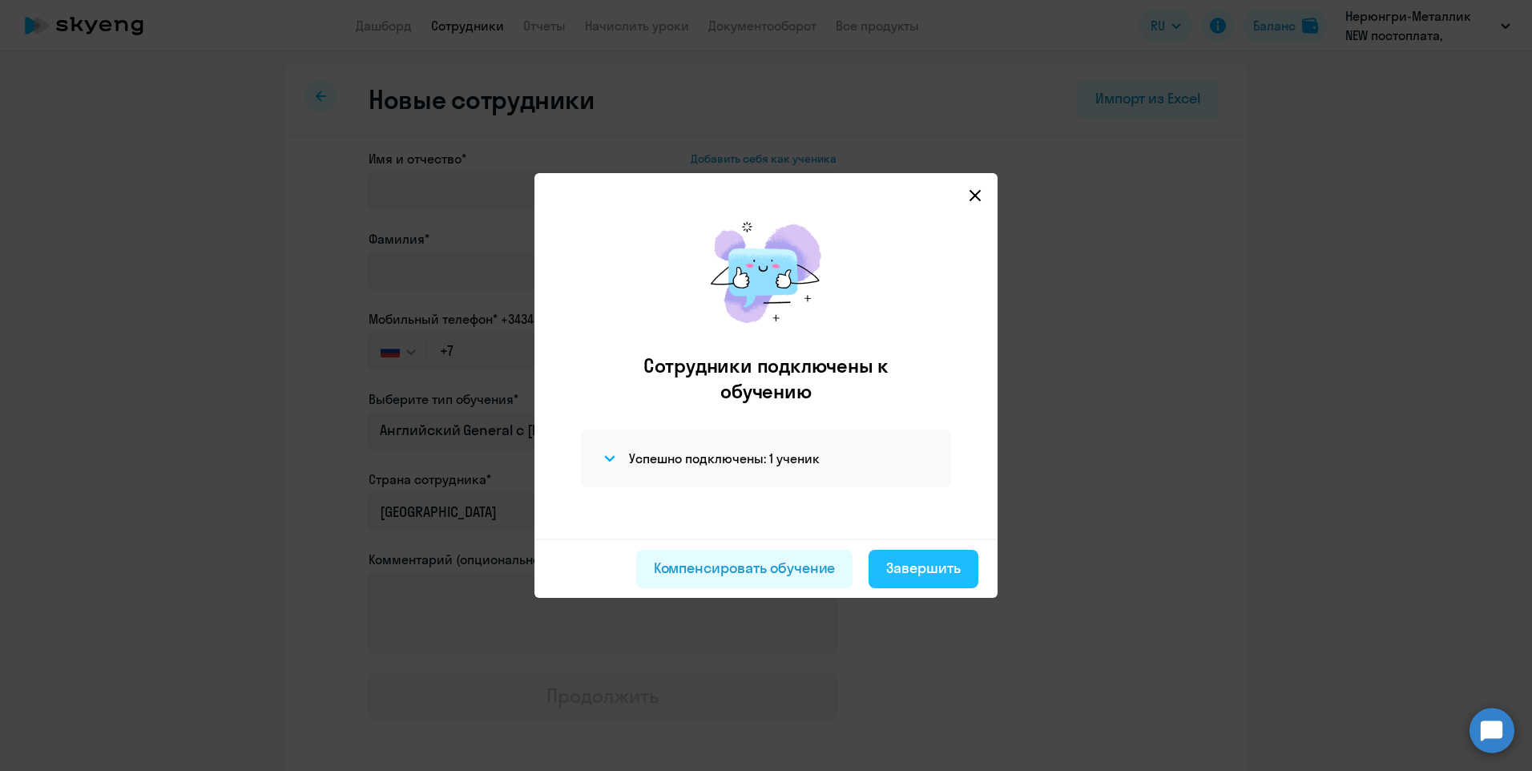
click at [909, 571] on div "Завершить" at bounding box center [923, 568] width 75 height 21
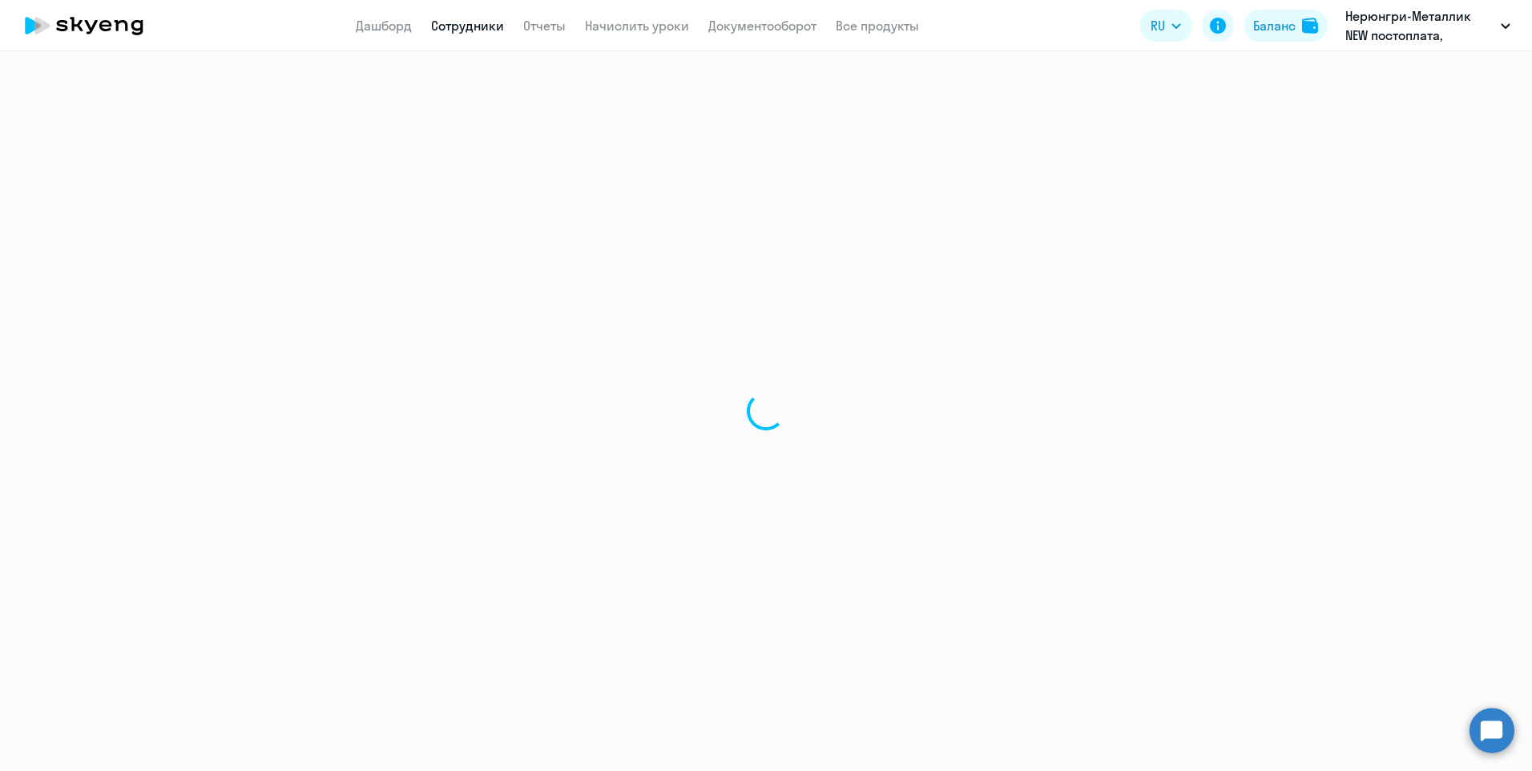
select select "30"
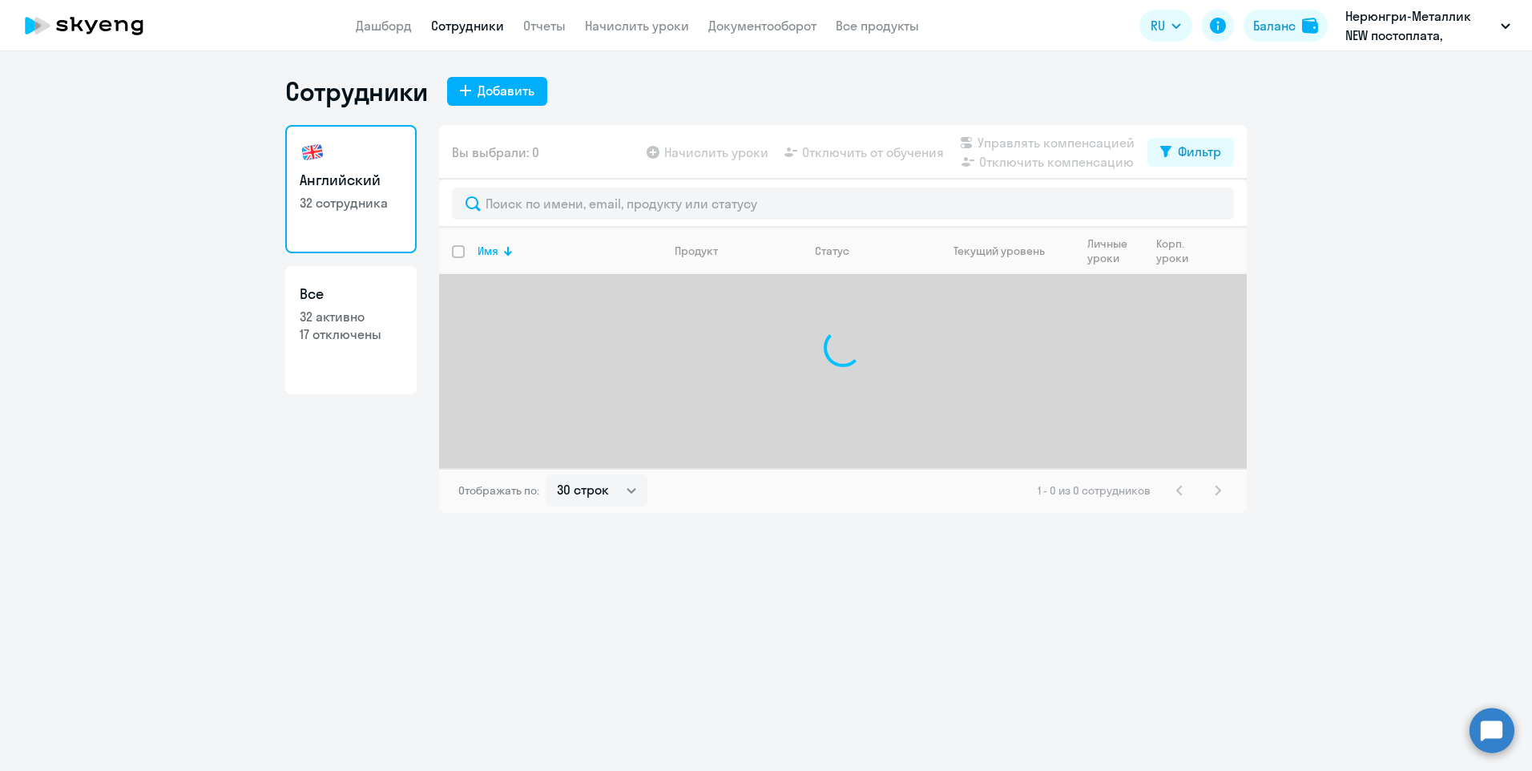
click at [91, 18] on icon at bounding box center [84, 26] width 141 height 40
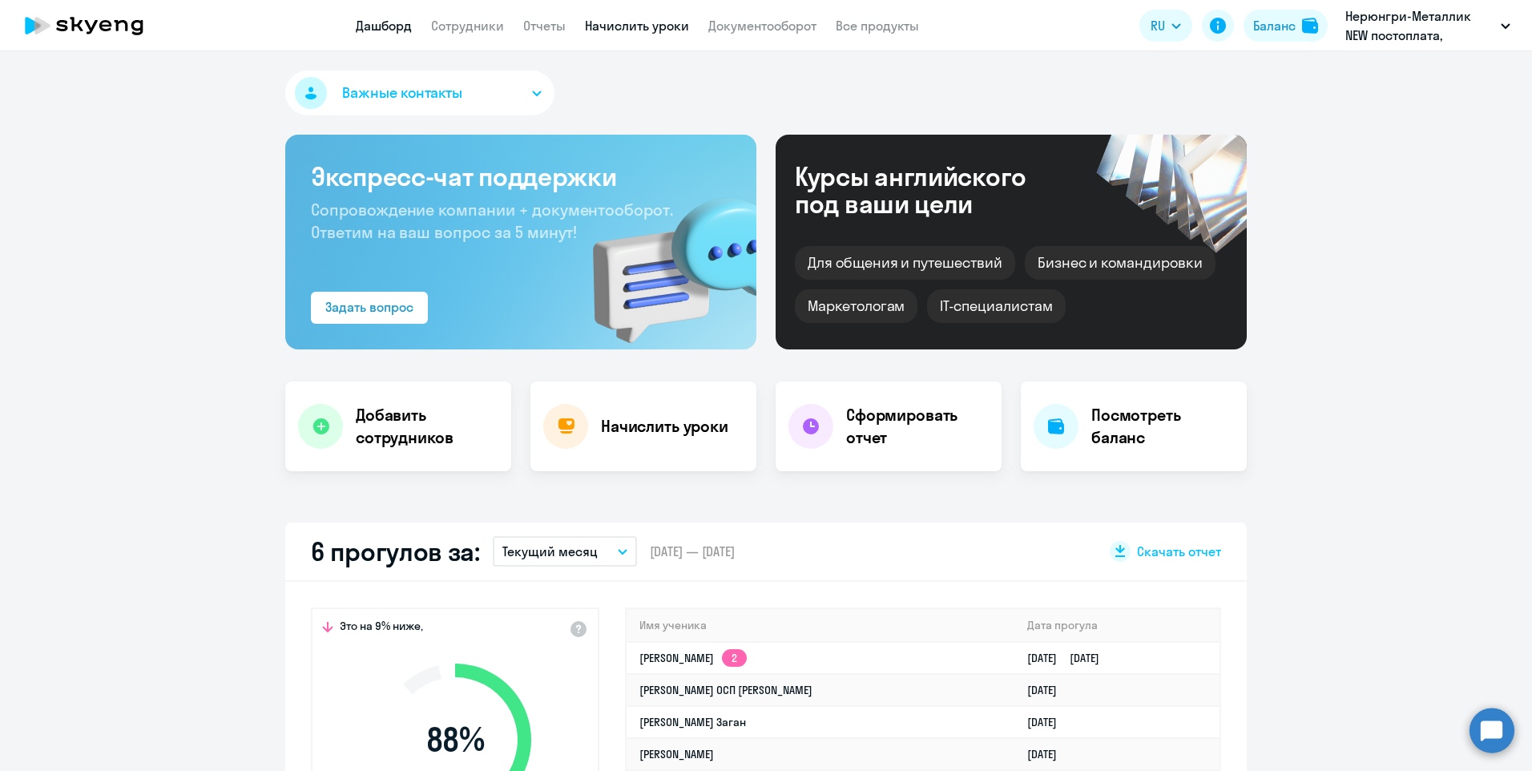
click at [600, 19] on link "Начислить уроки" at bounding box center [637, 26] width 104 height 16
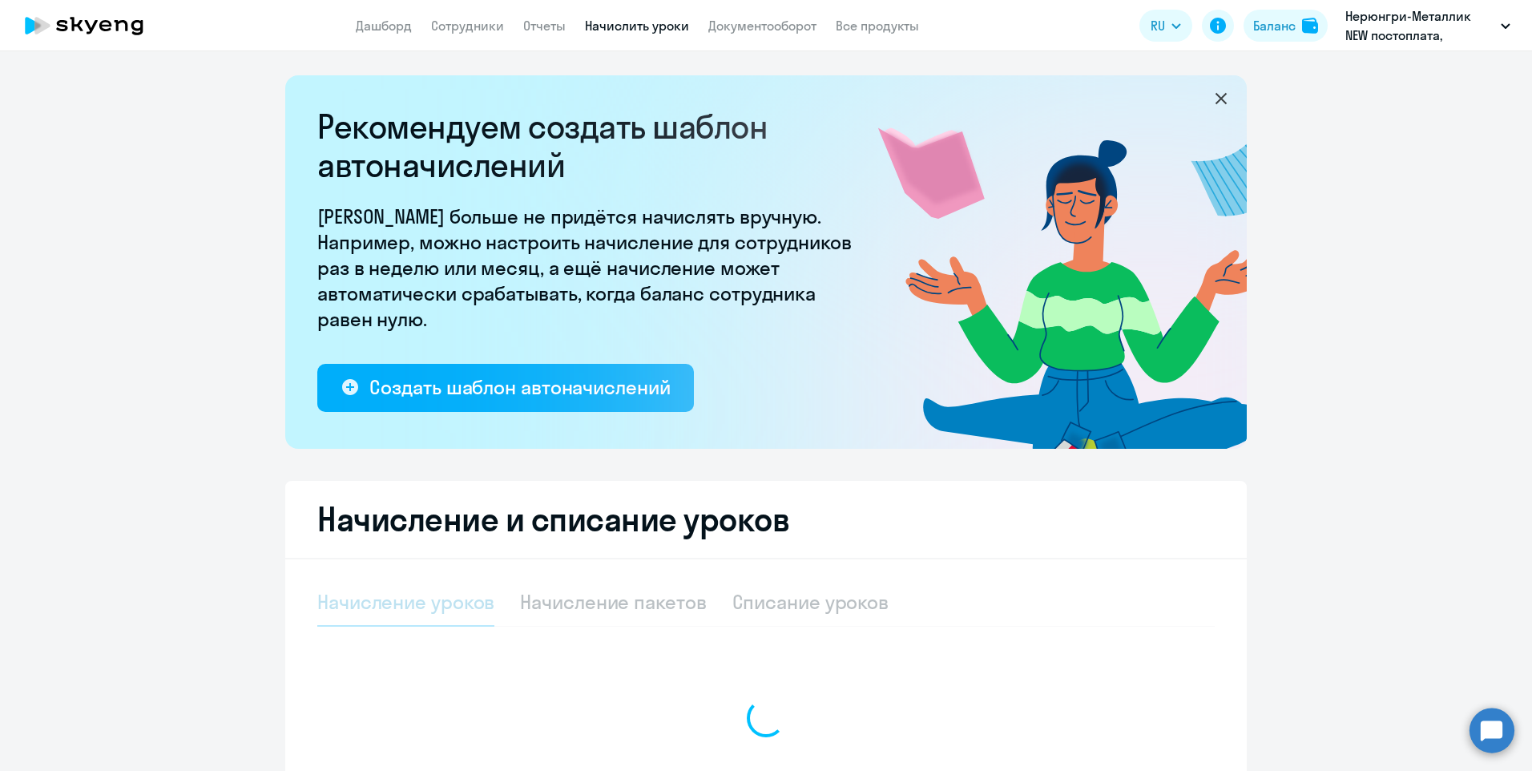
select select "10"
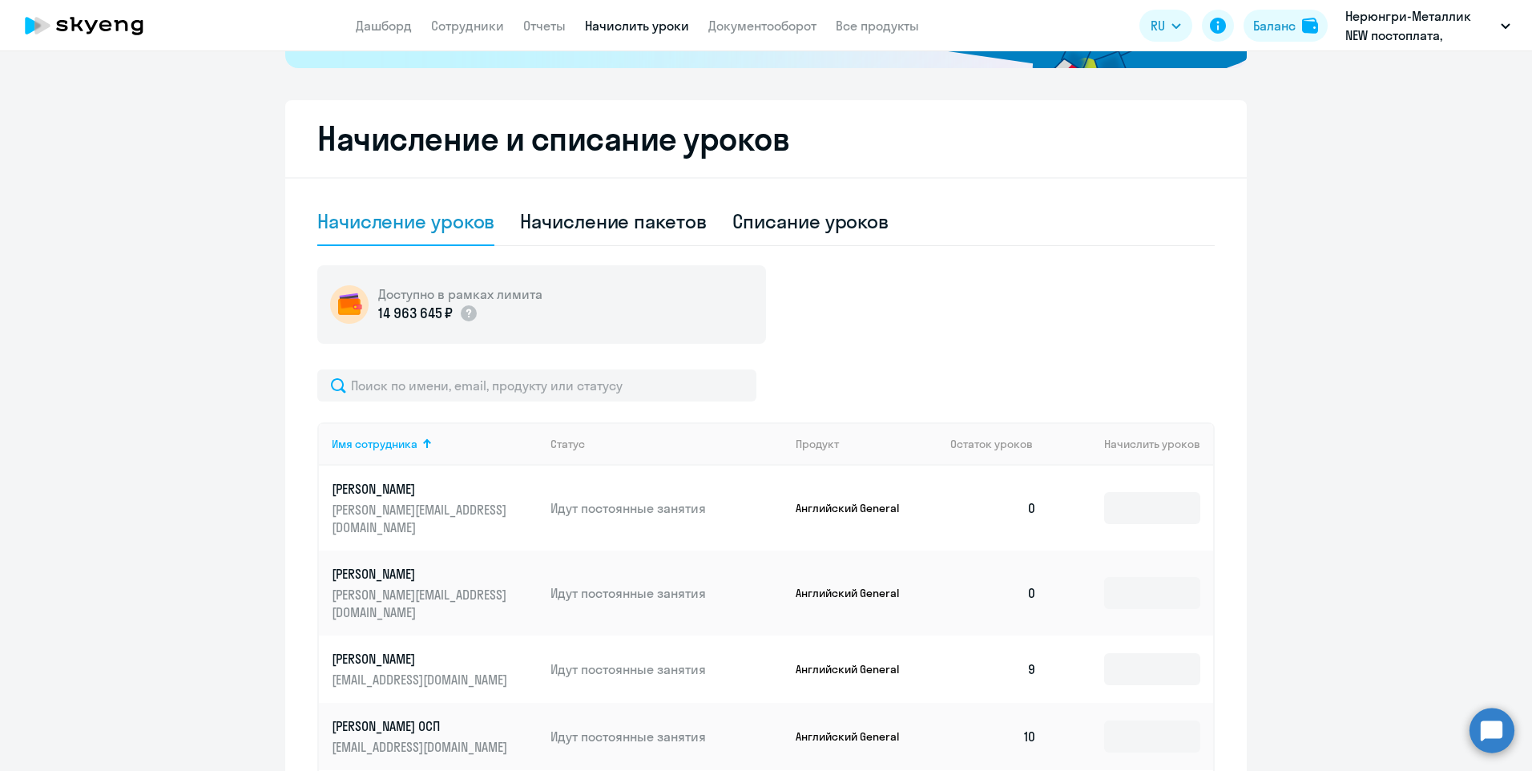
scroll to position [401, 0]
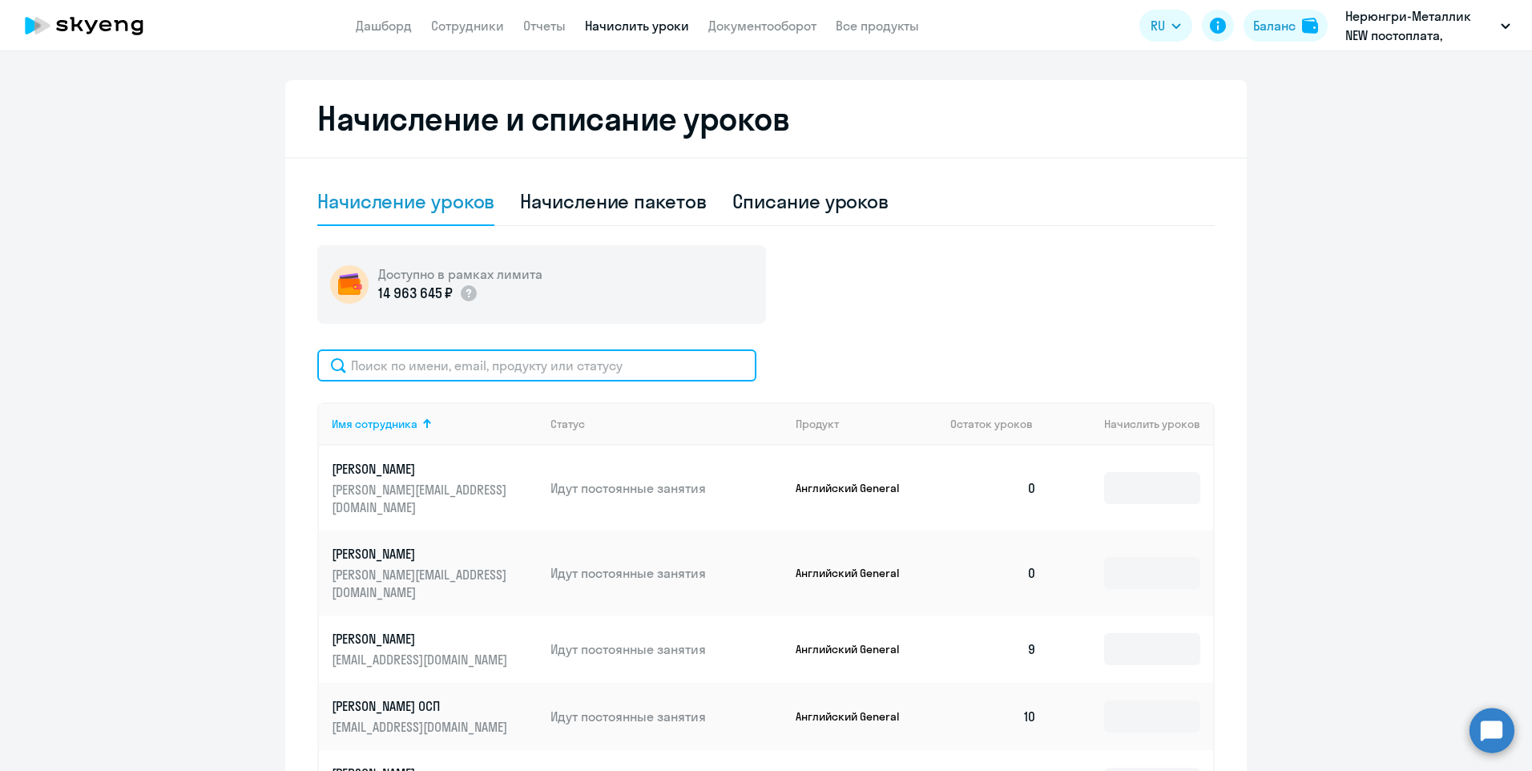
click at [513, 366] on input "text" at bounding box center [536, 365] width 439 height 32
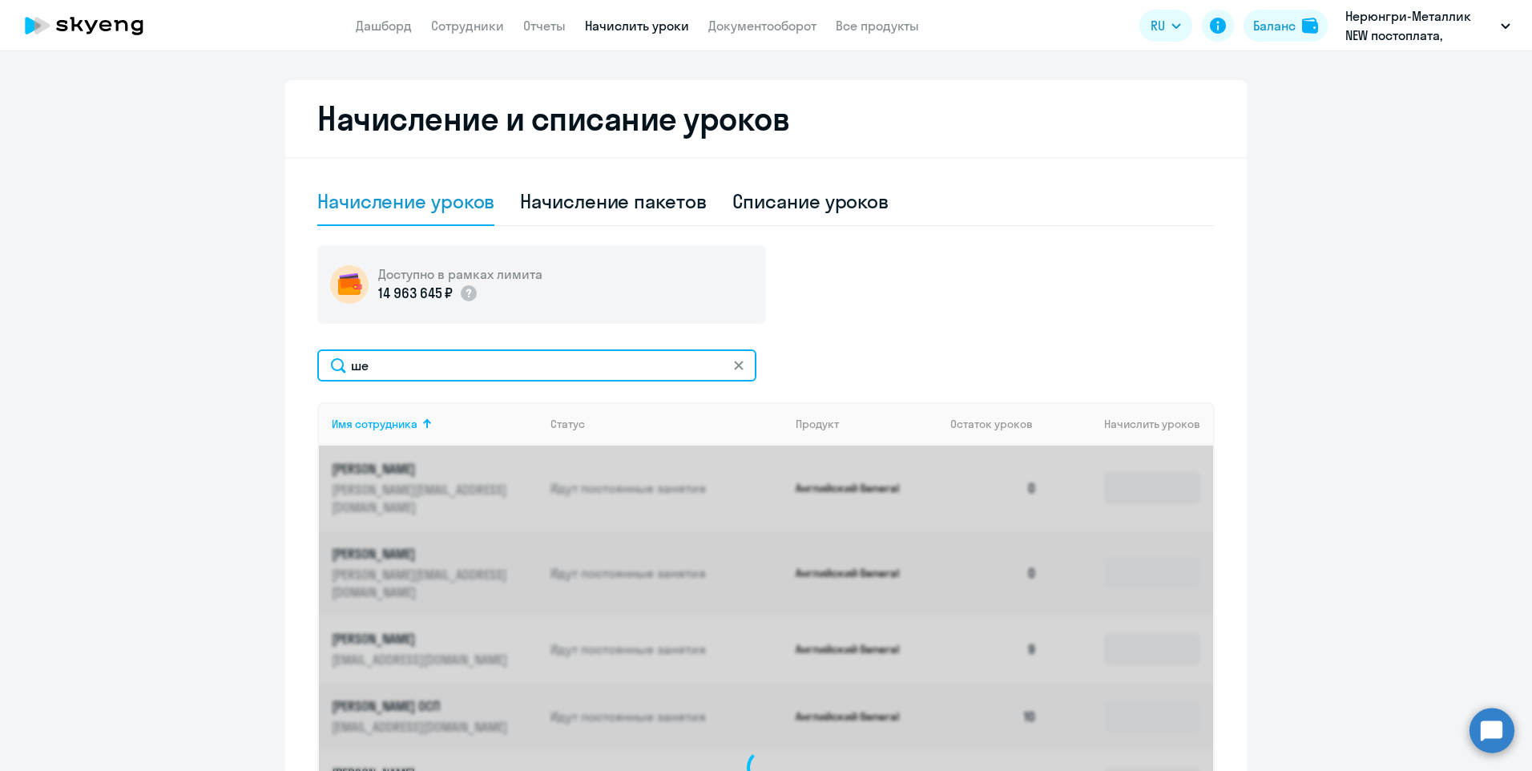
type input "шей"
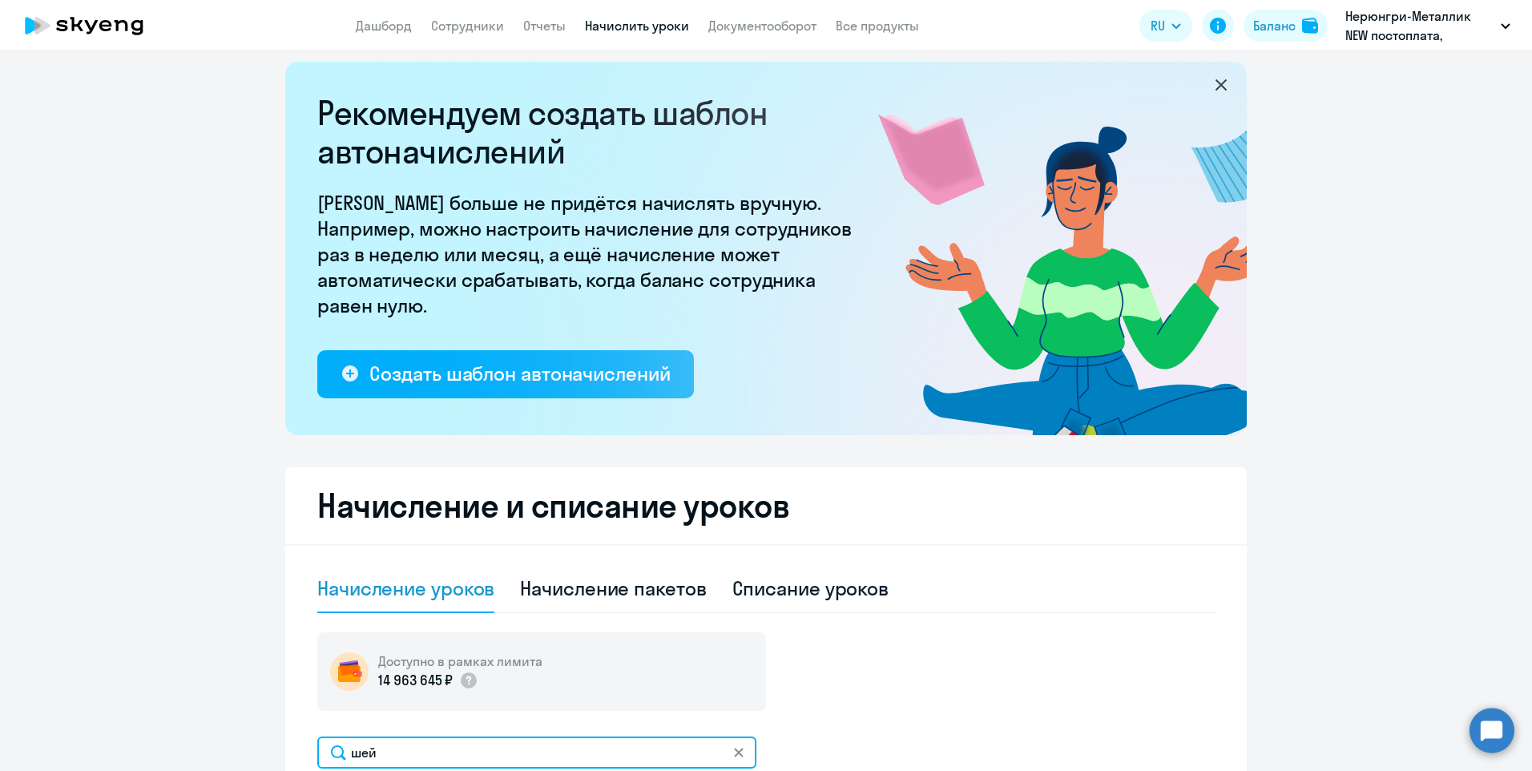
scroll to position [0, 0]
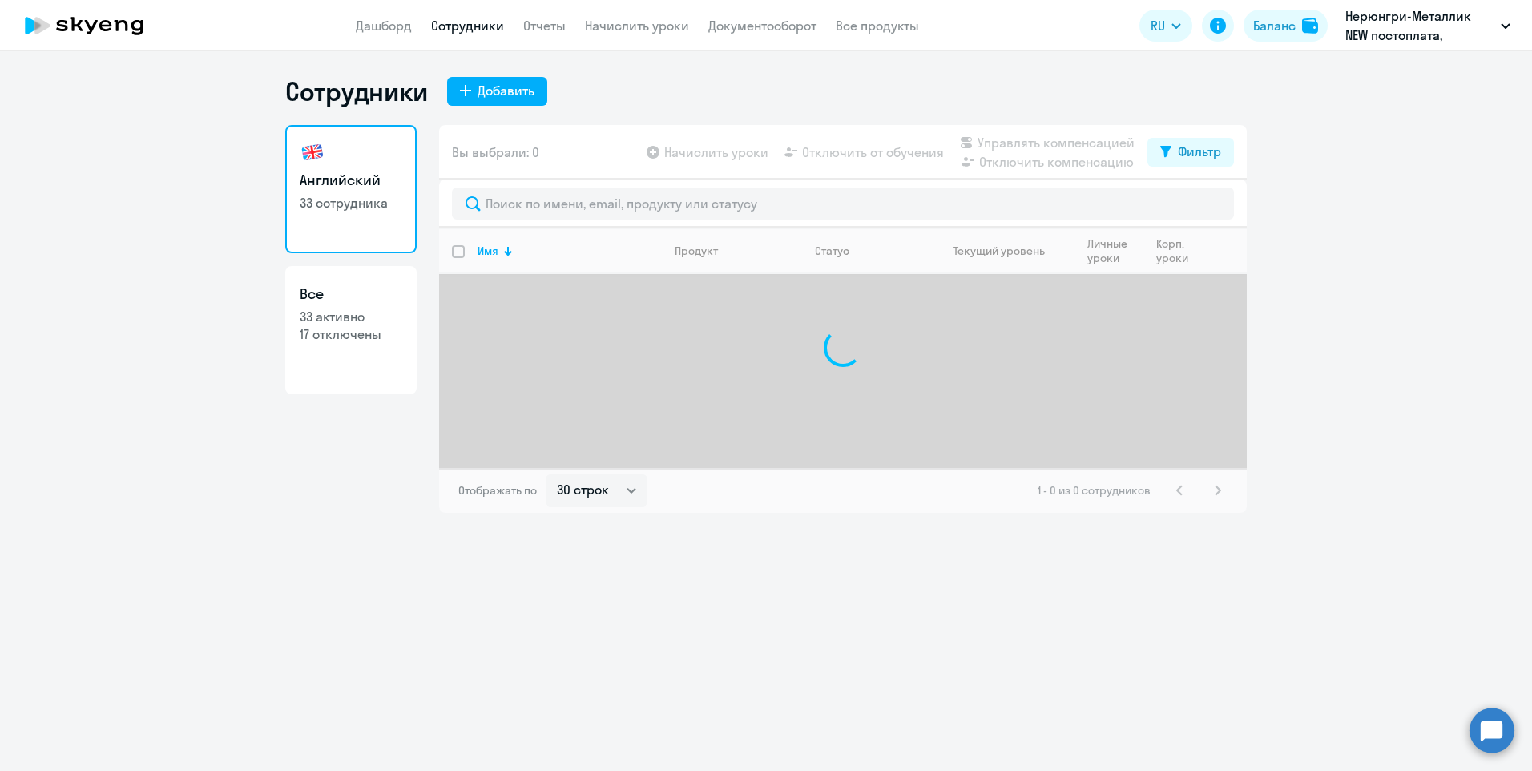
select select "30"
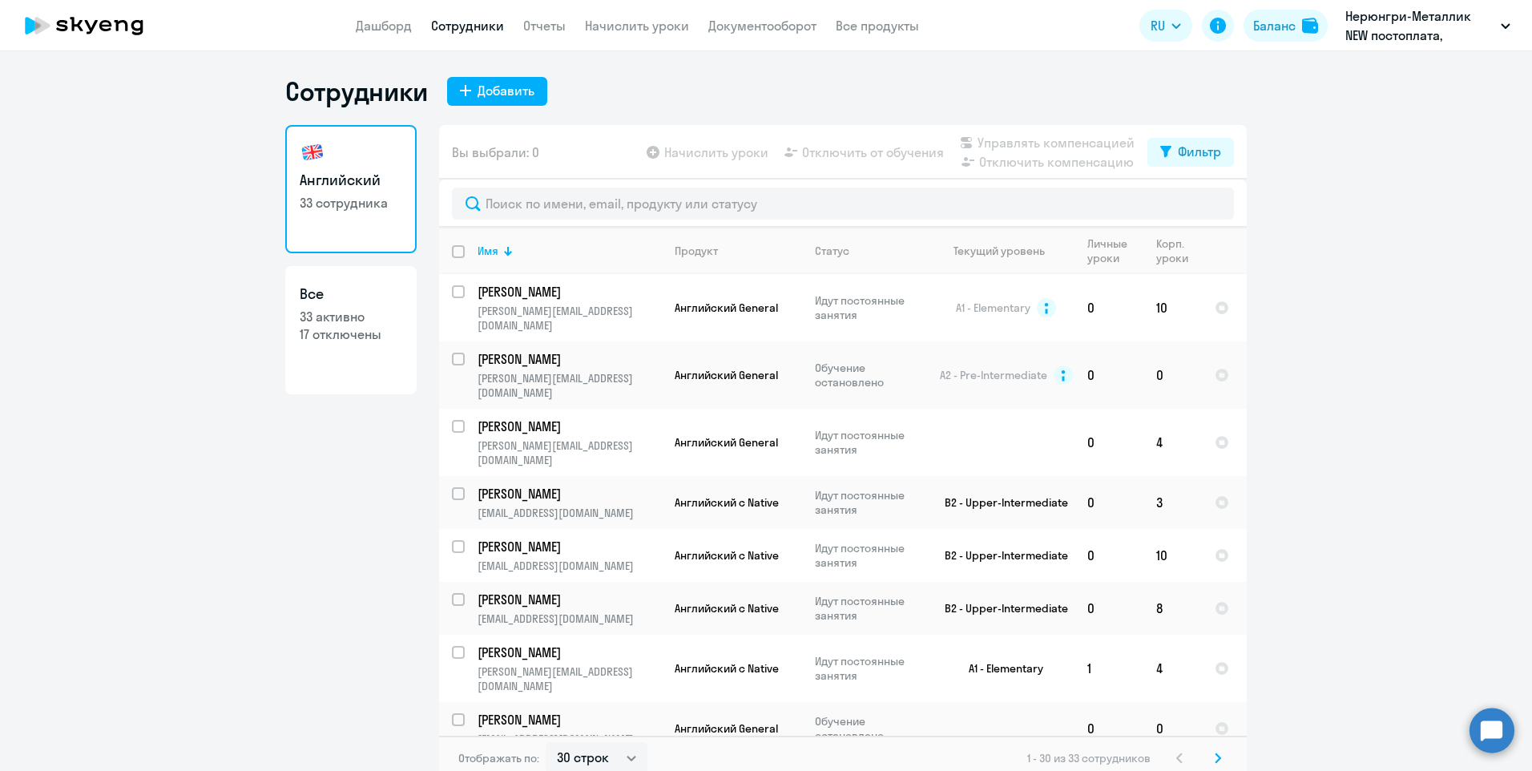
click at [659, 16] on app-menu-item-link "Начислить уроки" at bounding box center [637, 26] width 104 height 20
click at [657, 27] on link "Начислить уроки" at bounding box center [637, 26] width 104 height 16
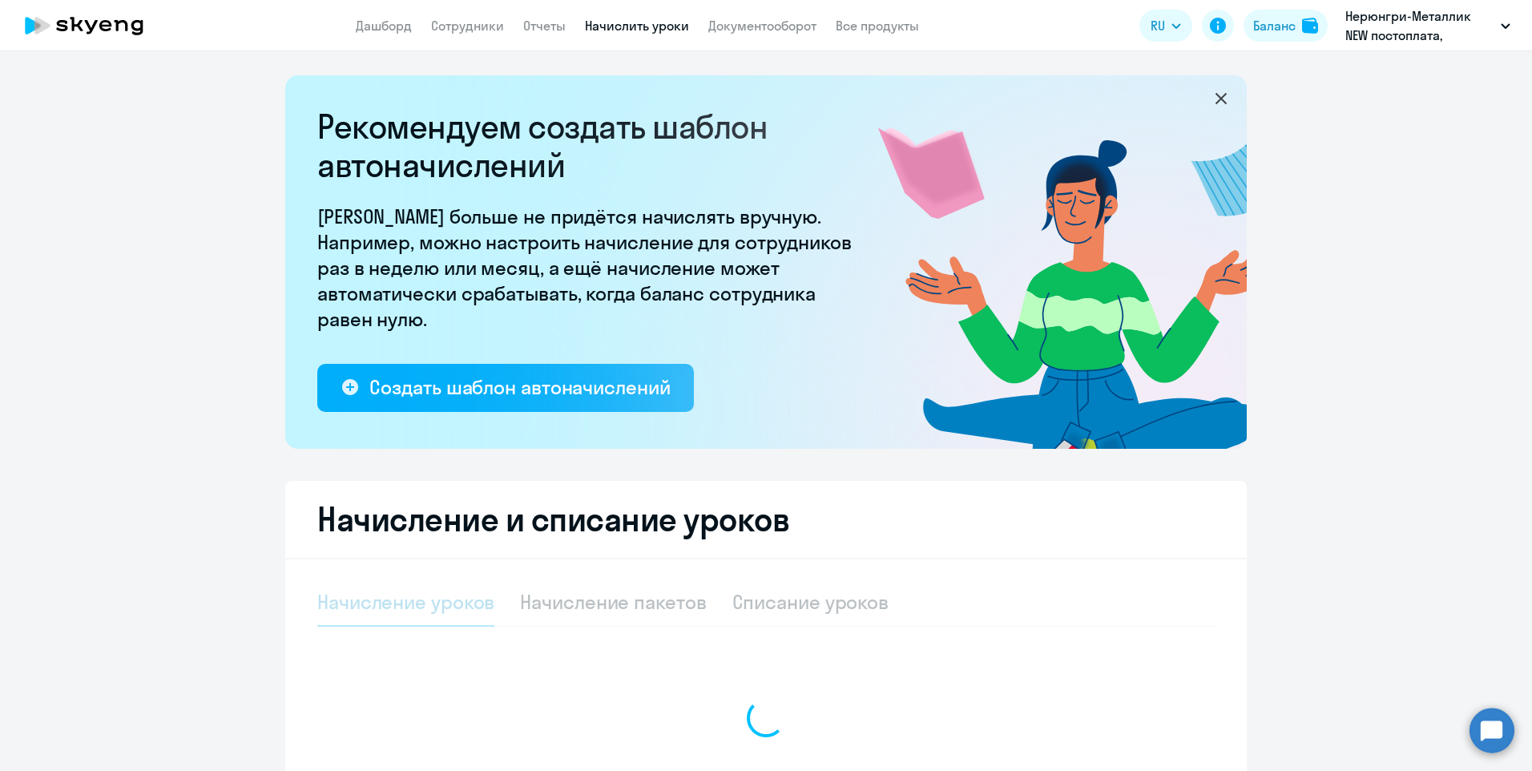
select select "10"
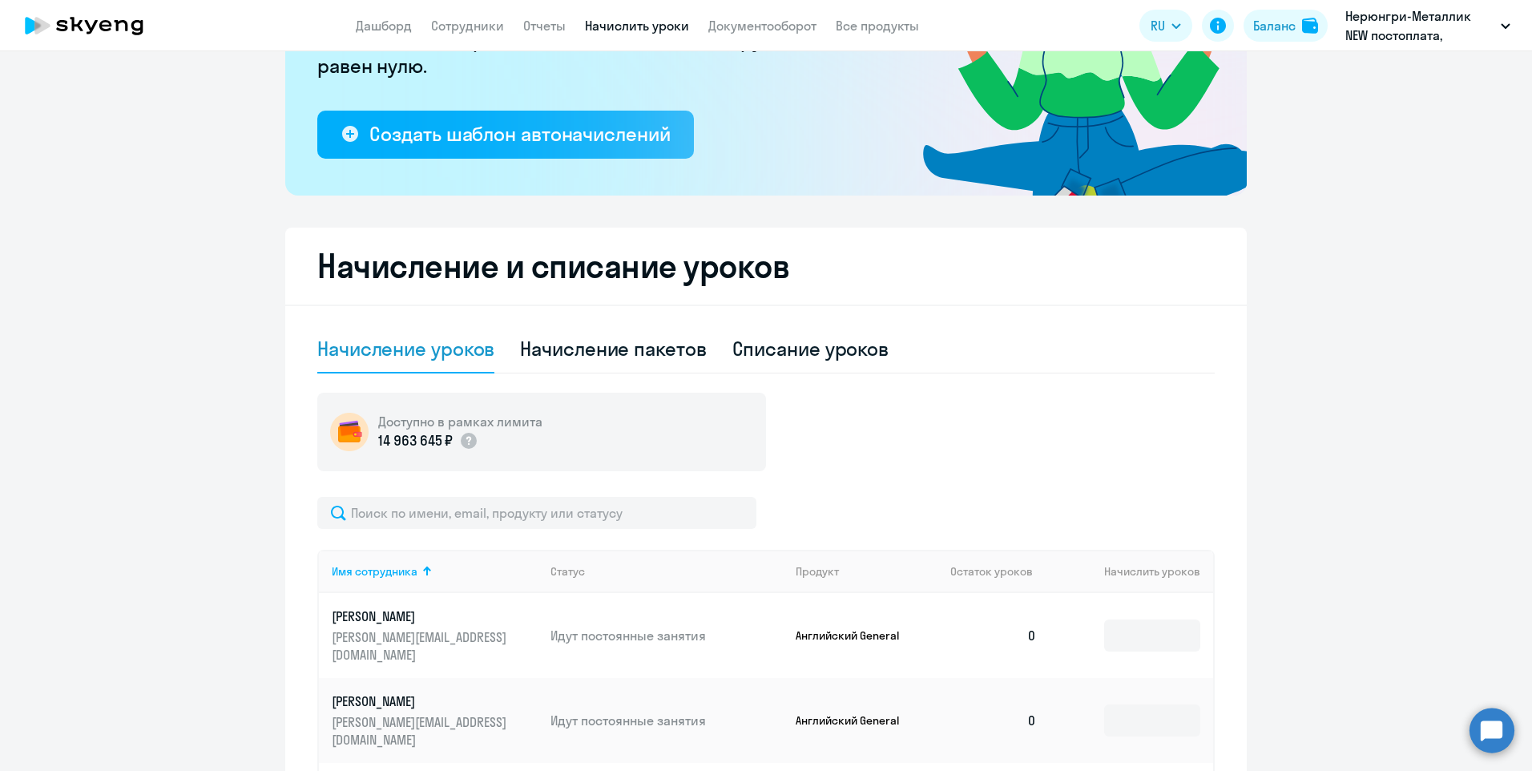
scroll to position [561, 0]
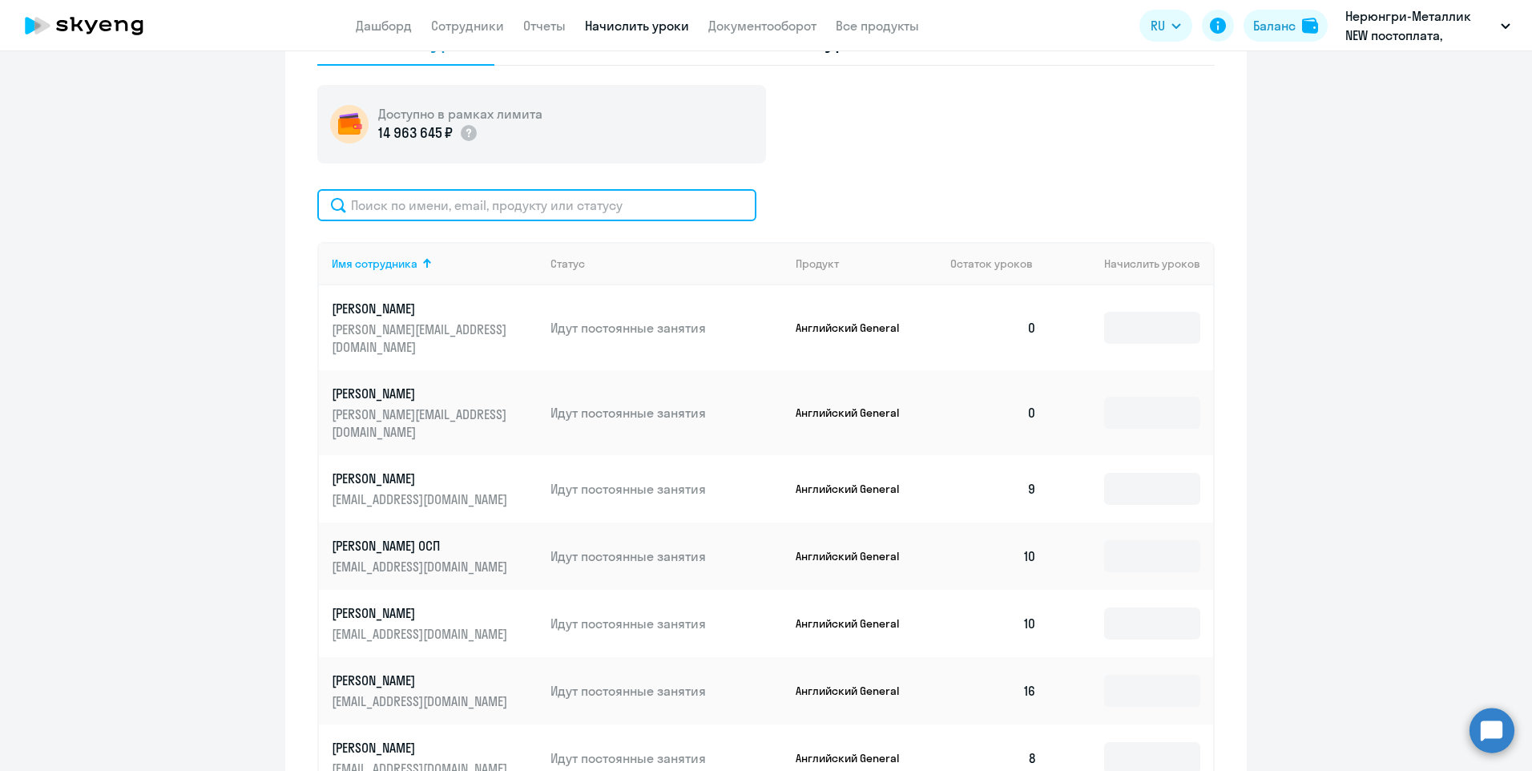
click at [408, 210] on input "text" at bounding box center [536, 205] width 439 height 32
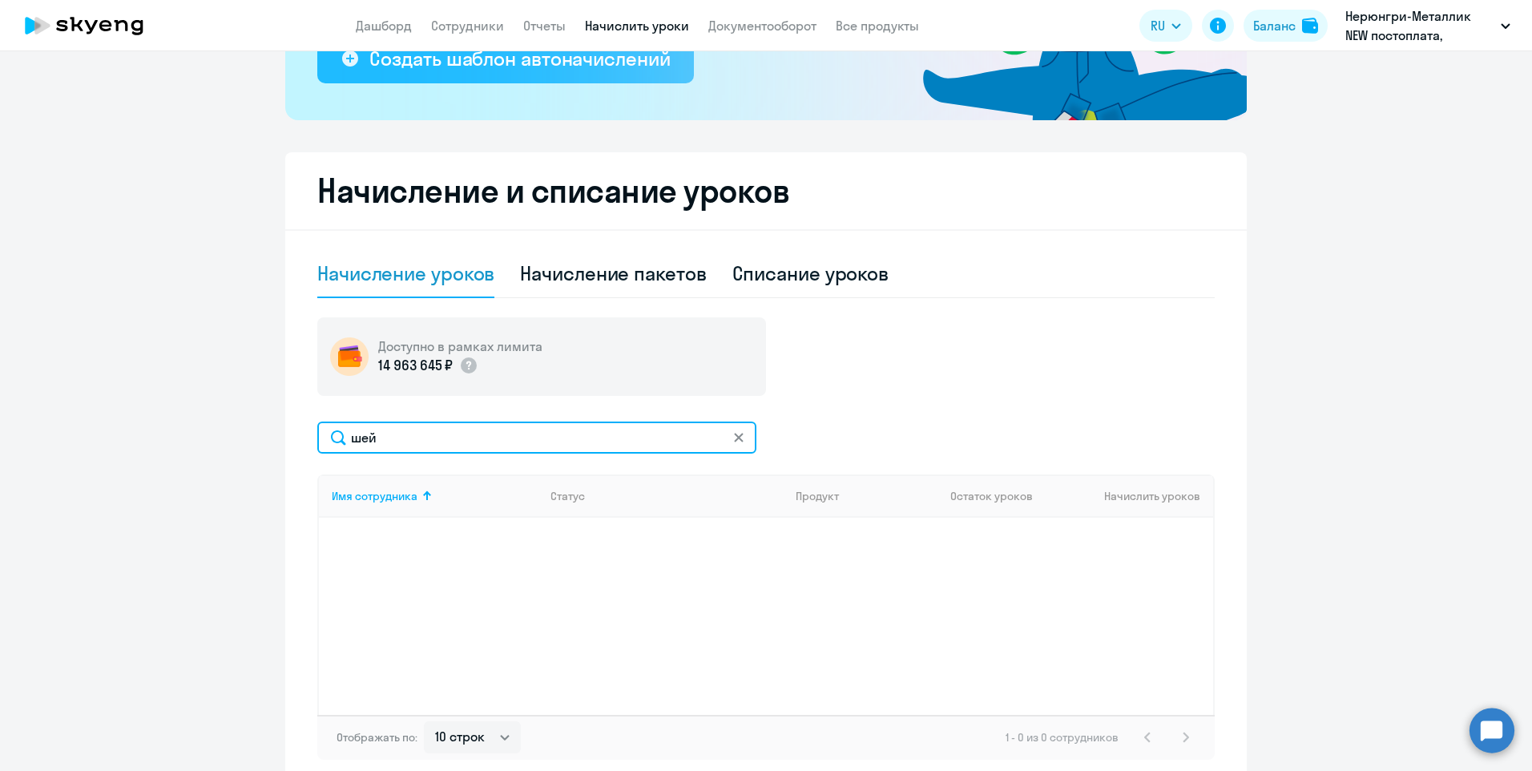
scroll to position [327, 0]
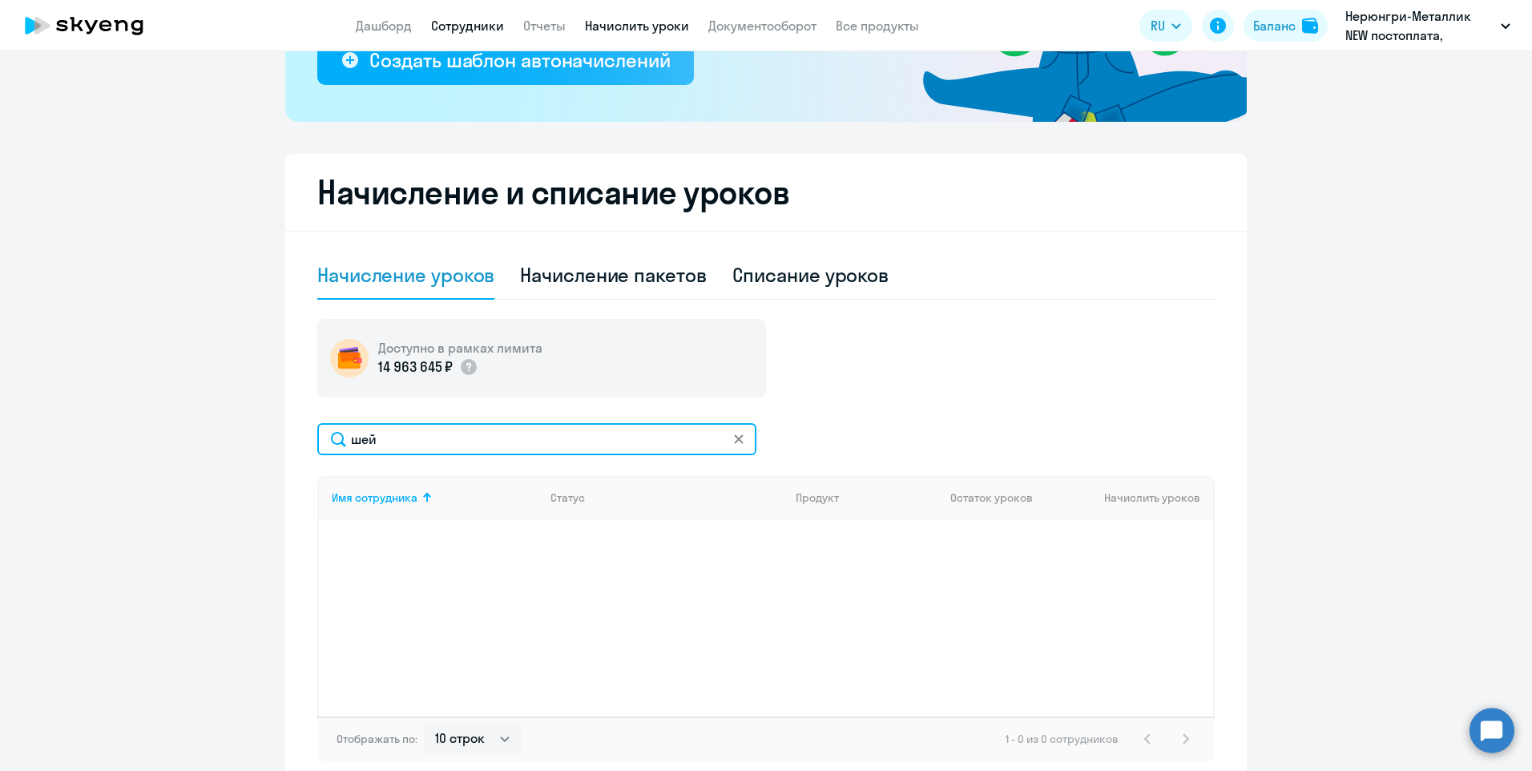
type input "шей"
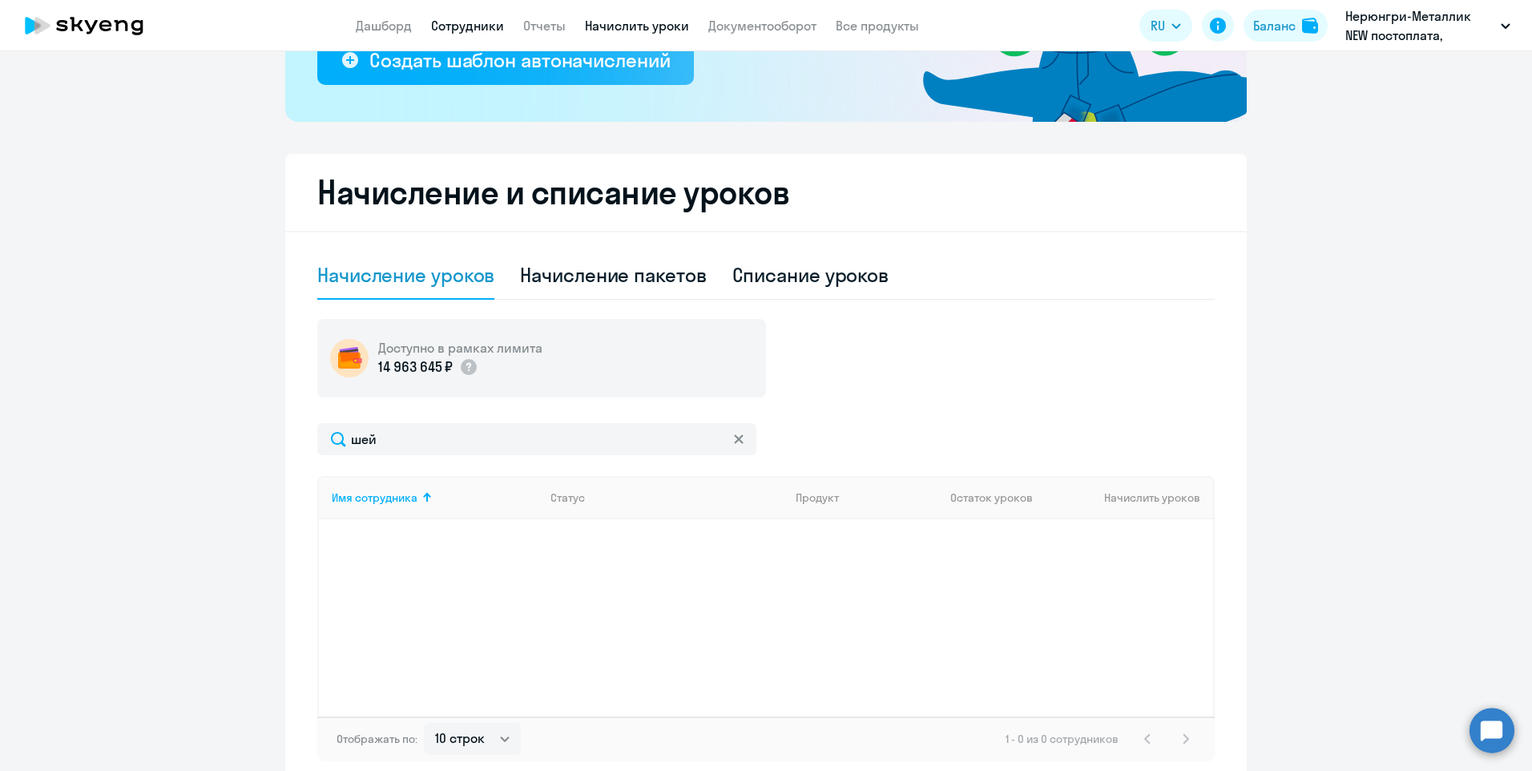
click at [478, 19] on link "Сотрудники" at bounding box center [467, 26] width 73 height 16
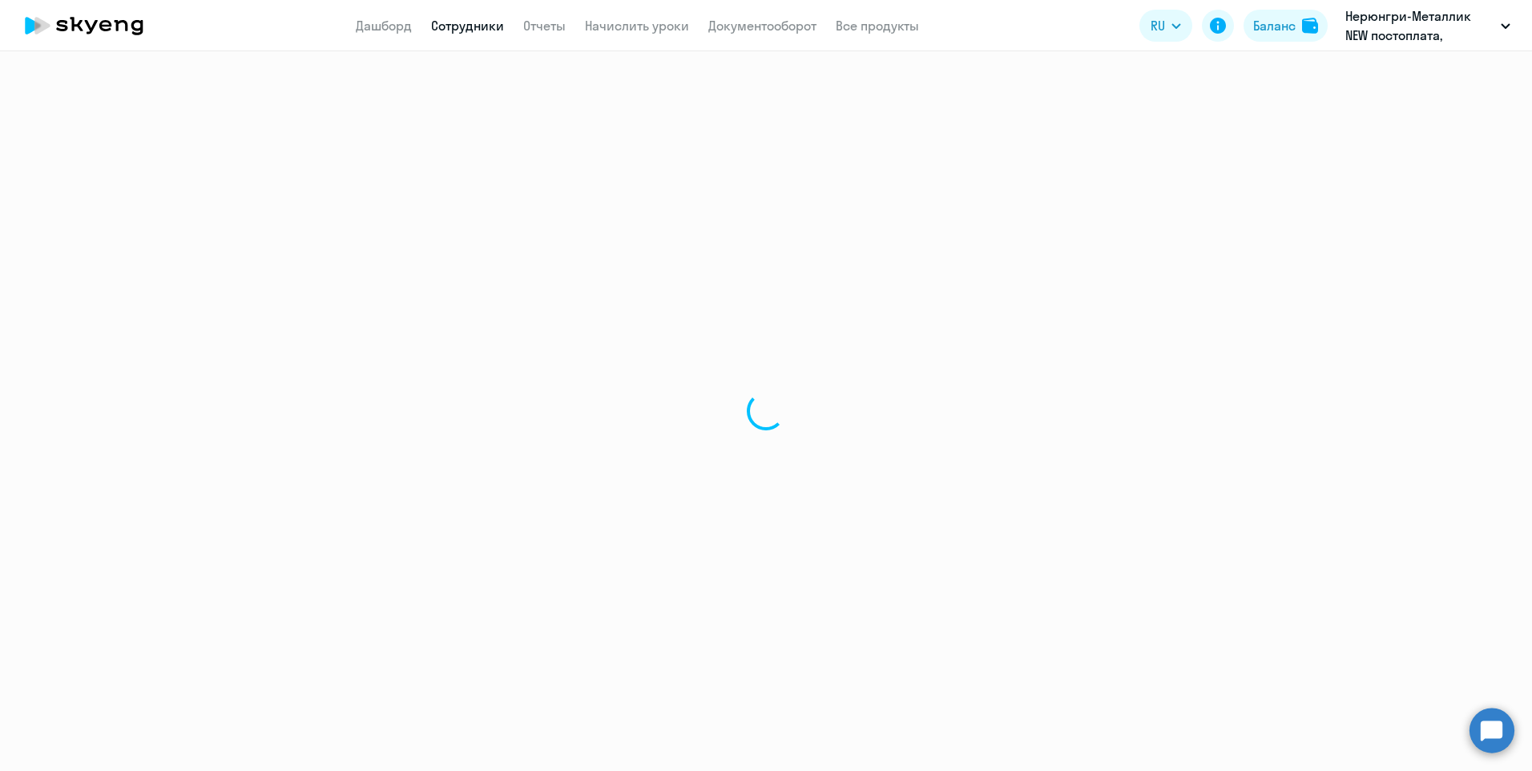
select select "30"
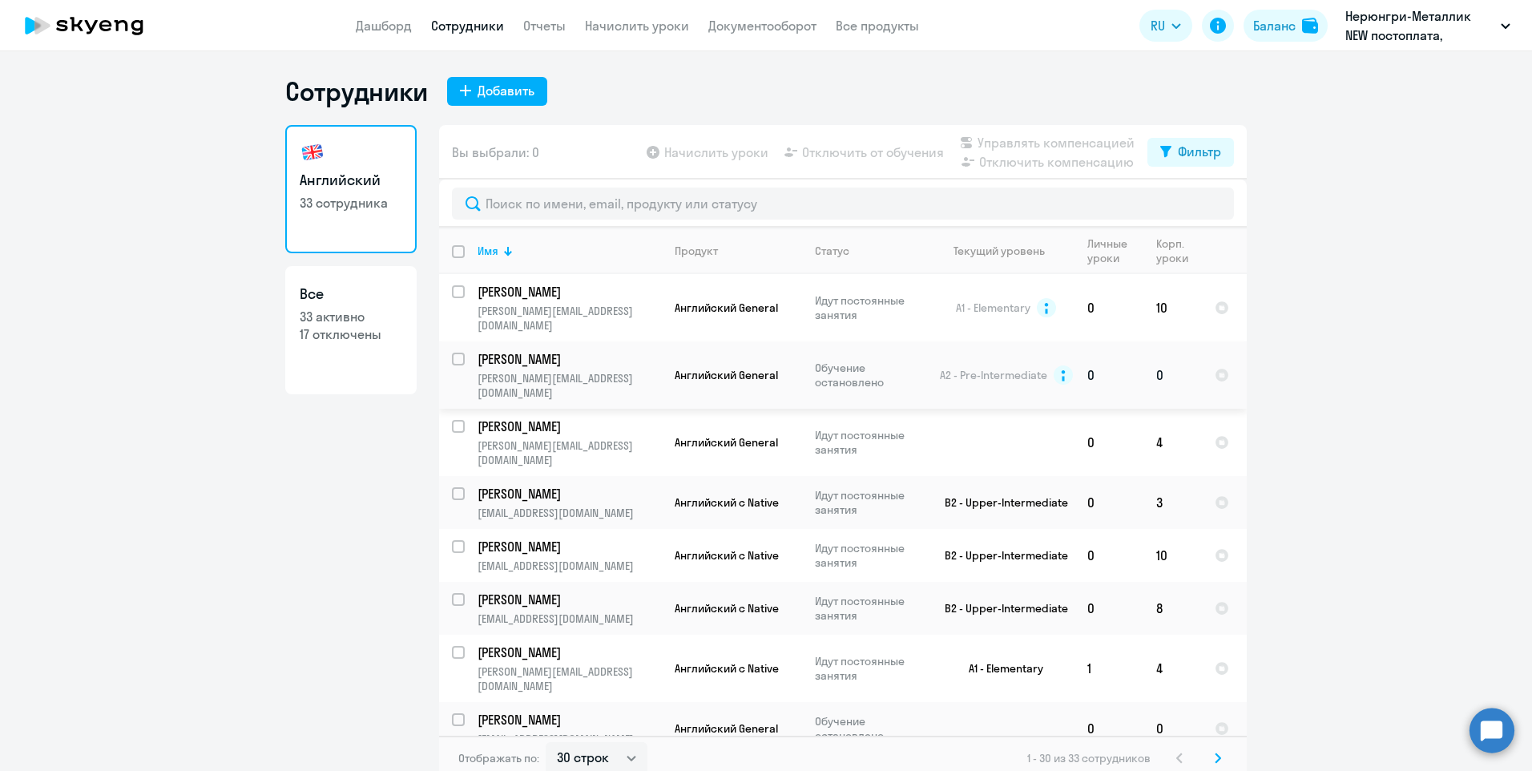
click at [535, 356] on td "Шейкин Алексей alexey.sheykin@nordgold.com" at bounding box center [563, 374] width 197 height 67
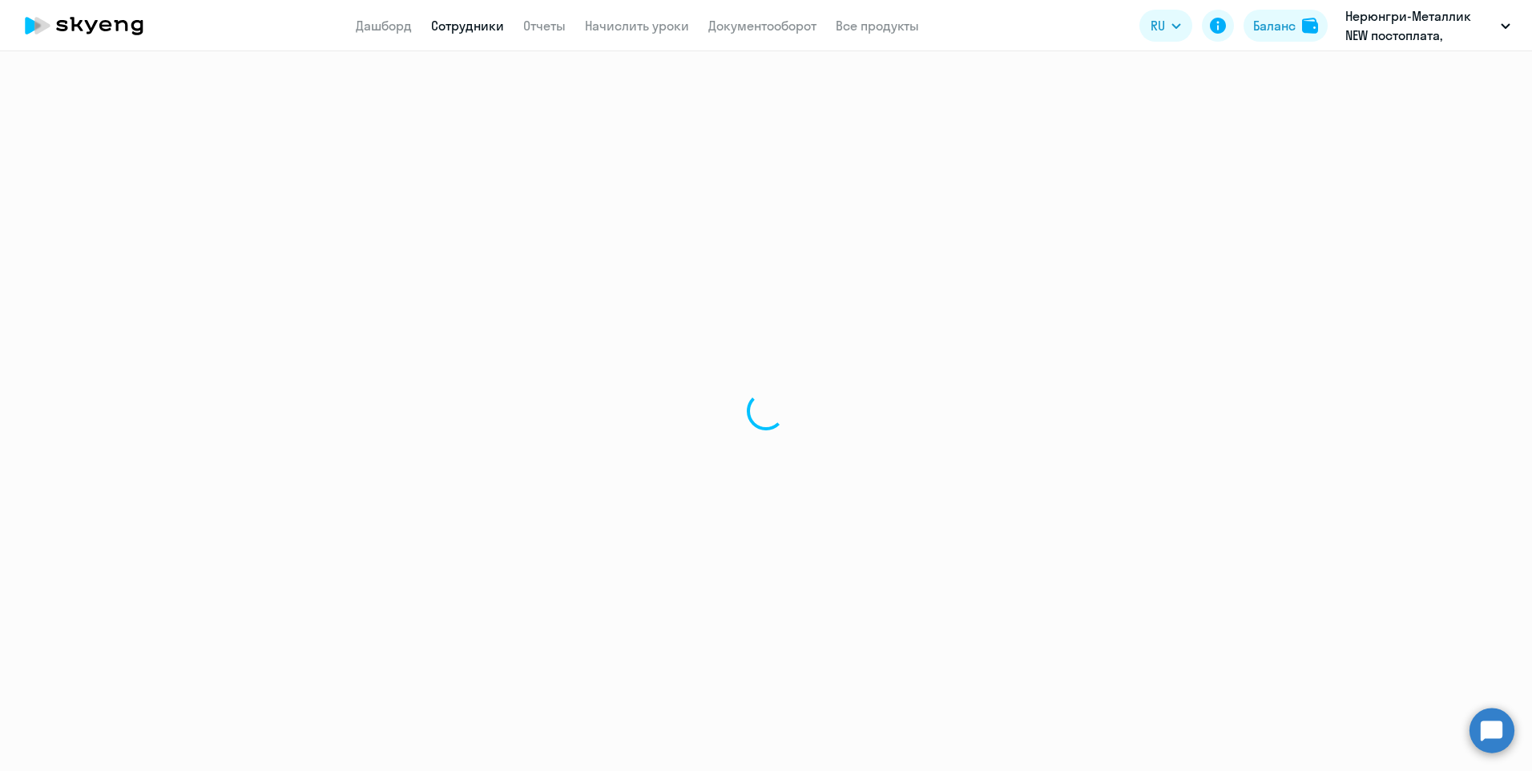
select select "english"
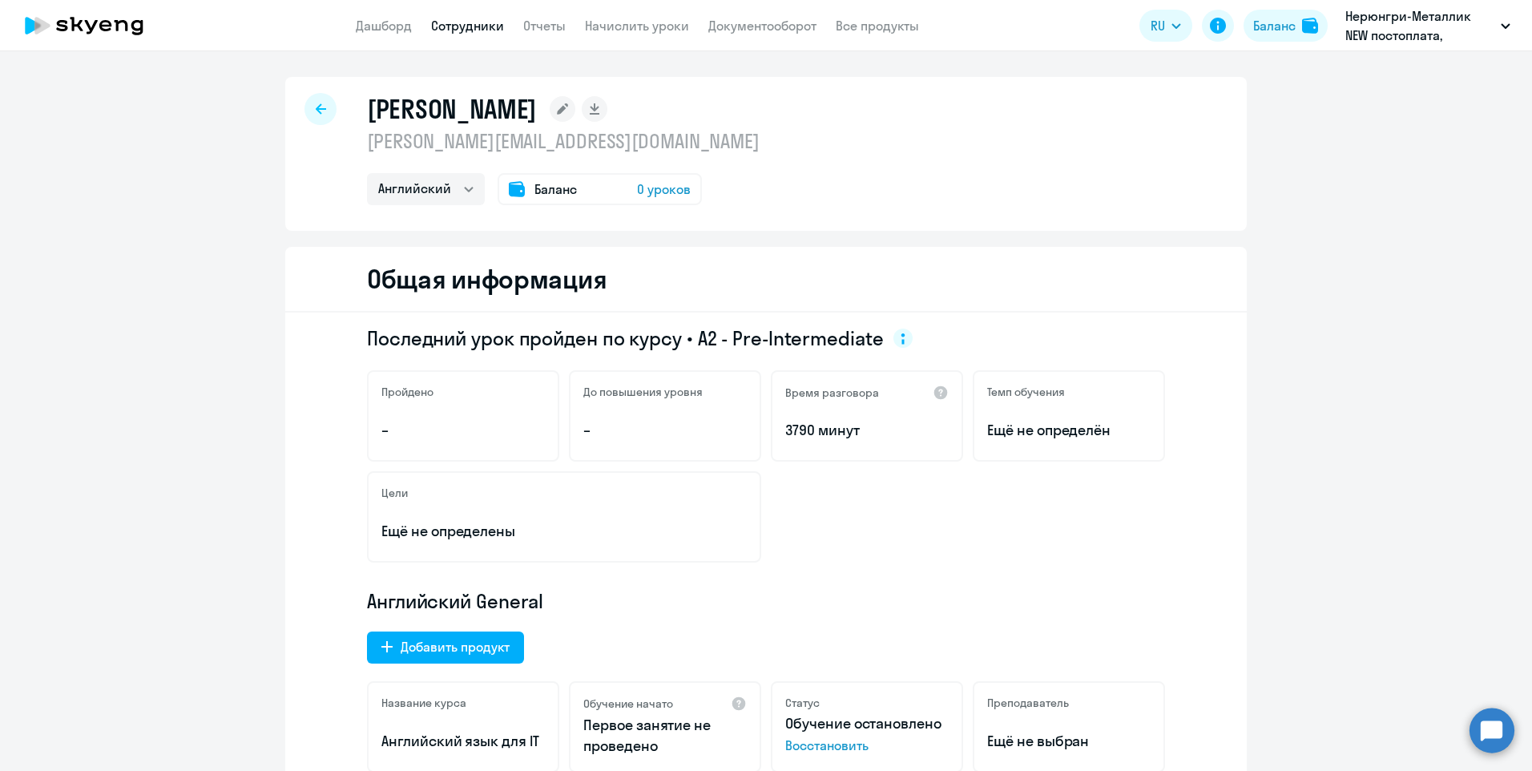
click at [667, 180] on span "0 уроков" at bounding box center [664, 188] width 54 height 19
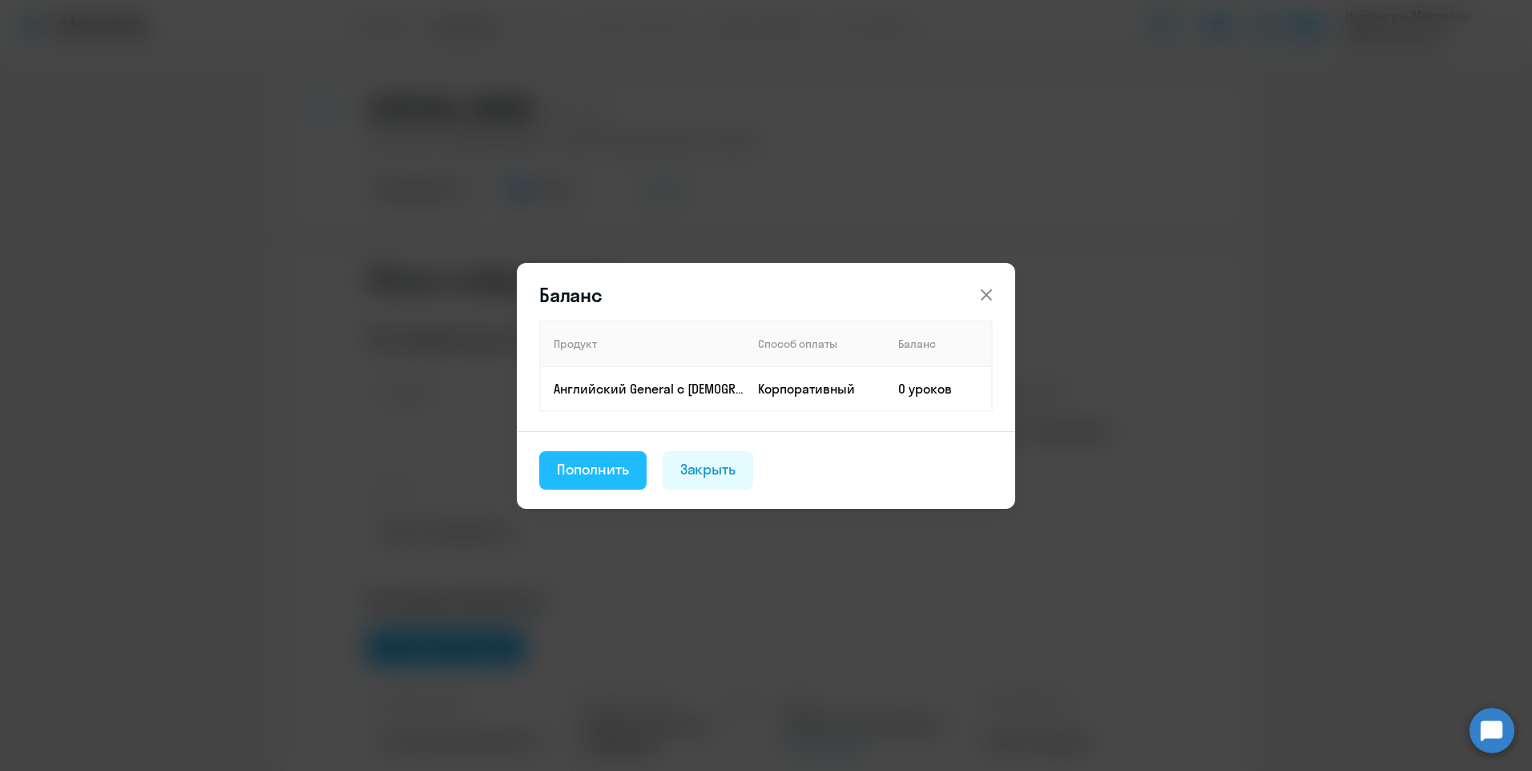
click at [588, 474] on div "Пополнить" at bounding box center [593, 469] width 72 height 21
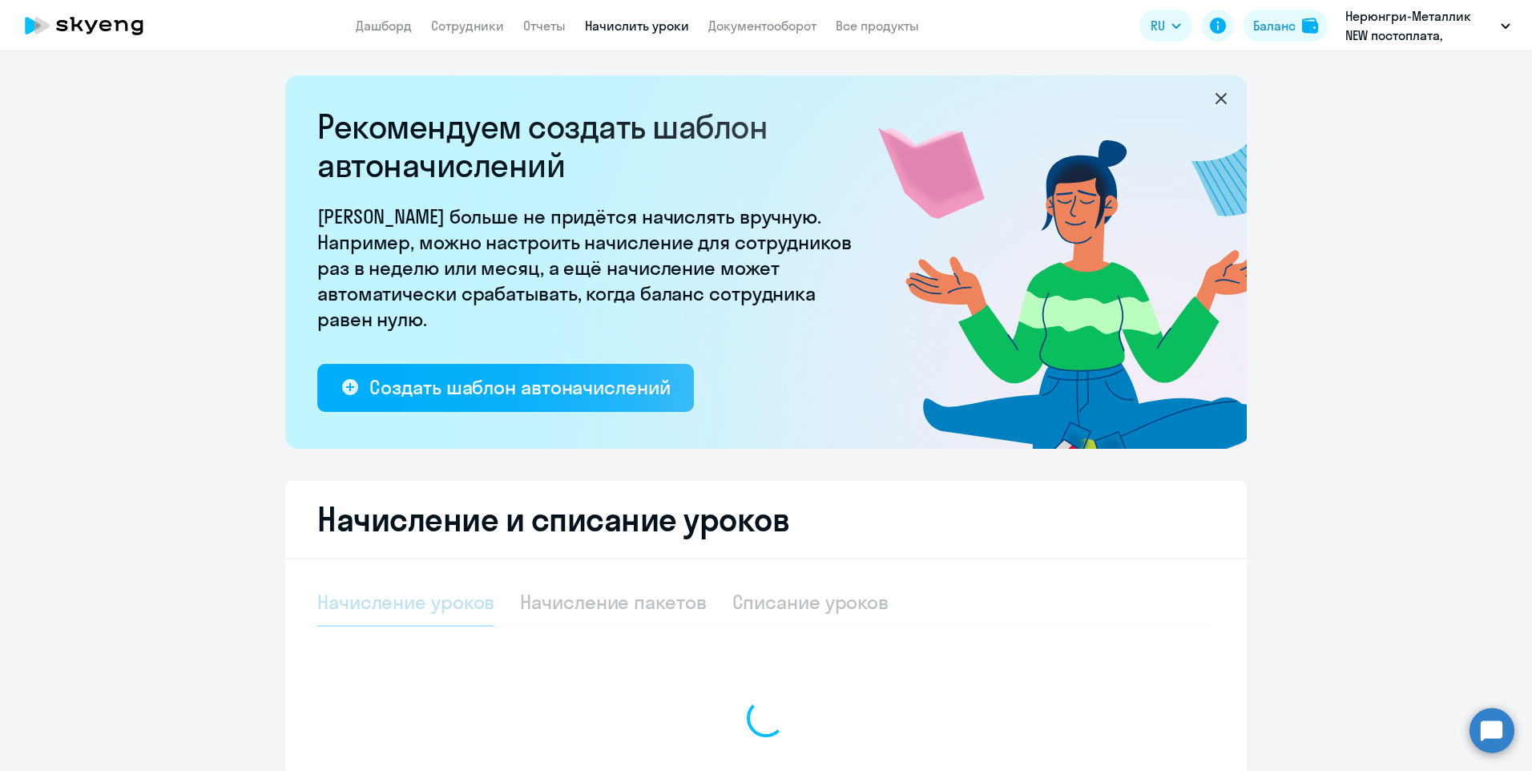
select select "10"
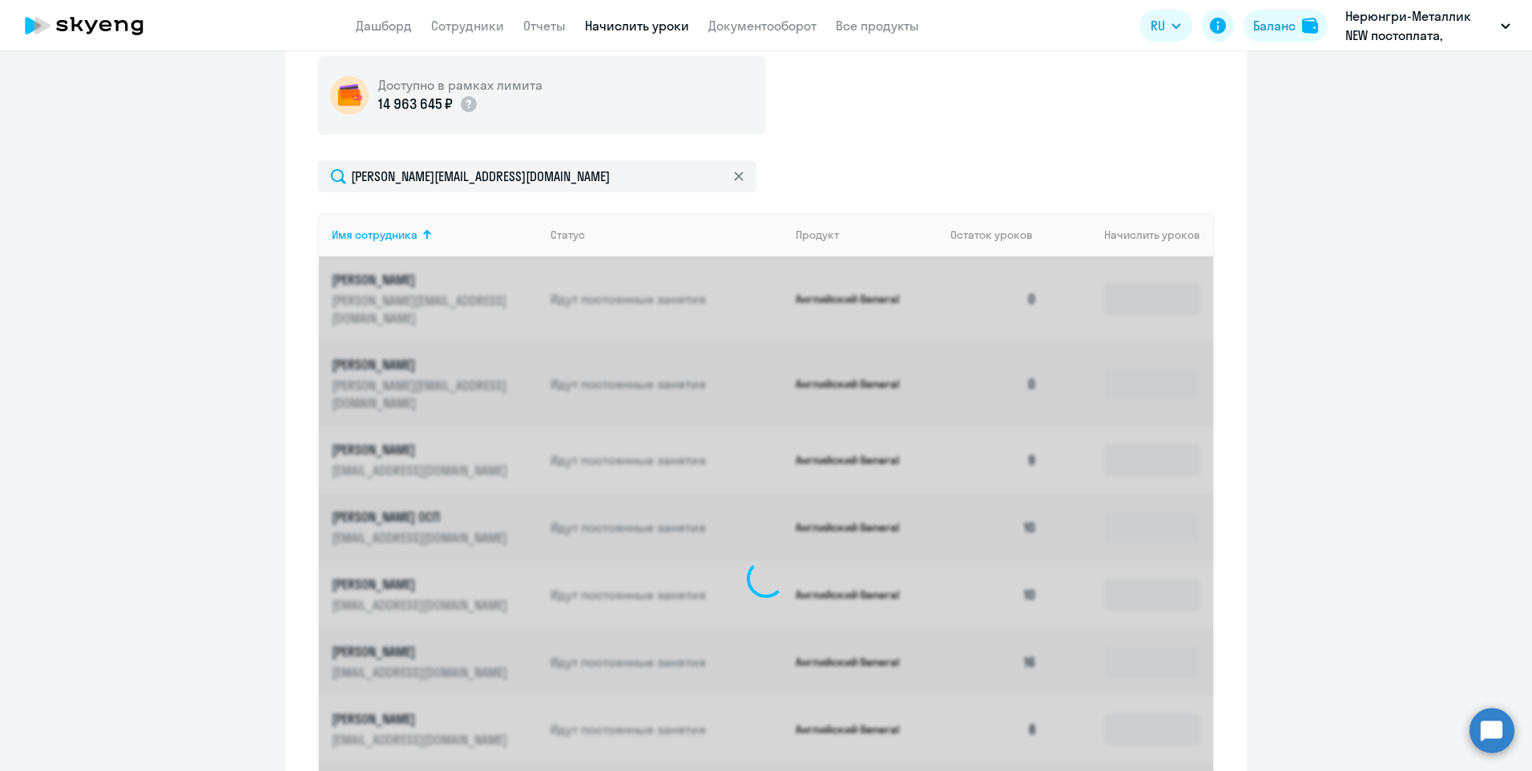
scroll to position [407, 0]
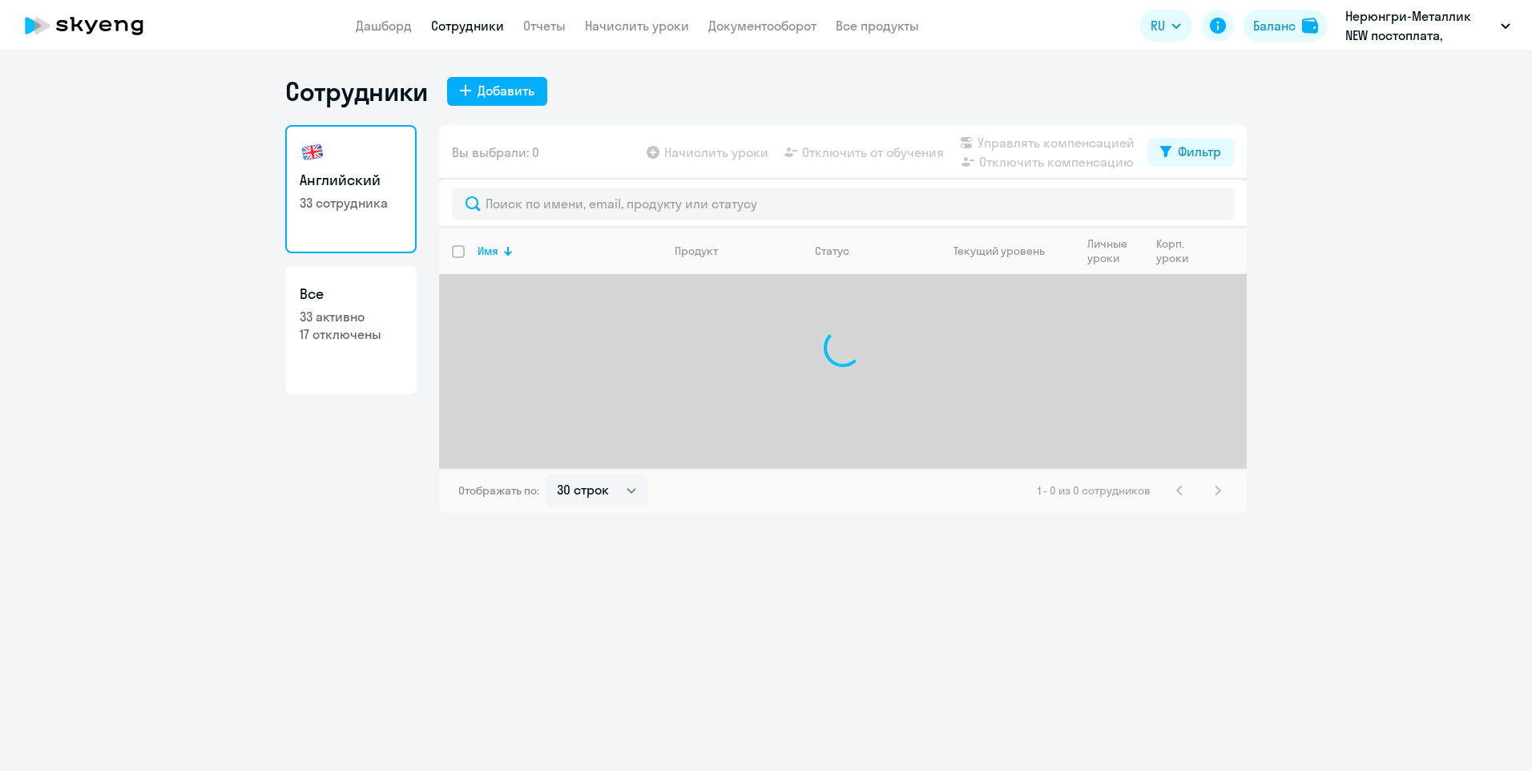
select select "30"
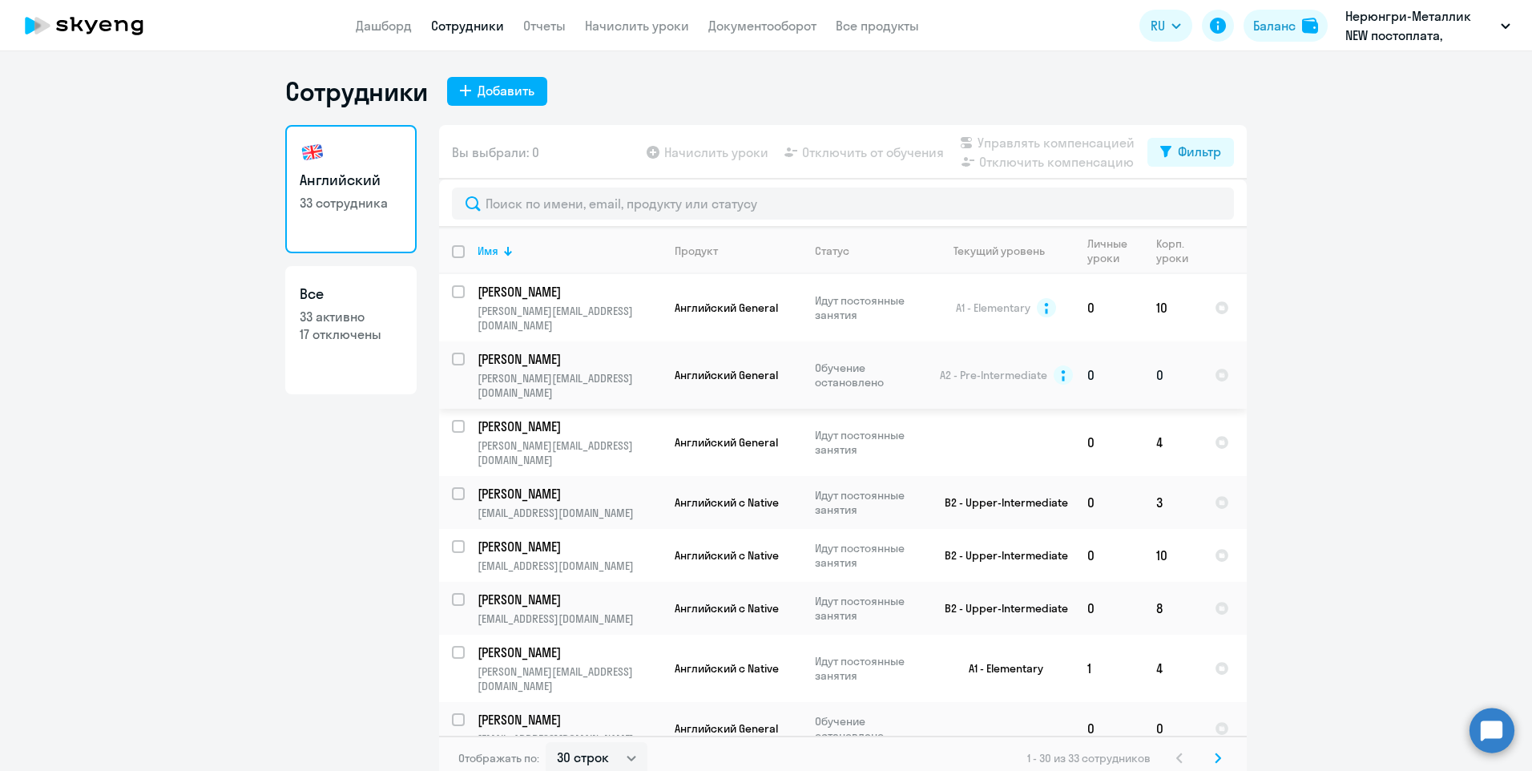
click at [554, 350] on p "[PERSON_NAME]" at bounding box center [568, 359] width 181 height 18
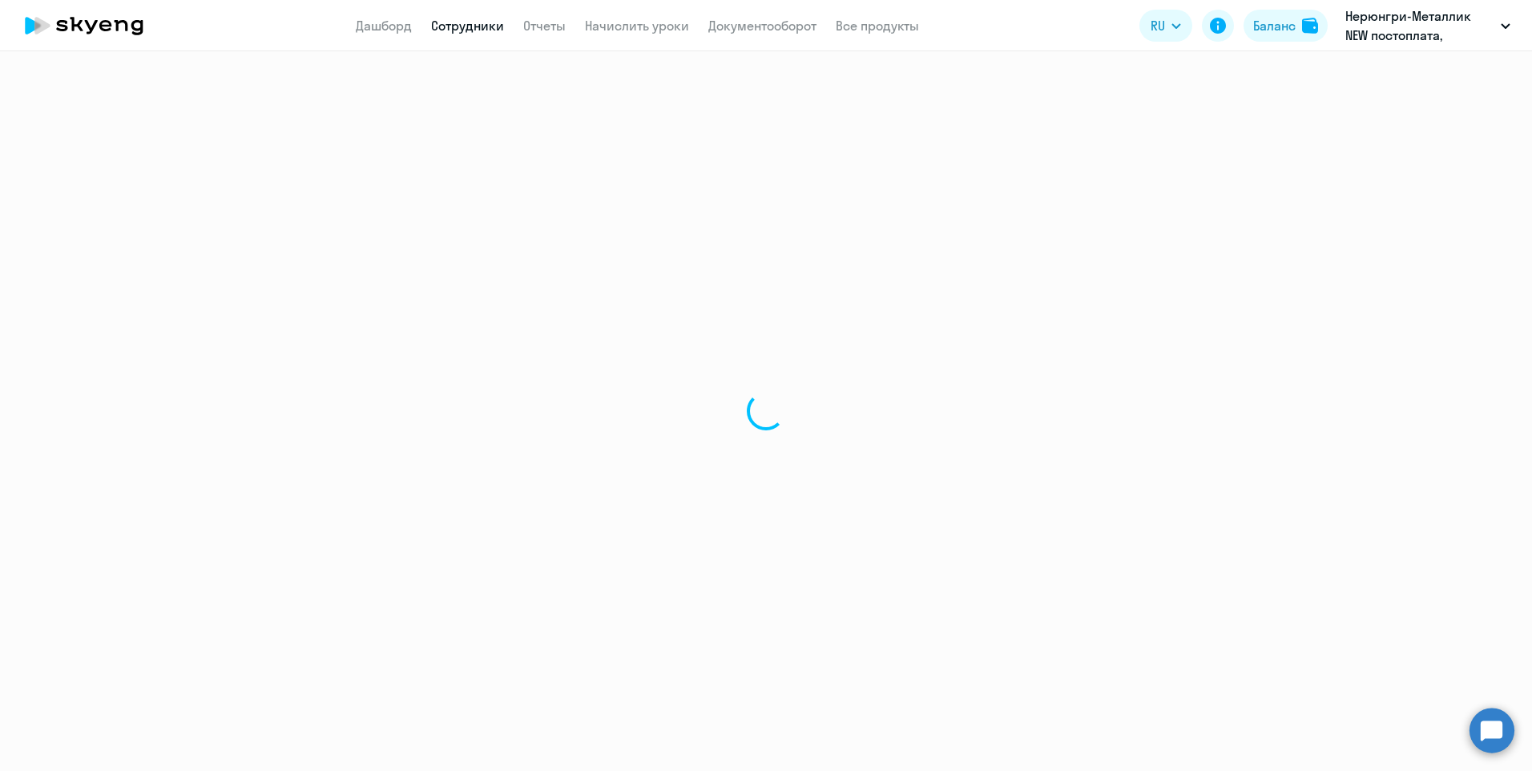
select select "english"
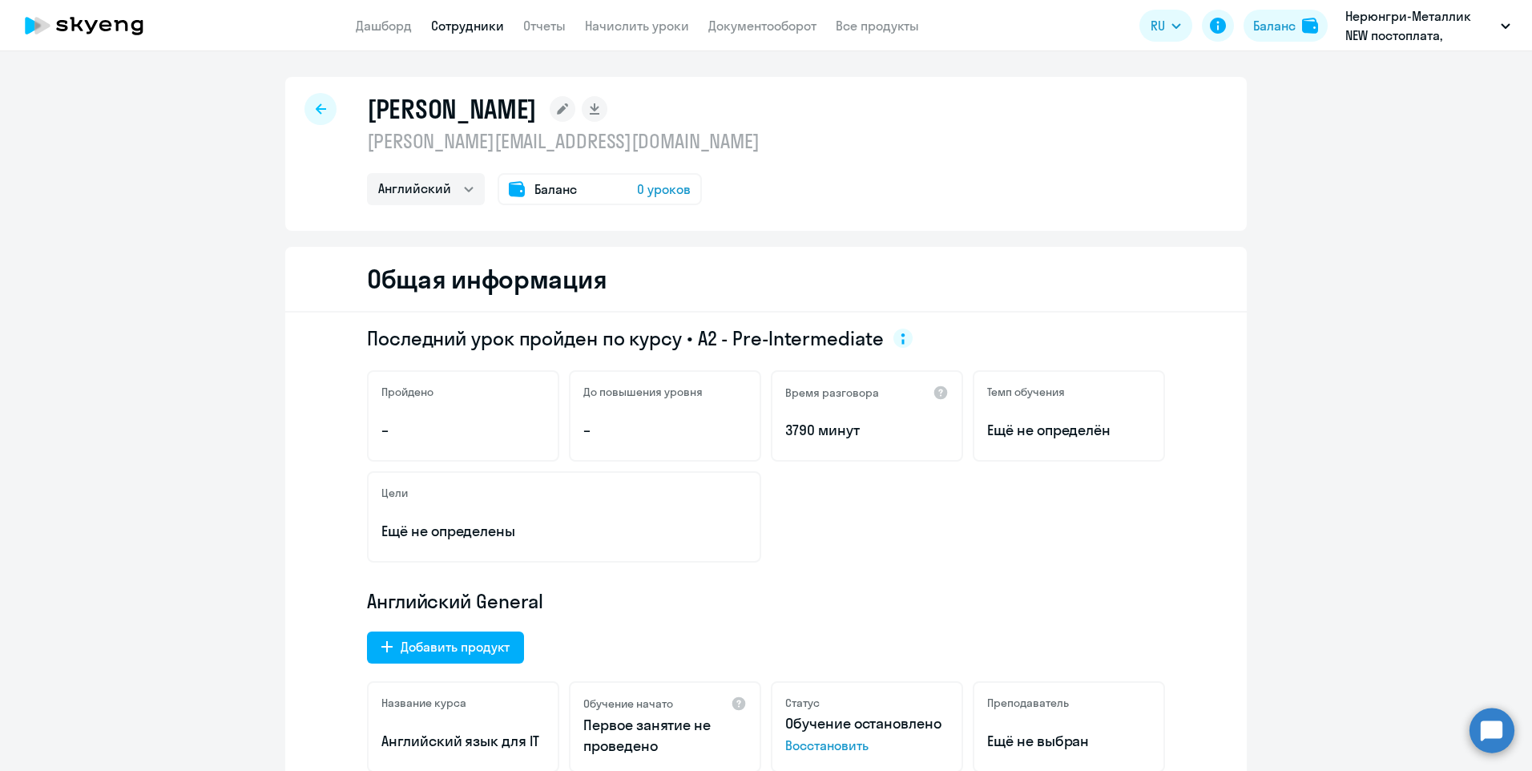
click at [657, 183] on span "0 уроков" at bounding box center [664, 188] width 54 height 19
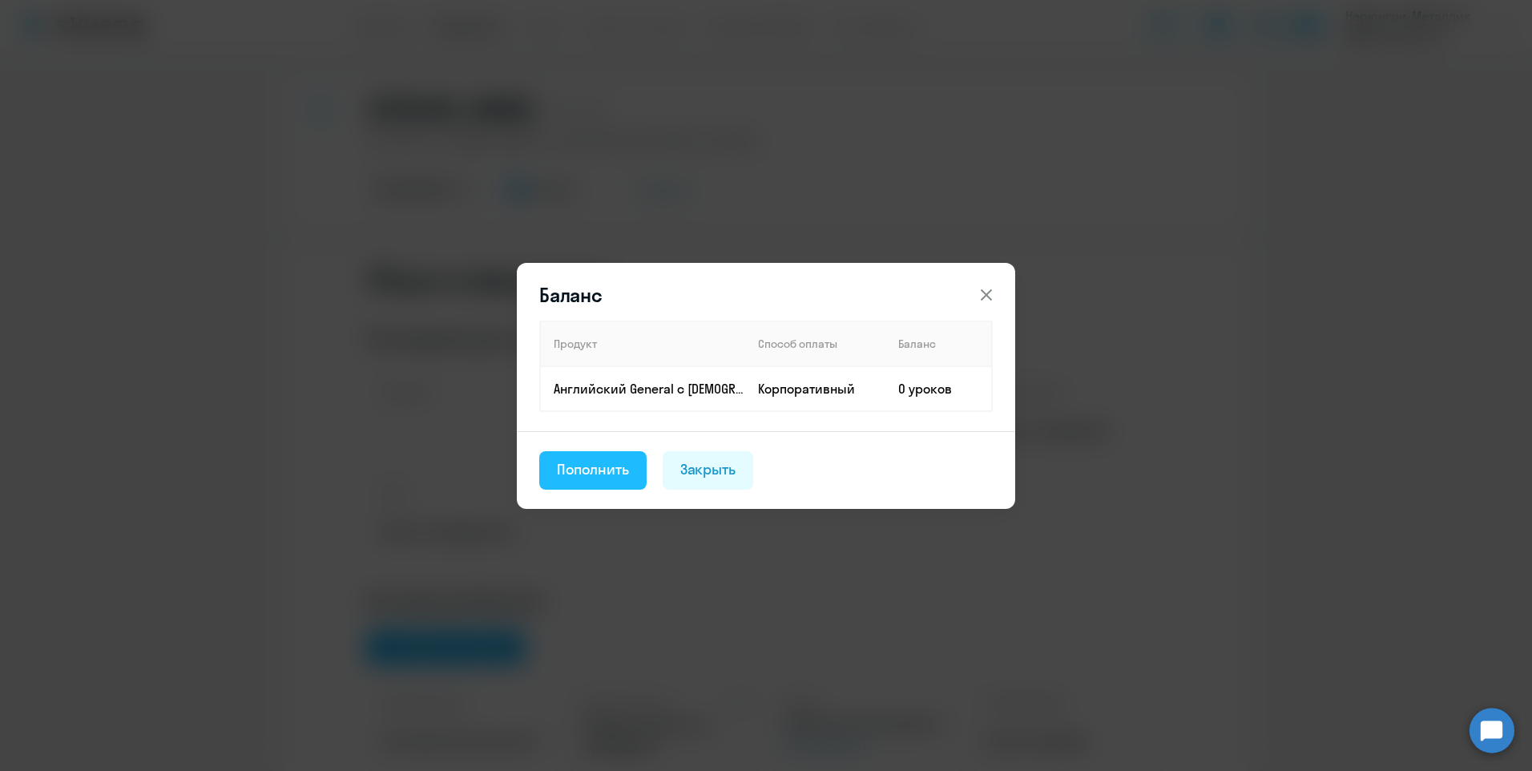
click at [586, 461] on div "Пополнить" at bounding box center [593, 469] width 72 height 21
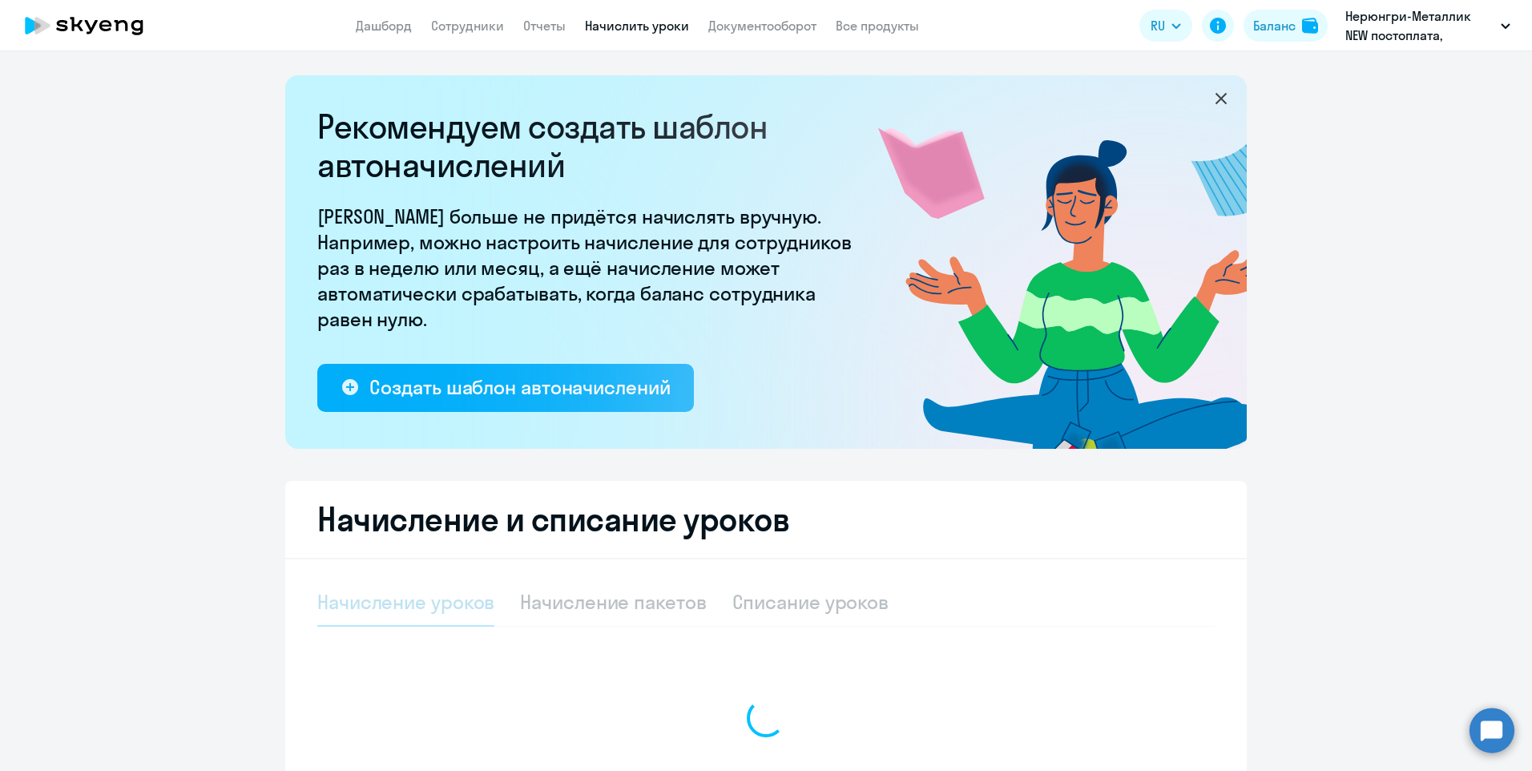
select select "10"
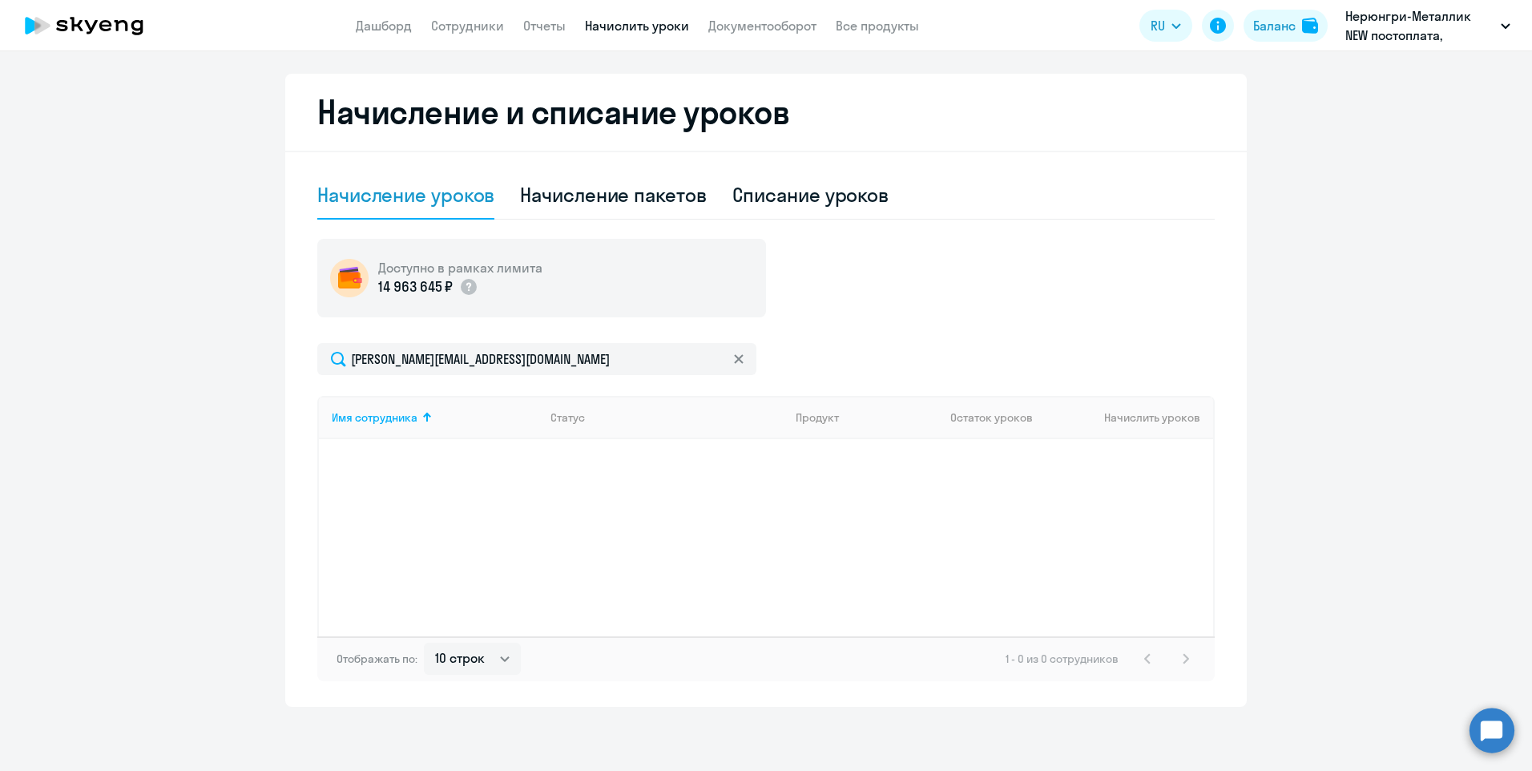
click at [1004, 505] on div "Имя сотрудника Статус Продукт Остаток уроков Начислить уроков" at bounding box center [765, 516] width 897 height 240
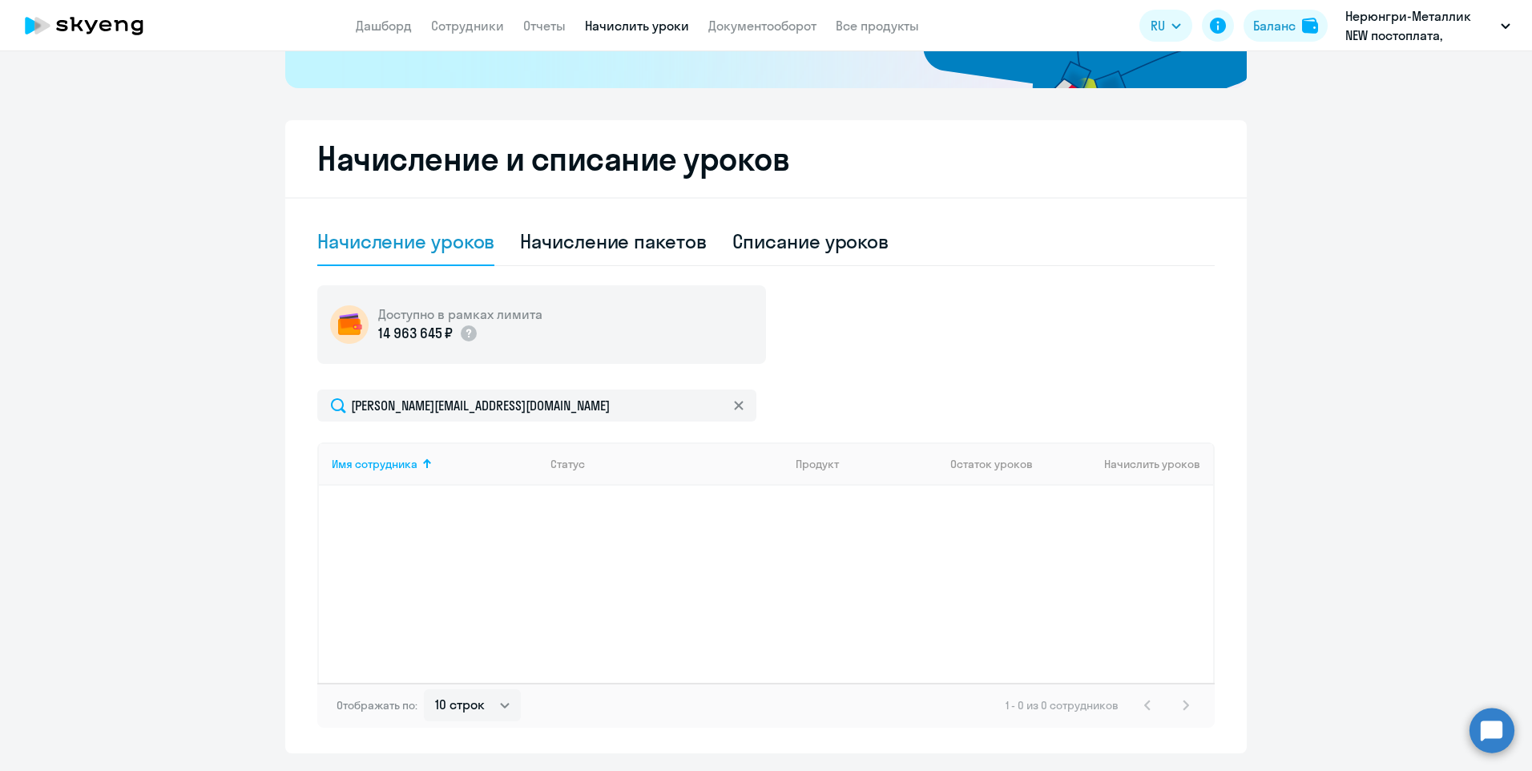
scroll to position [381, 0]
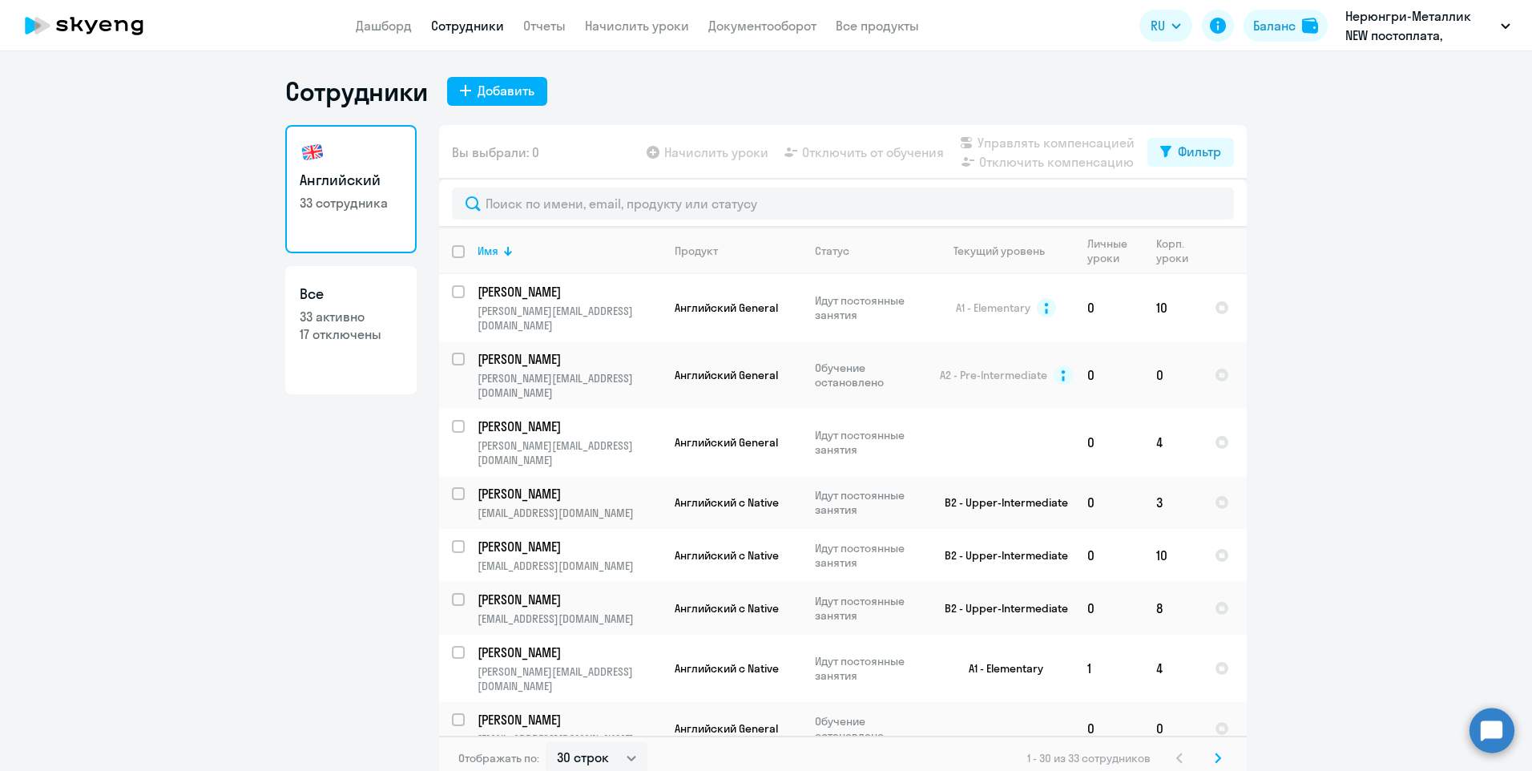
select select "30"
click at [523, 350] on p "[PERSON_NAME]" at bounding box center [568, 359] width 181 height 18
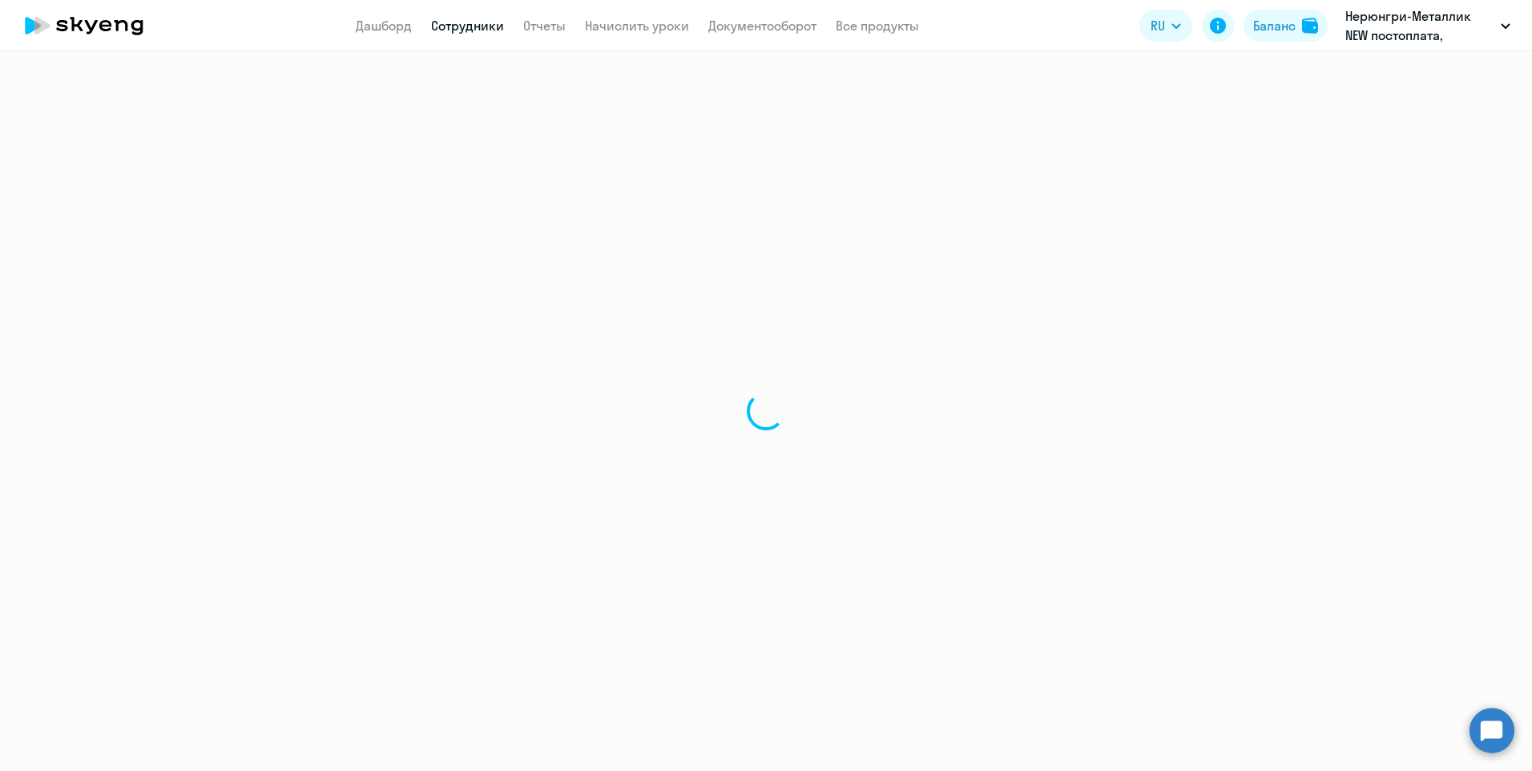
select select "english"
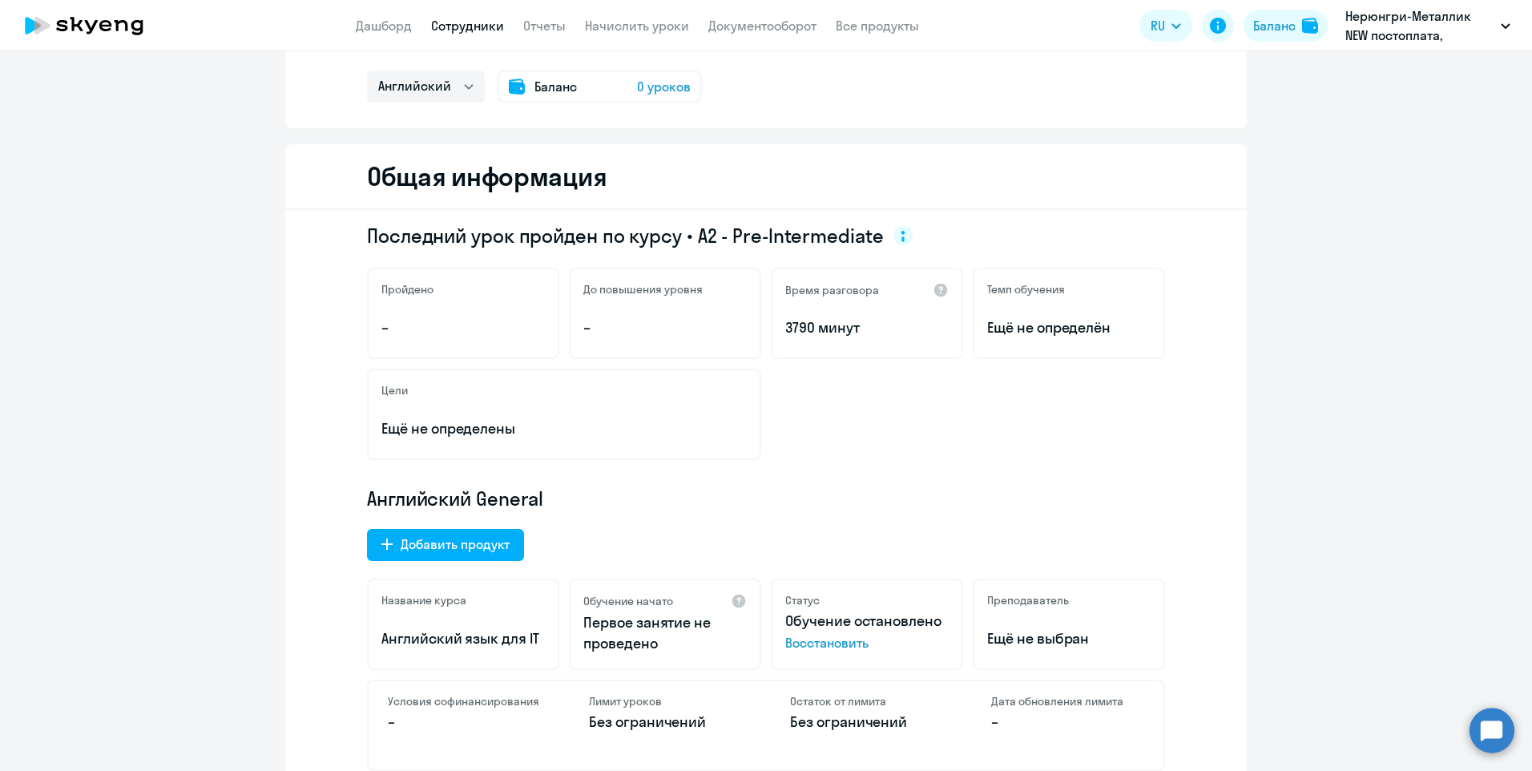
scroll to position [240, 0]
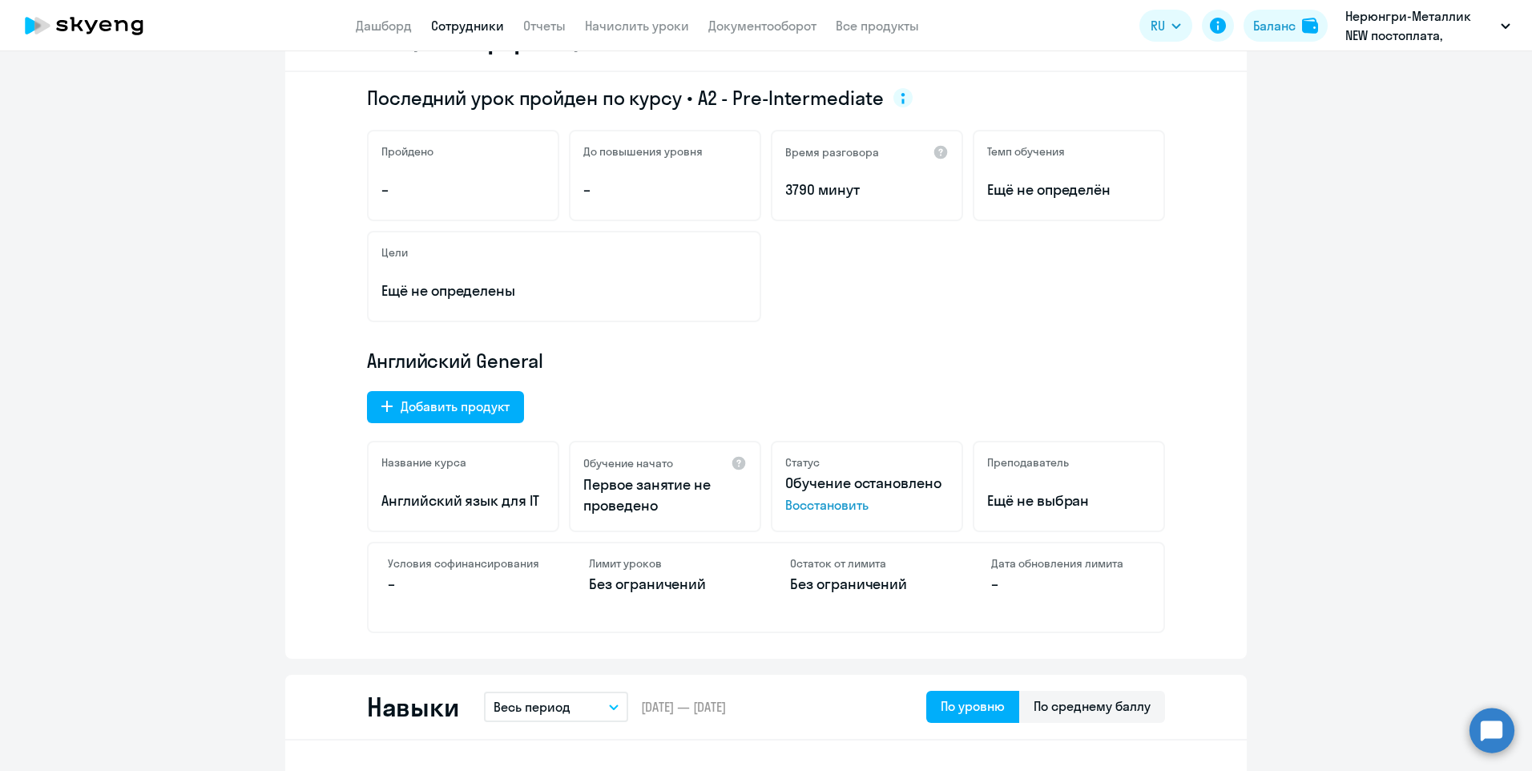
click at [832, 509] on span "Восстановить" at bounding box center [866, 504] width 163 height 19
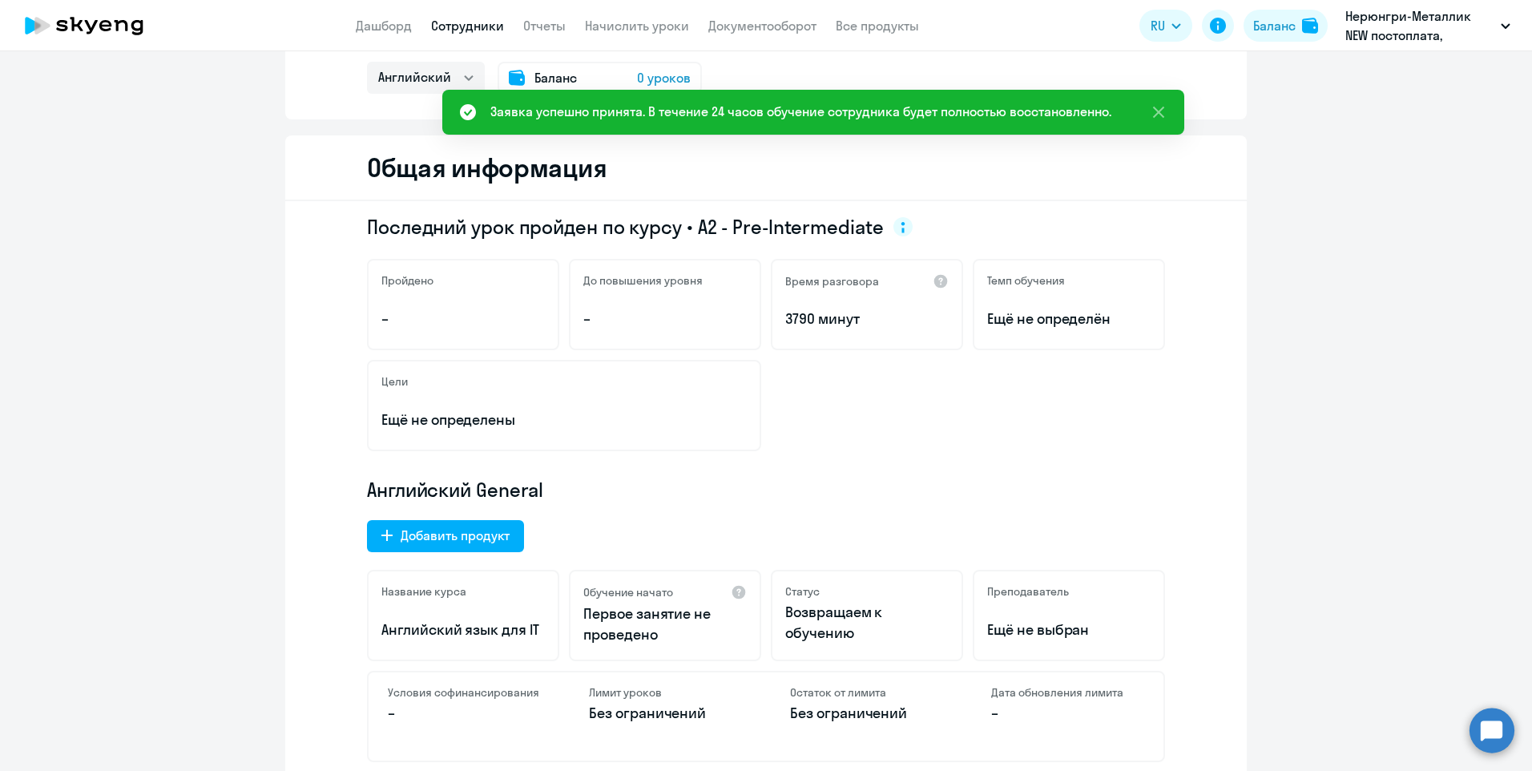
scroll to position [0, 0]
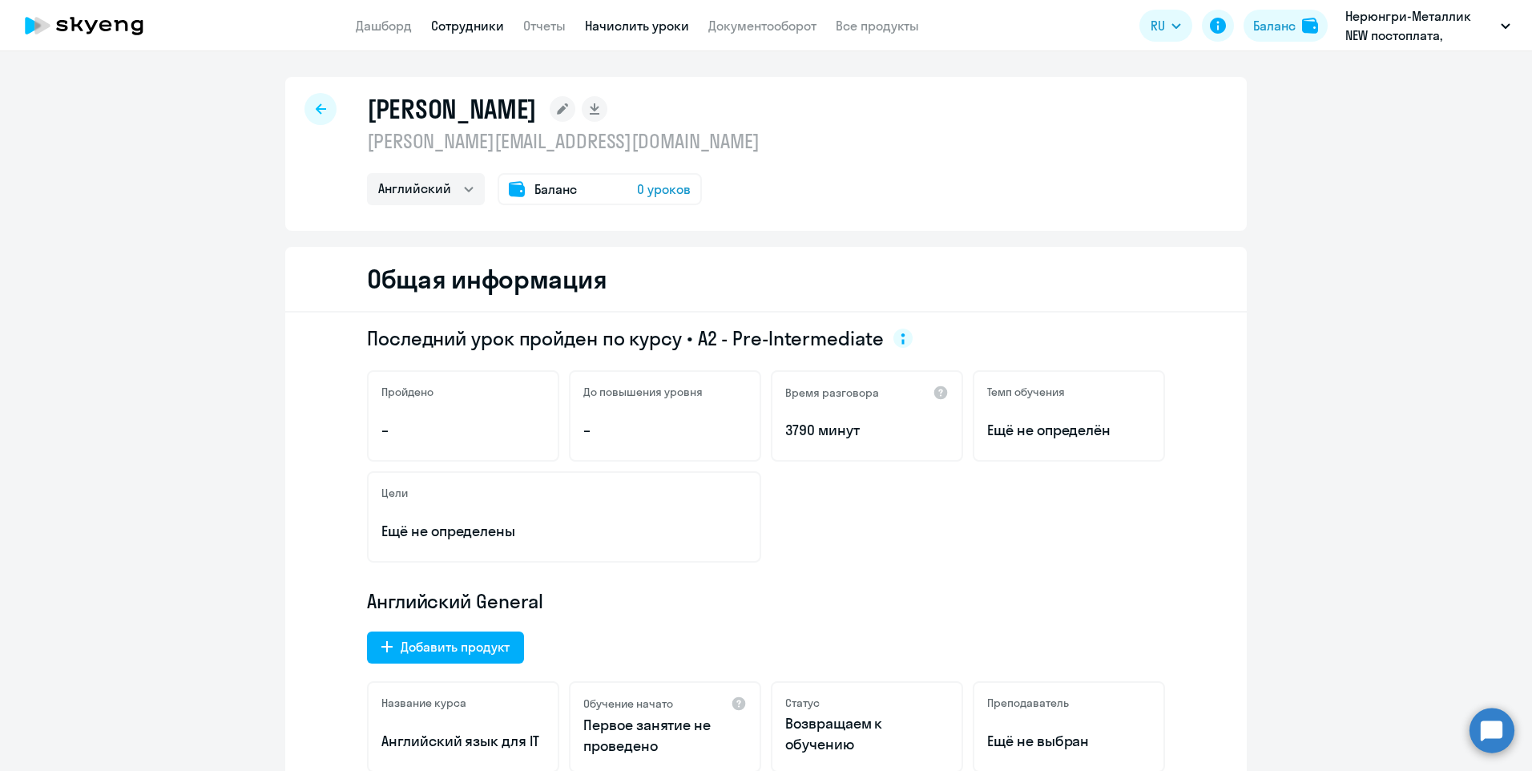
click at [679, 26] on link "Начислить уроки" at bounding box center [637, 26] width 104 height 16
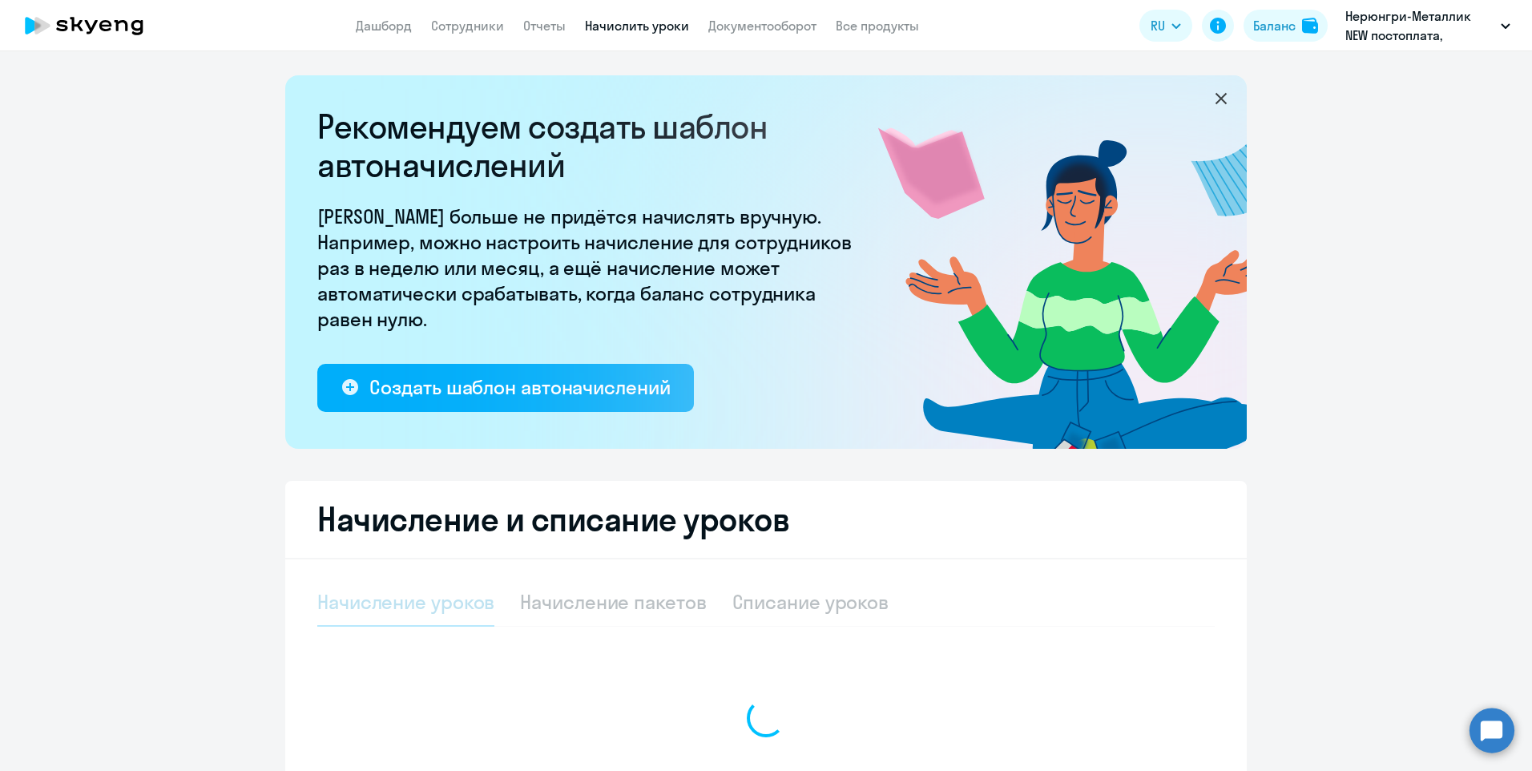
select select "10"
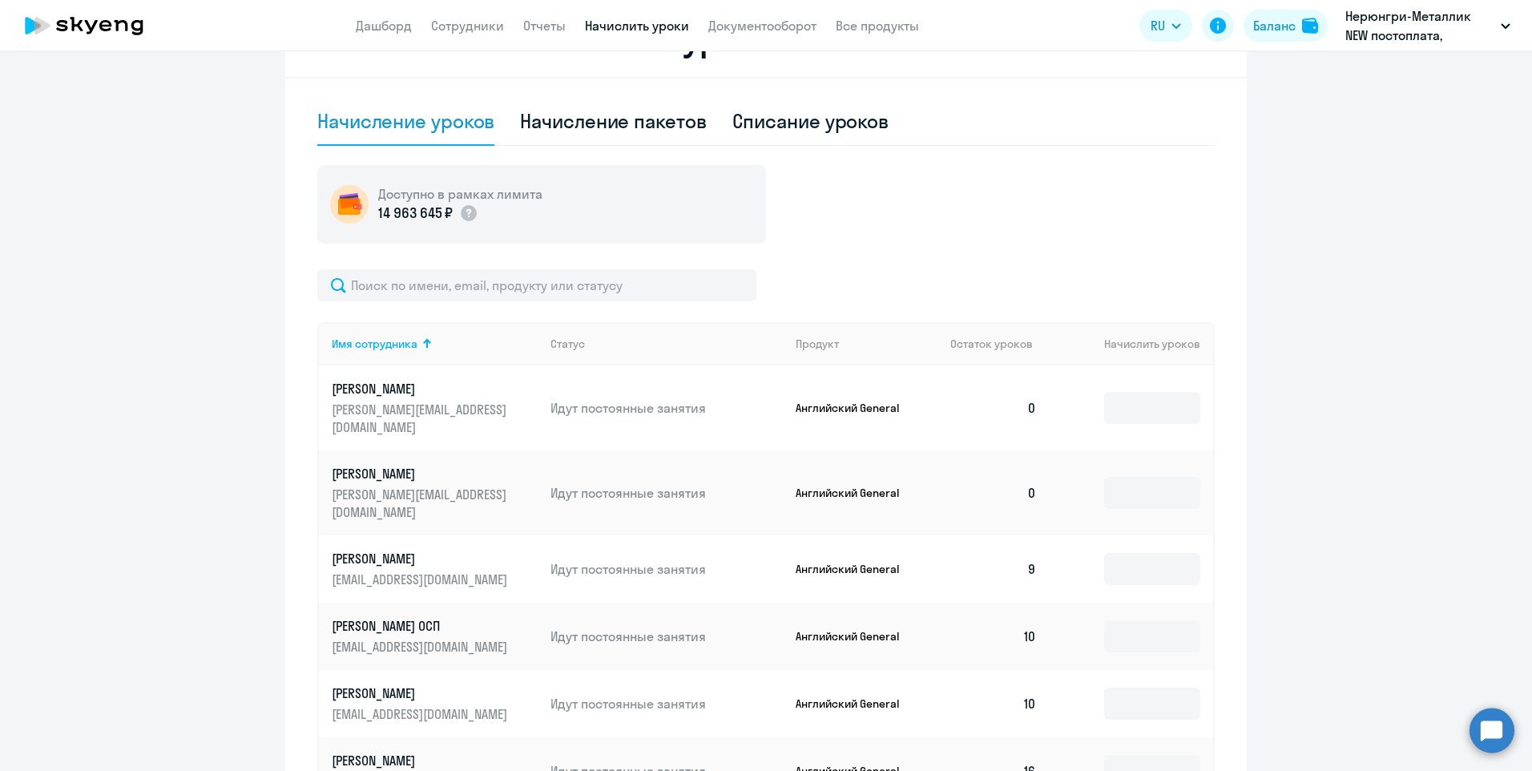
scroll to position [561, 0]
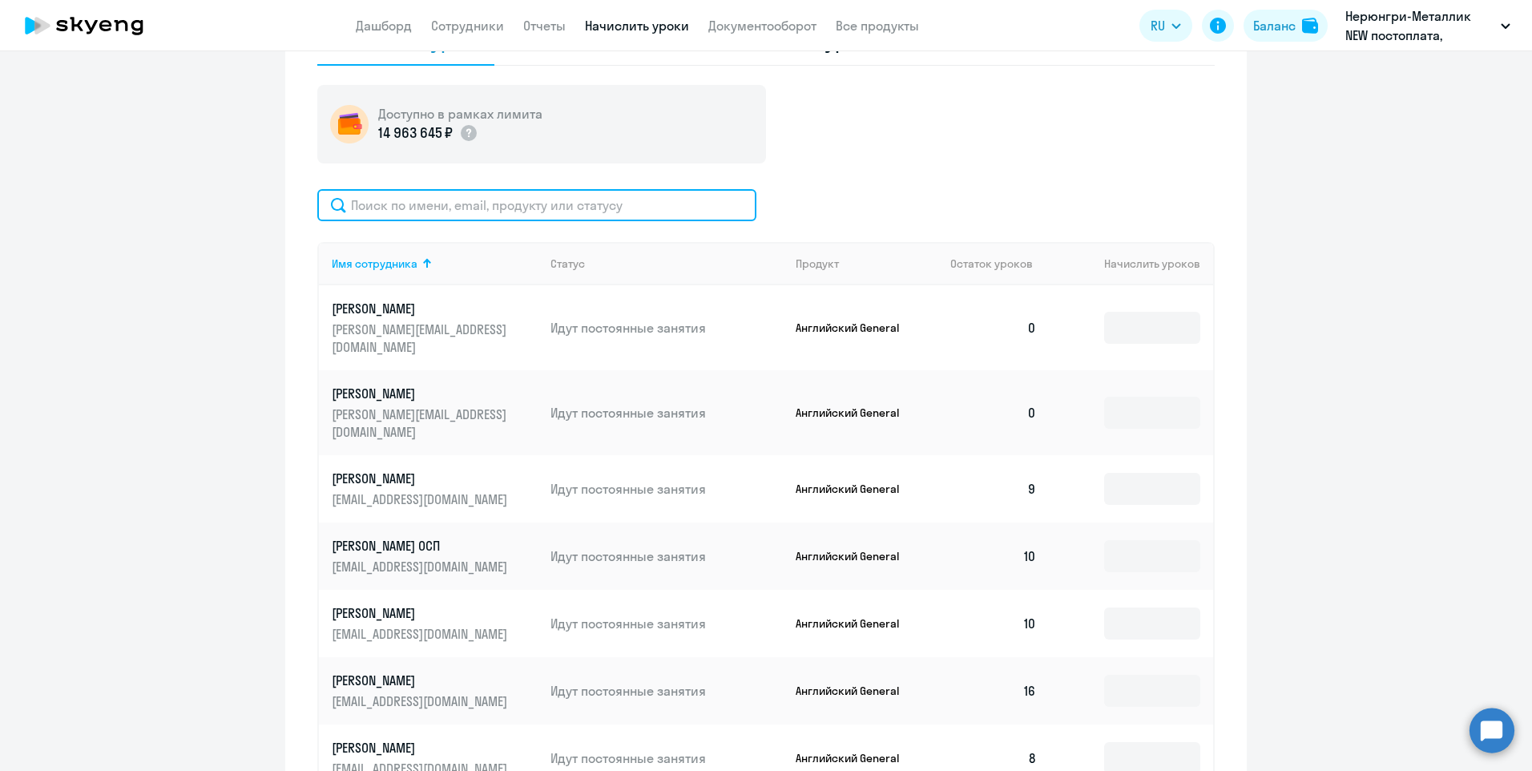
click at [467, 209] on input "text" at bounding box center [536, 205] width 439 height 32
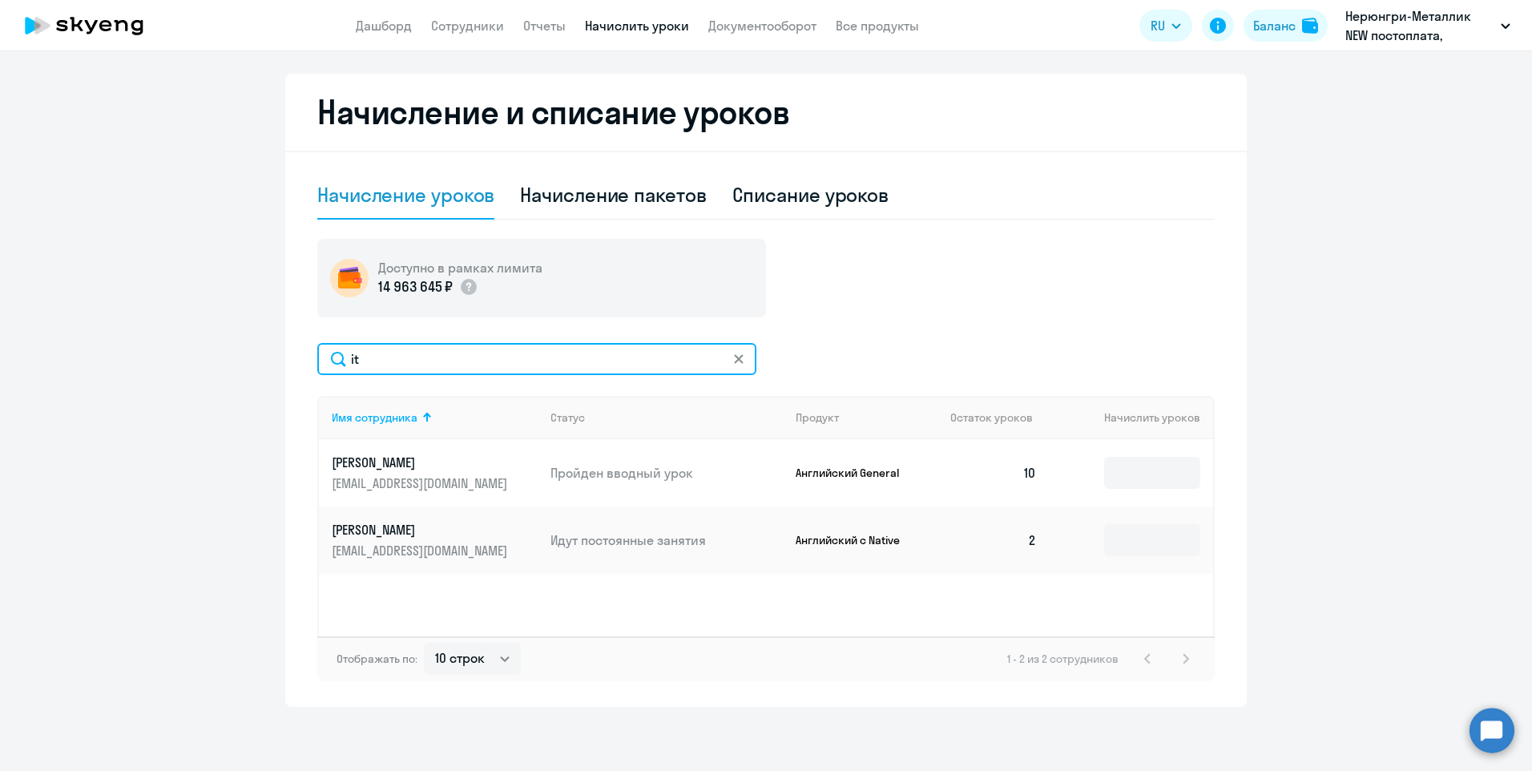
type input "i"
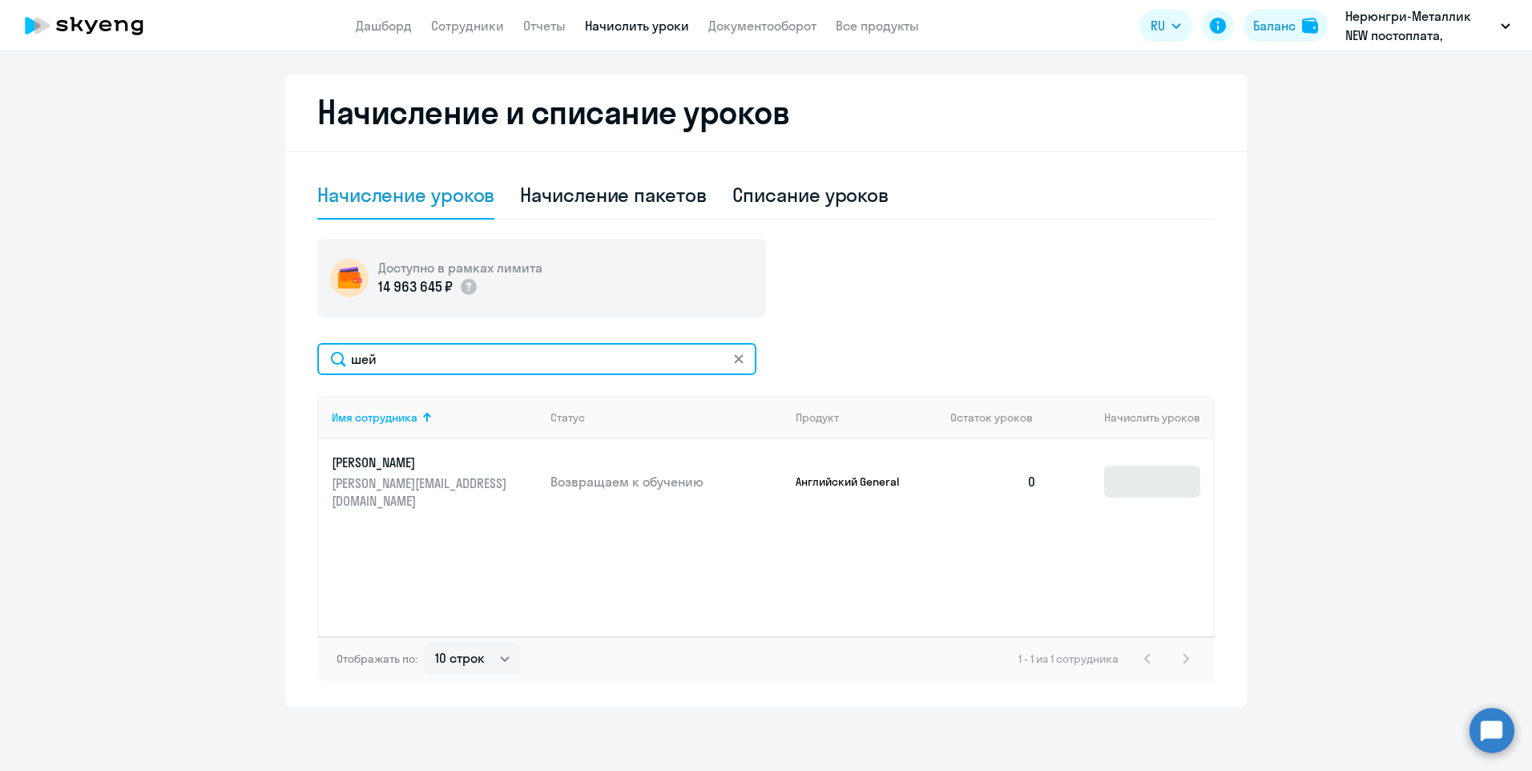
type input "шей"
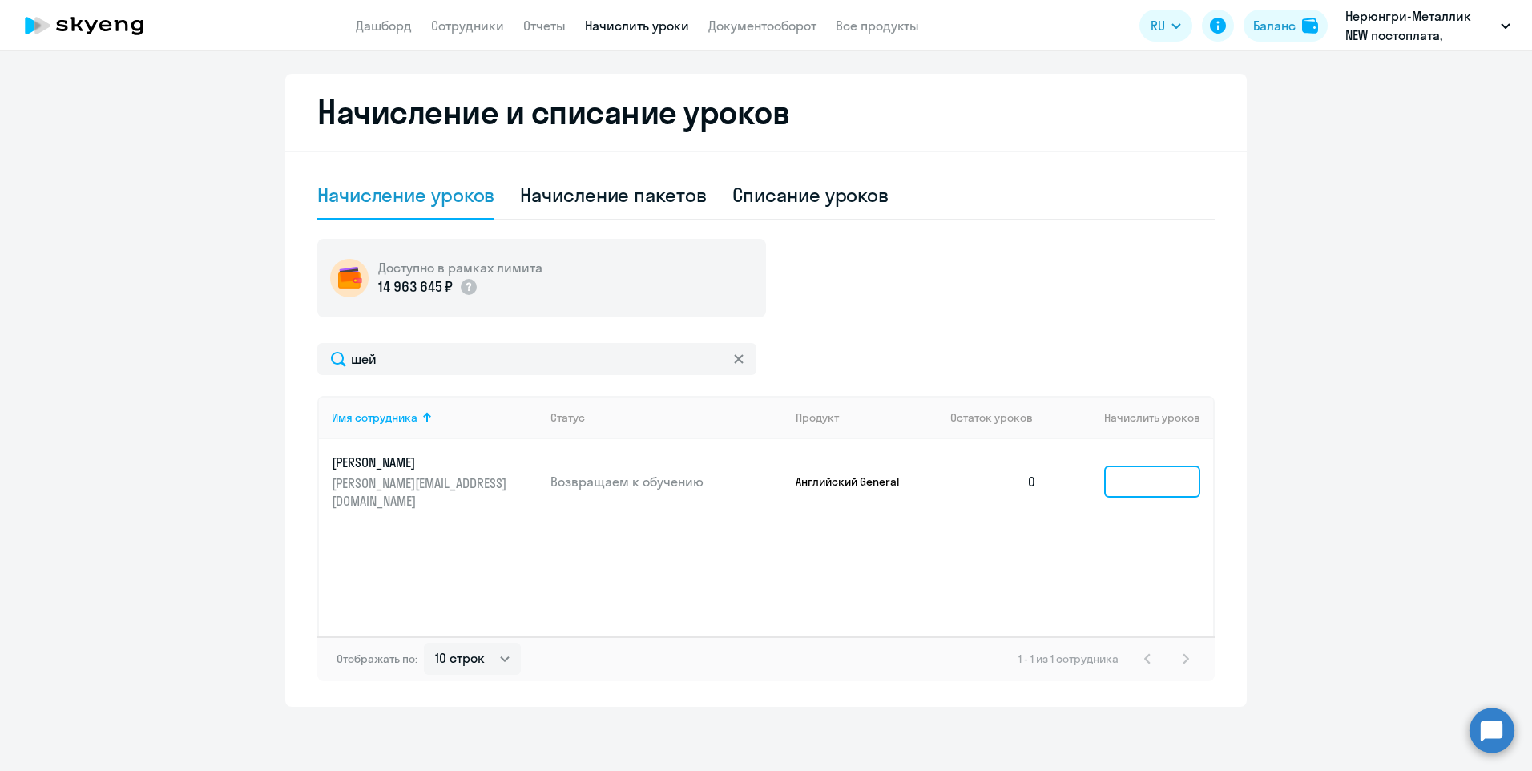
click at [1174, 473] on input at bounding box center [1152, 481] width 96 height 32
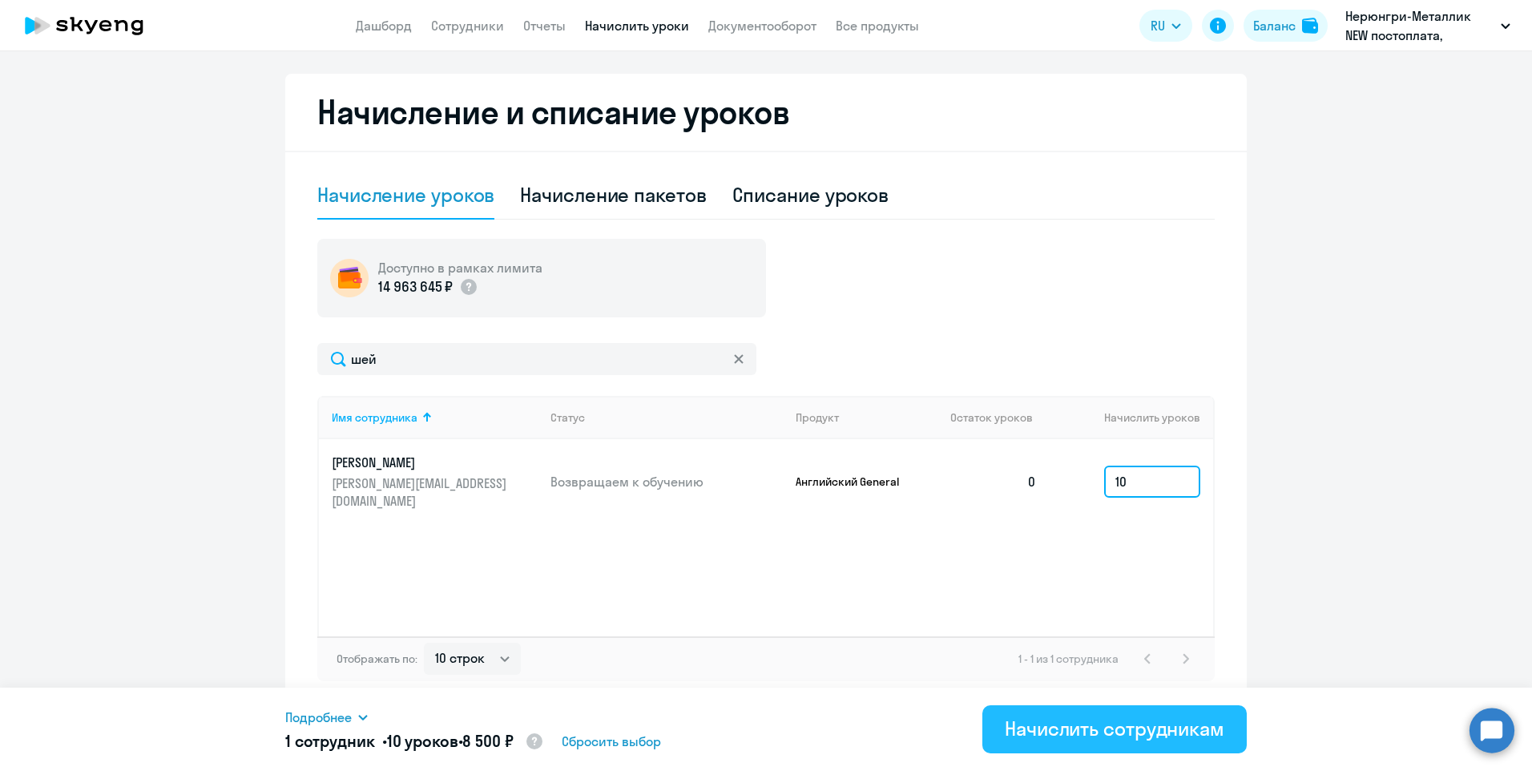
type input "10"
click at [1148, 735] on div "Начислить сотрудникам" at bounding box center [1115, 728] width 220 height 26
